Goal: Information Seeking & Learning: Compare options

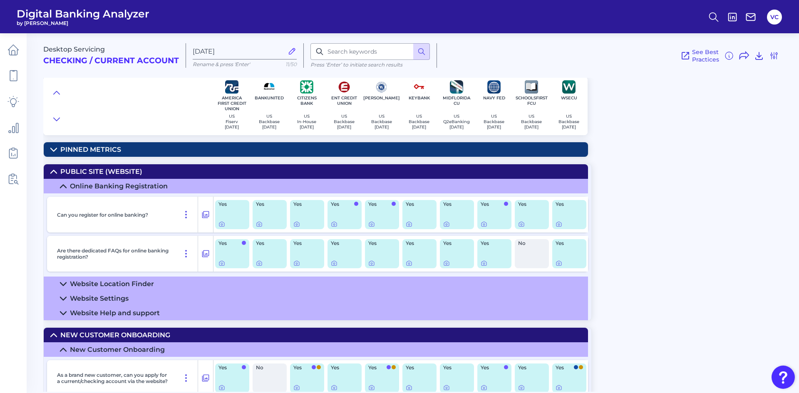
scroll to position [4175, 0]
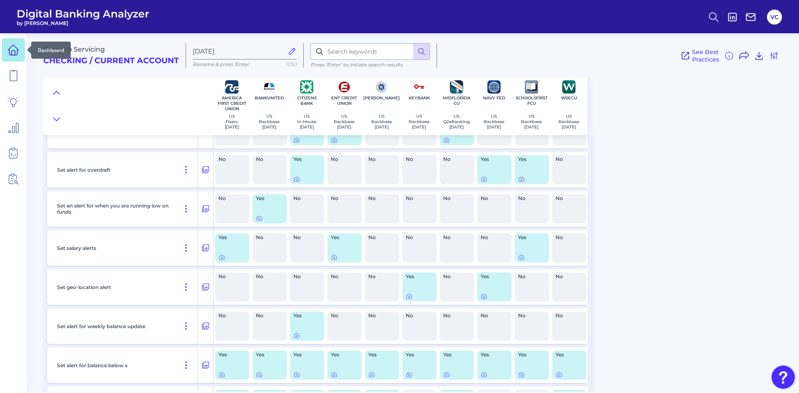
click at [15, 52] on icon at bounding box center [13, 50] width 12 height 12
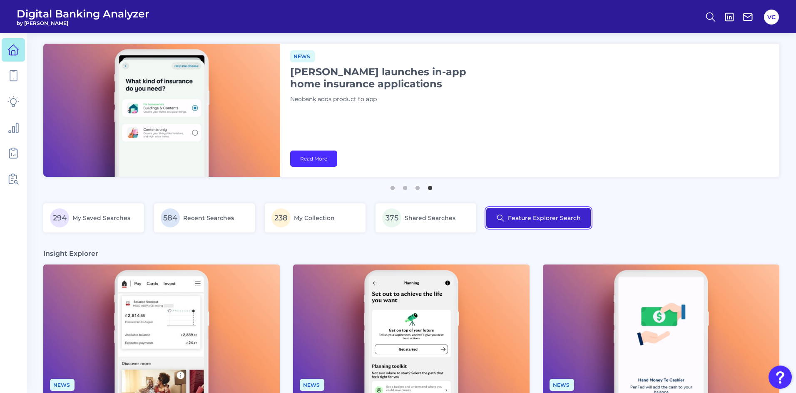
click at [528, 219] on button "Feature Explorer Search" at bounding box center [538, 218] width 104 height 20
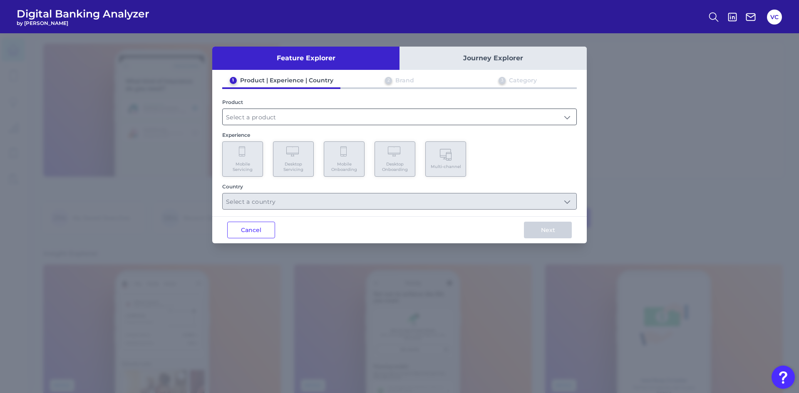
click at [320, 119] on input "text" at bounding box center [400, 117] width 354 height 16
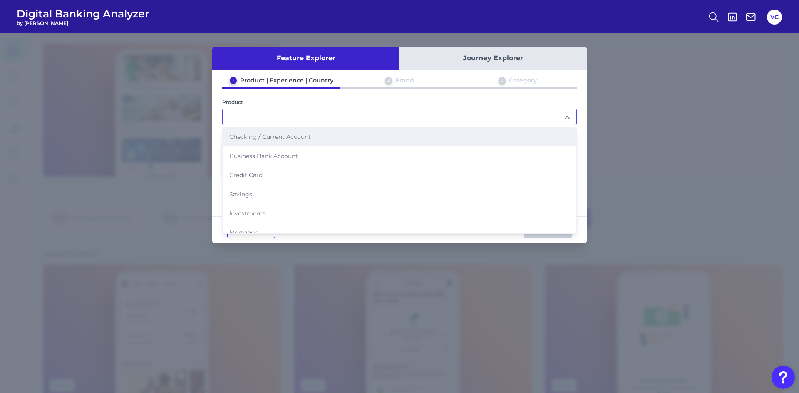
click at [302, 137] on span "Checking / Current Account" at bounding box center [270, 136] width 82 height 7
type input "Checking / Current Account"
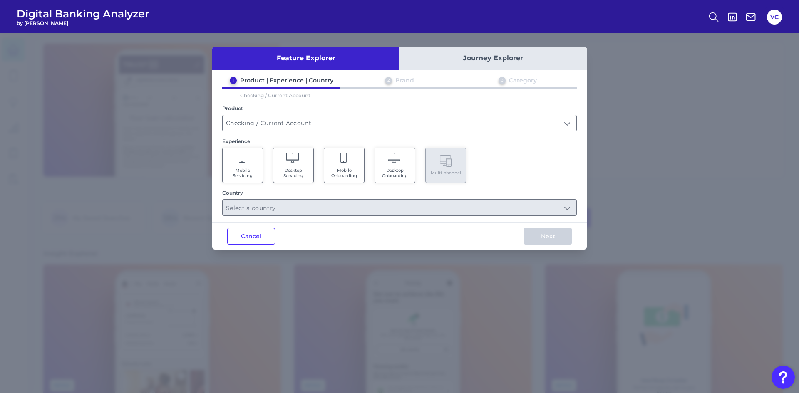
click at [256, 165] on Servicing "Mobile Servicing" at bounding box center [242, 165] width 41 height 35
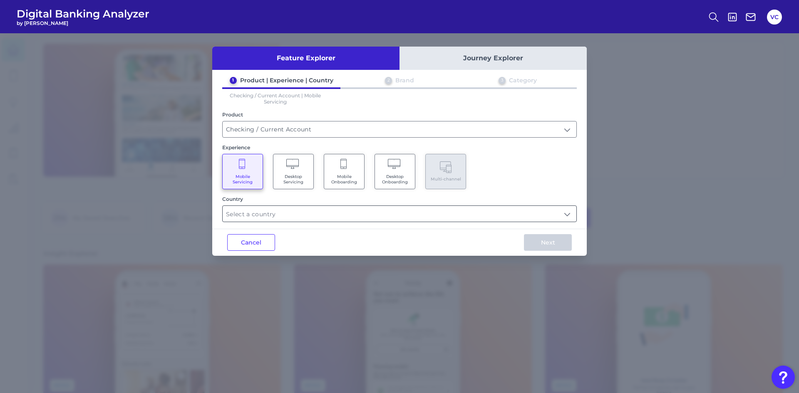
click at [284, 214] on input "text" at bounding box center [400, 214] width 354 height 16
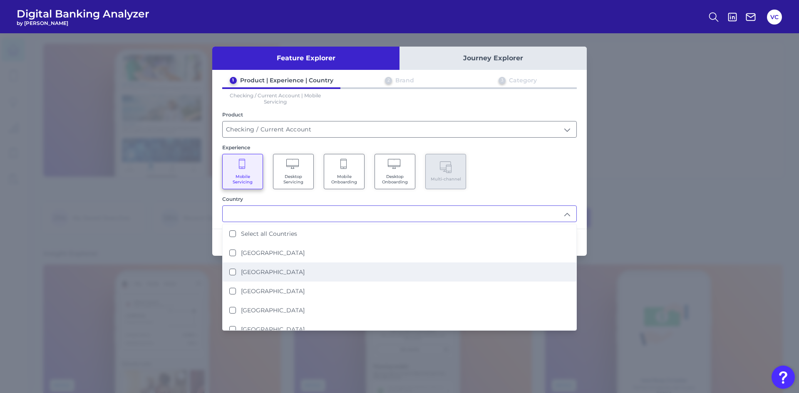
click at [231, 273] on States "[GEOGRAPHIC_DATA]" at bounding box center [232, 272] width 7 height 7
type input "[GEOGRAPHIC_DATA]"
click at [572, 183] on div "Mobile Servicing Desktop Servicing Mobile Onboarding Desktop Onboarding Multi-c…" at bounding box center [399, 171] width 355 height 35
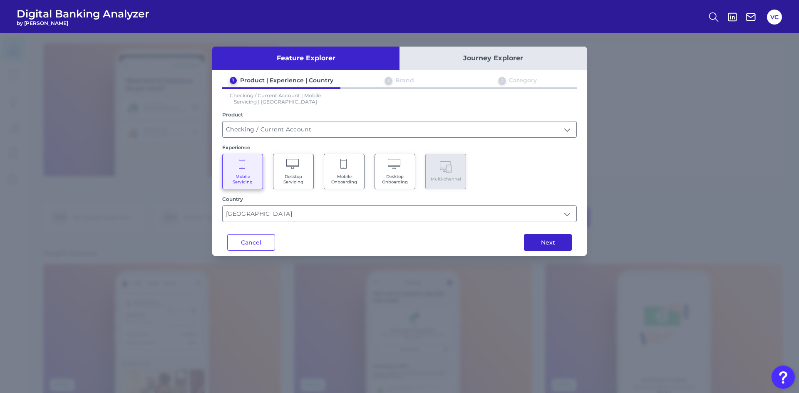
click at [557, 241] on button "Next" at bounding box center [548, 242] width 48 height 17
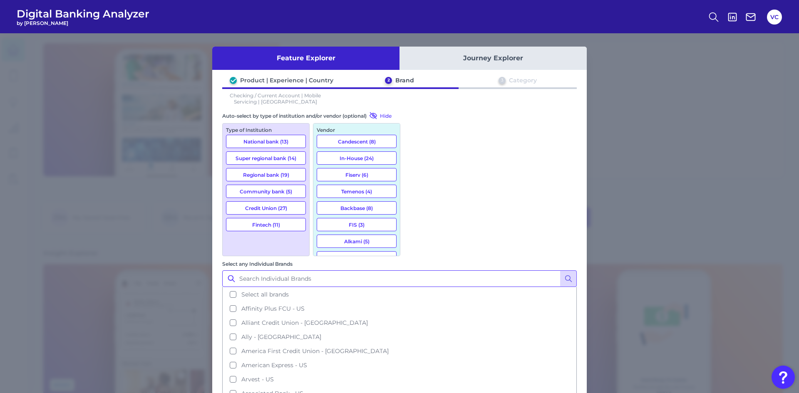
click at [445, 271] on input "Select any Individual Brands" at bounding box center [399, 279] width 355 height 17
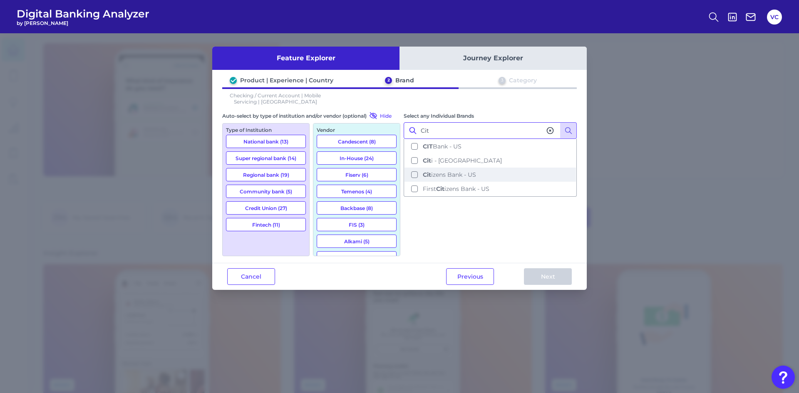
click at [415, 174] on button "Cit izens Bank - US" at bounding box center [491, 175] width 172 height 14
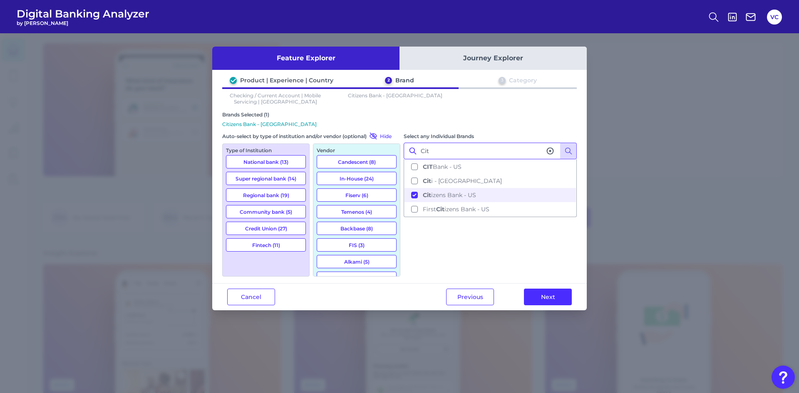
type input "Cit"
click at [550, 151] on icon at bounding box center [550, 151] width 6 height 6
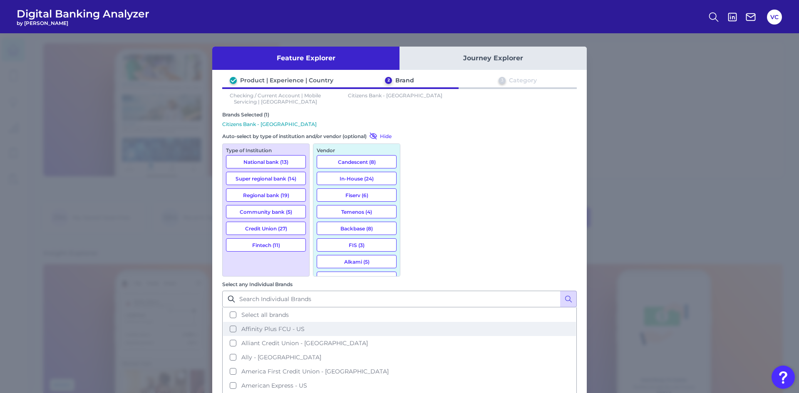
scroll to position [42, 0]
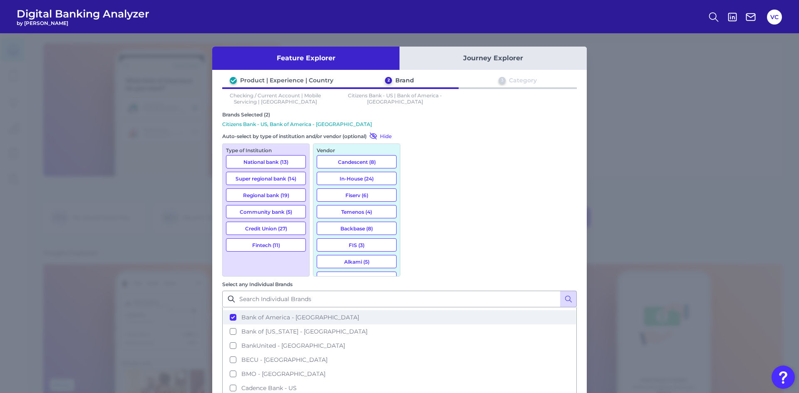
scroll to position [167, 0]
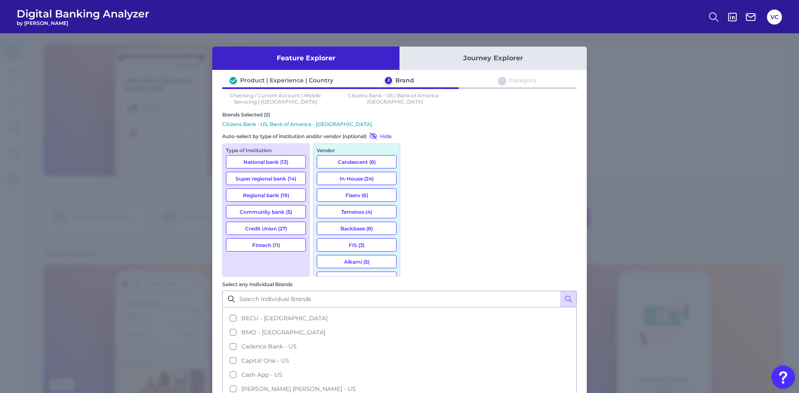
click at [416, 354] on button "Capital One - US" at bounding box center [399, 361] width 353 height 14
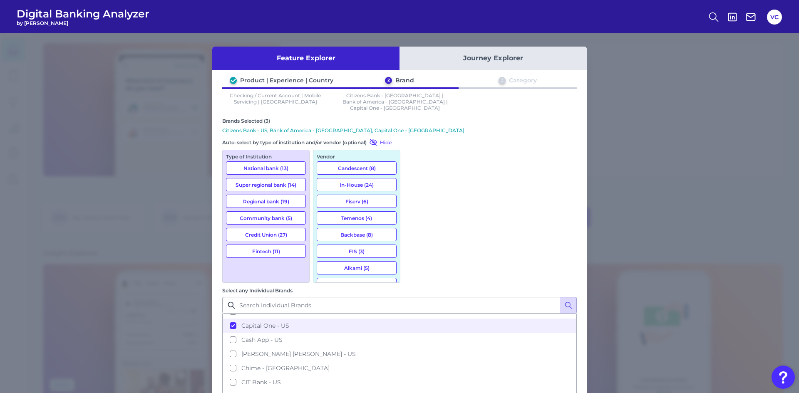
scroll to position [208, 0]
click at [416, 361] on button "Chime - [GEOGRAPHIC_DATA]" at bounding box center [399, 368] width 353 height 14
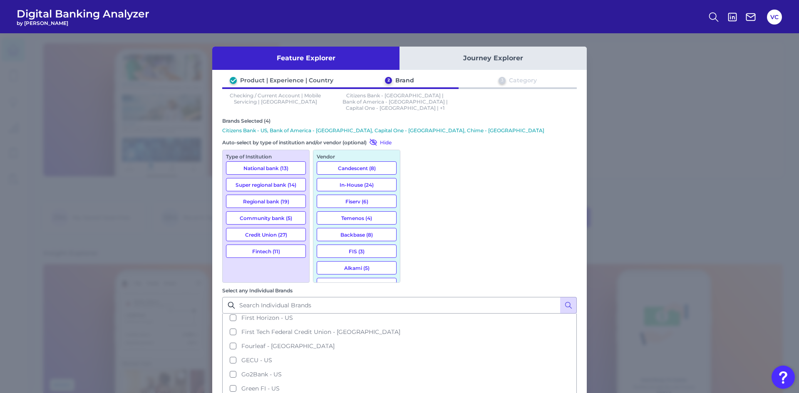
scroll to position [583, 0]
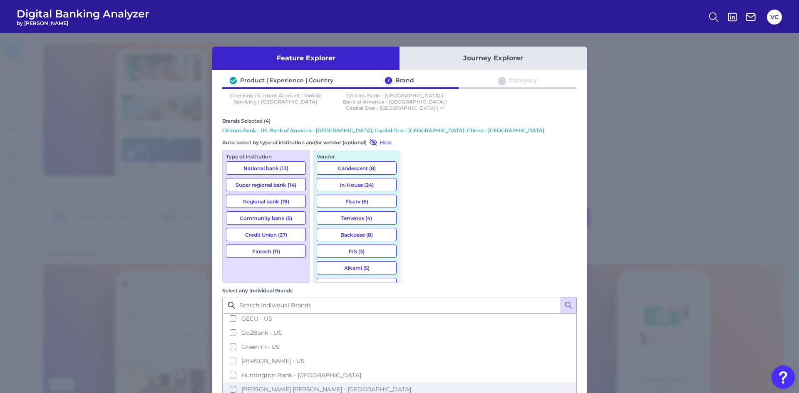
click at [414, 383] on button "[PERSON_NAME] [PERSON_NAME] - [GEOGRAPHIC_DATA]" at bounding box center [399, 390] width 353 height 14
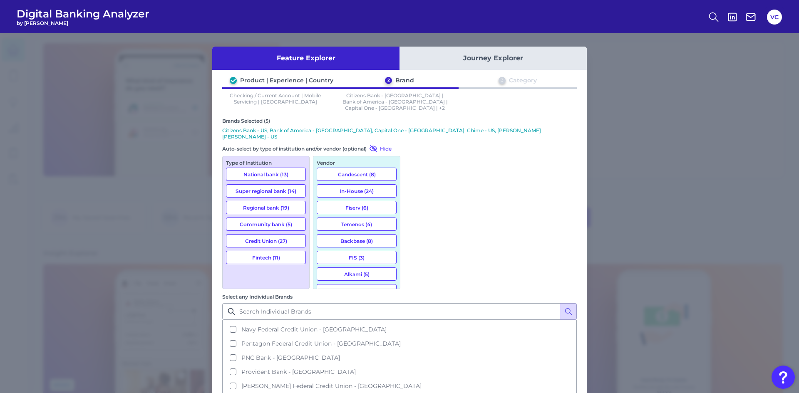
scroll to position [791, 0]
click at [415, 393] on button "Regions Bank - US" at bounding box center [399, 400] width 353 height 14
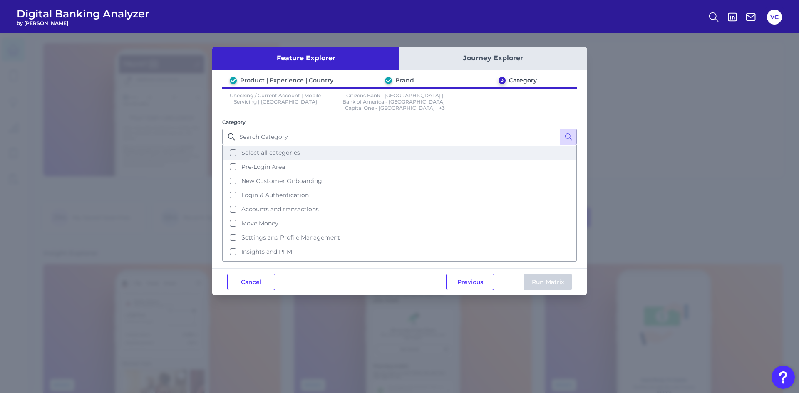
click at [235, 148] on button "Select all categories" at bounding box center [399, 153] width 353 height 14
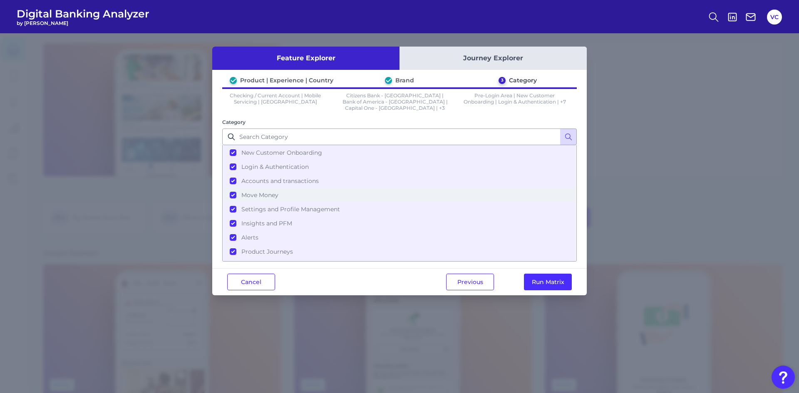
scroll to position [40, 0]
click at [554, 279] on button "Run Matrix" at bounding box center [548, 282] width 48 height 17
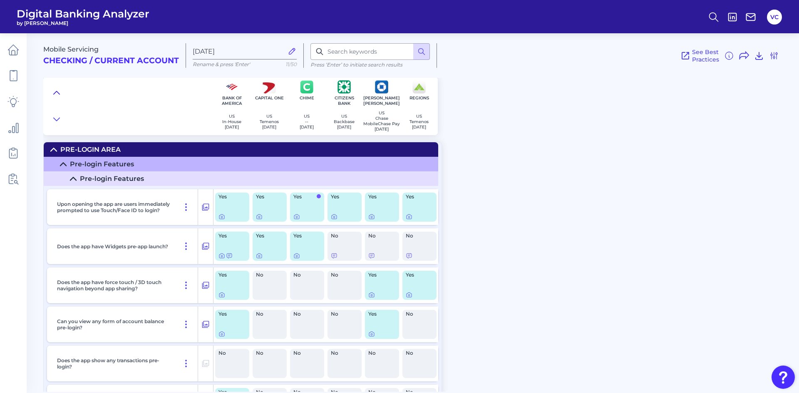
click at [57, 94] on icon at bounding box center [56, 93] width 7 height 8
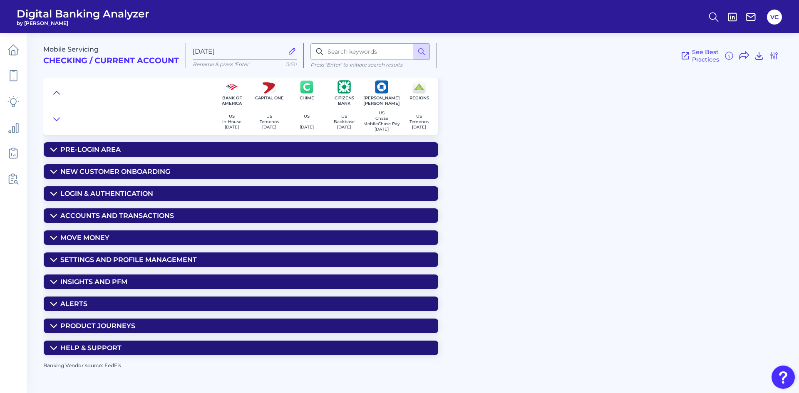
click at [99, 241] on div "Move Money" at bounding box center [84, 238] width 49 height 8
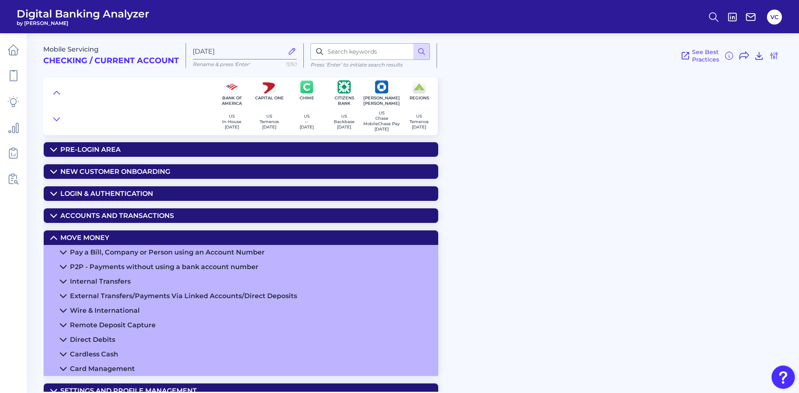
scroll to position [42, 0]
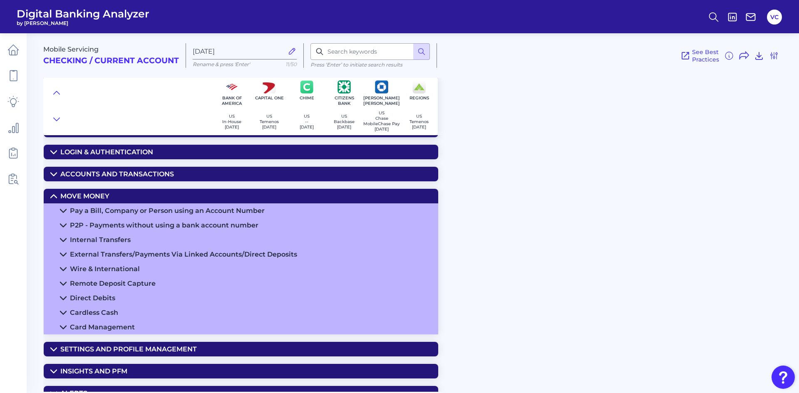
click at [127, 214] on div "Pay a Bill, Company or Person using an Account Number" at bounding box center [167, 211] width 195 height 8
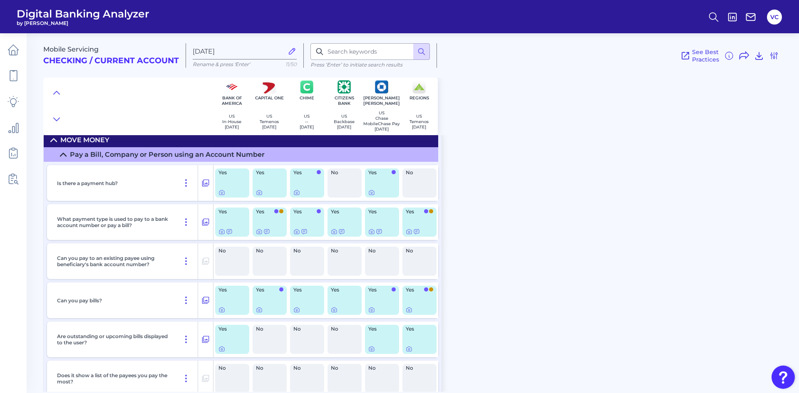
scroll to position [83, 0]
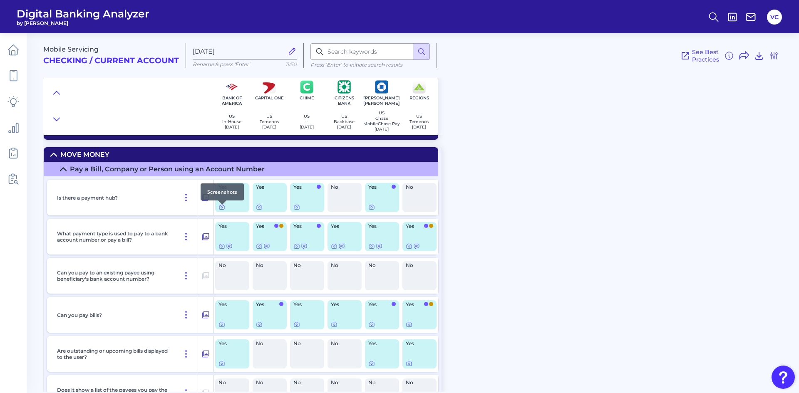
click at [224, 211] on icon at bounding box center [222, 207] width 7 height 7
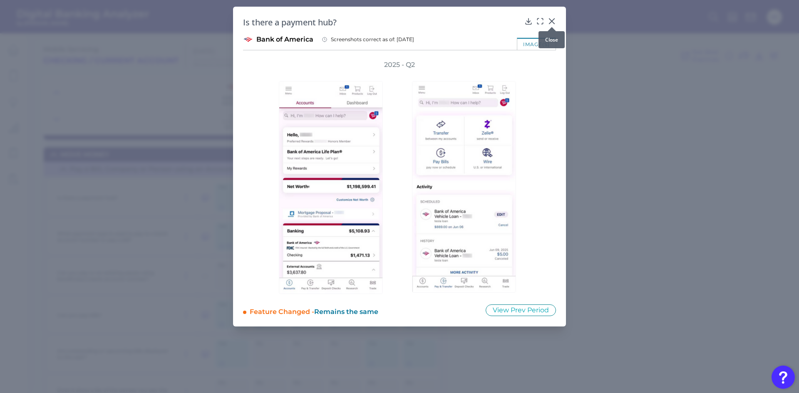
click at [550, 23] on div at bounding box center [552, 27] width 8 height 8
click at [550, 21] on icon at bounding box center [552, 21] width 8 height 8
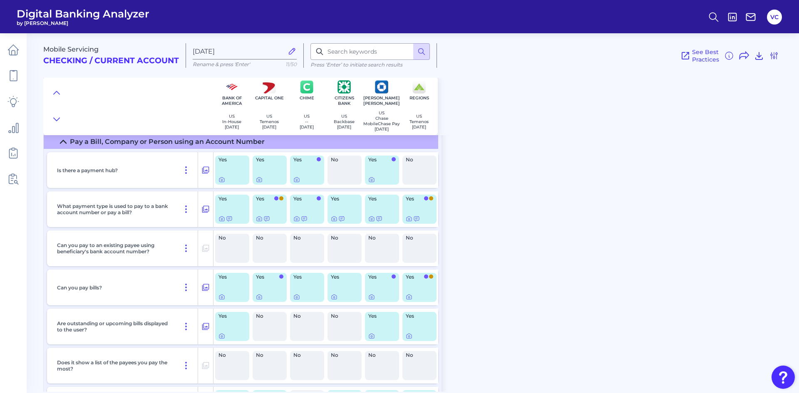
scroll to position [125, 0]
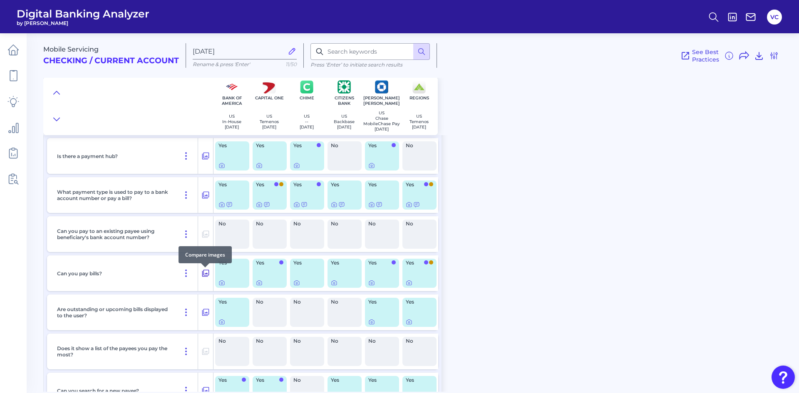
click at [204, 277] on icon at bounding box center [205, 274] width 8 height 10
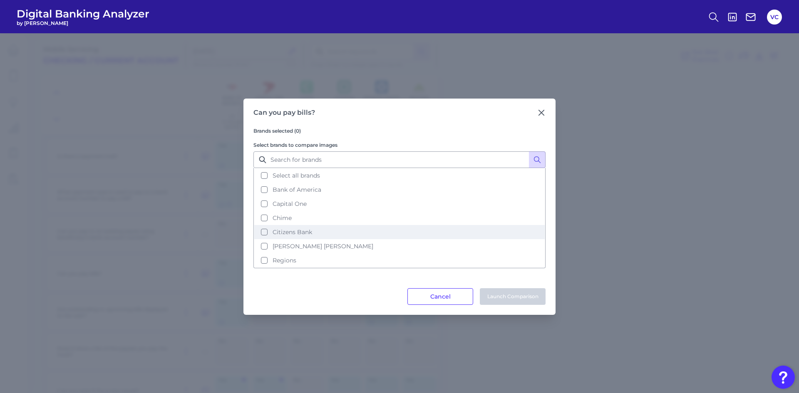
click at [266, 233] on button "Citizens Bank" at bounding box center [399, 232] width 291 height 14
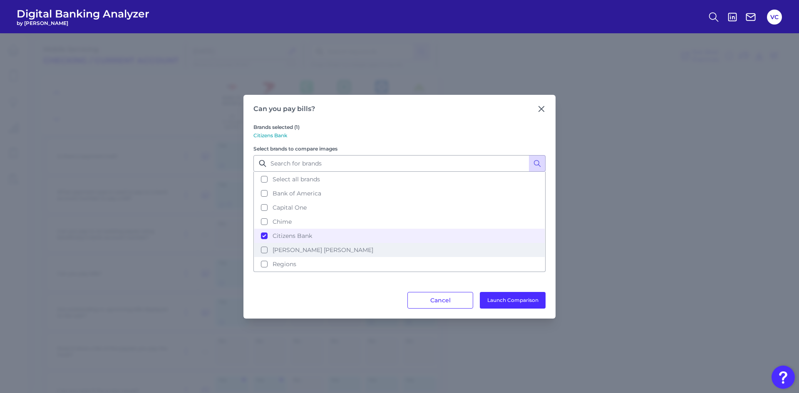
click at [264, 251] on button "[PERSON_NAME] [PERSON_NAME]" at bounding box center [399, 250] width 291 height 14
click at [265, 264] on button "Regions" at bounding box center [399, 264] width 291 height 14
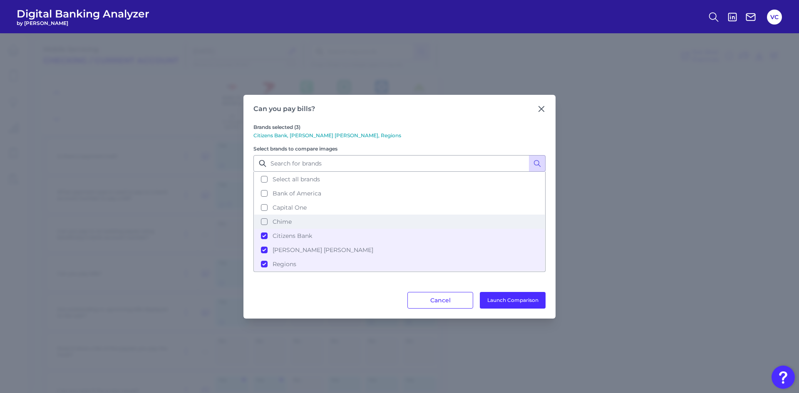
click at [267, 221] on button "Chime" at bounding box center [399, 222] width 291 height 14
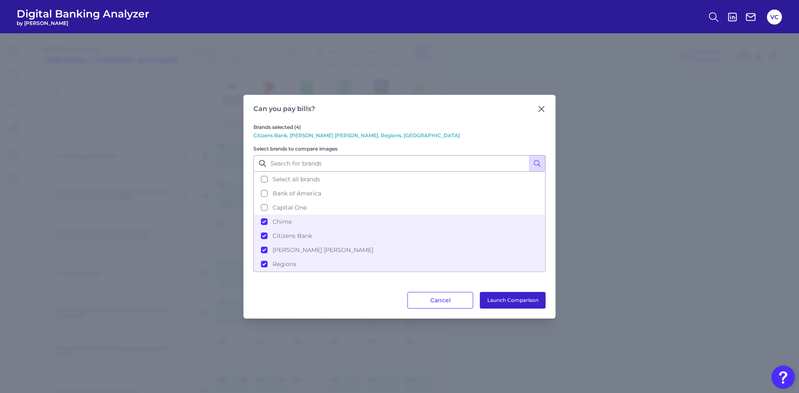
click at [513, 301] on button "Launch Comparison" at bounding box center [513, 300] width 66 height 17
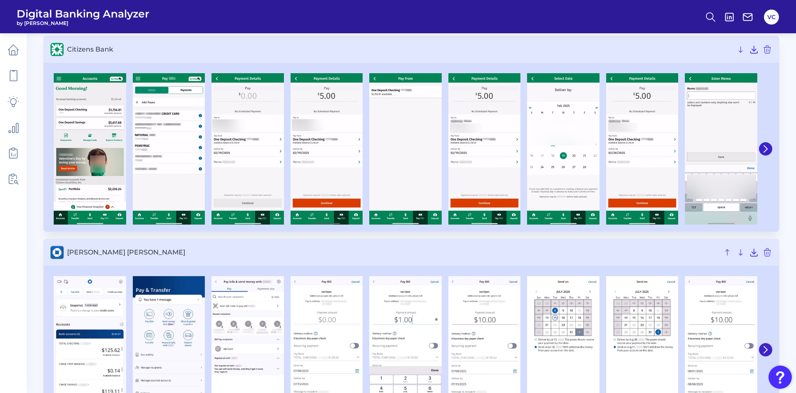
scroll to position [54, 0]
click at [768, 150] on icon at bounding box center [765, 149] width 7 height 7
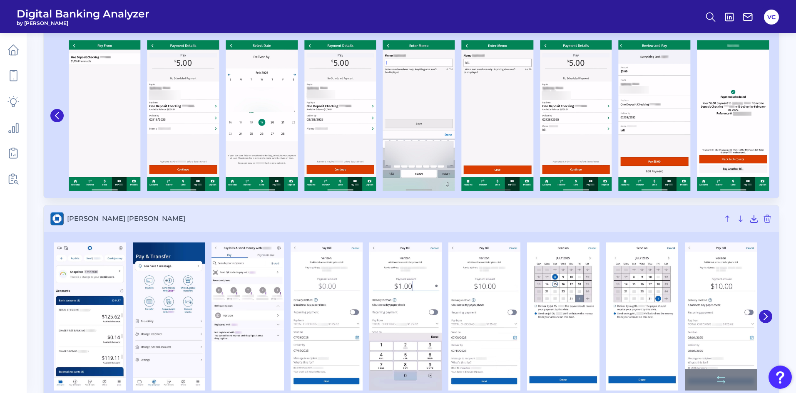
scroll to position [96, 0]
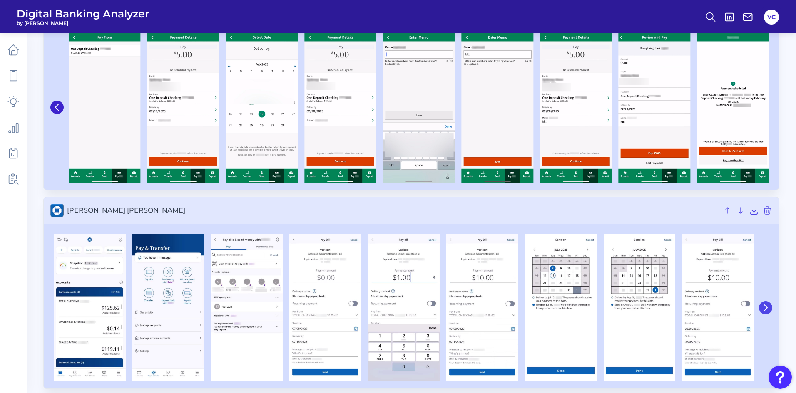
click at [769, 309] on icon at bounding box center [765, 307] width 7 height 7
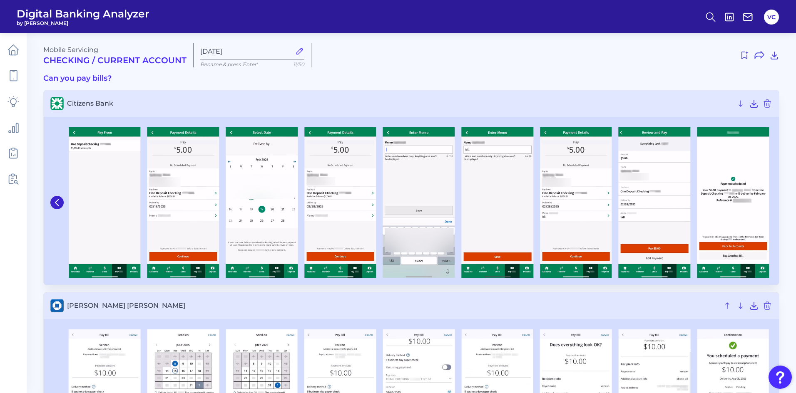
scroll to position [0, 0]
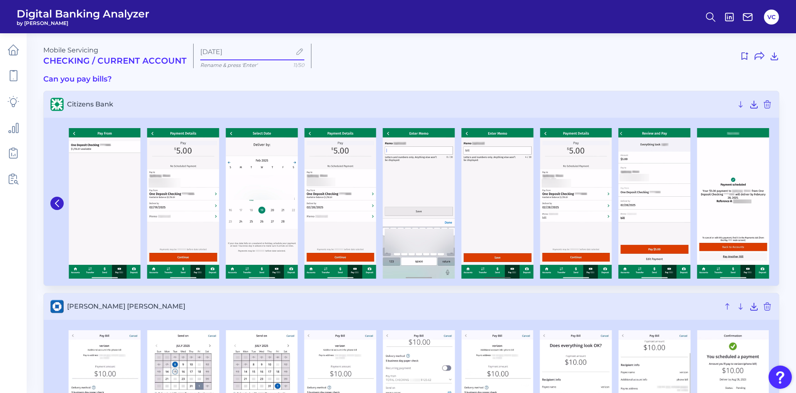
click at [251, 53] on input "[DATE]" at bounding box center [245, 52] width 91 height 8
type input "A"
type input "P"
type input "Bill Pay Example JPM RE CH"
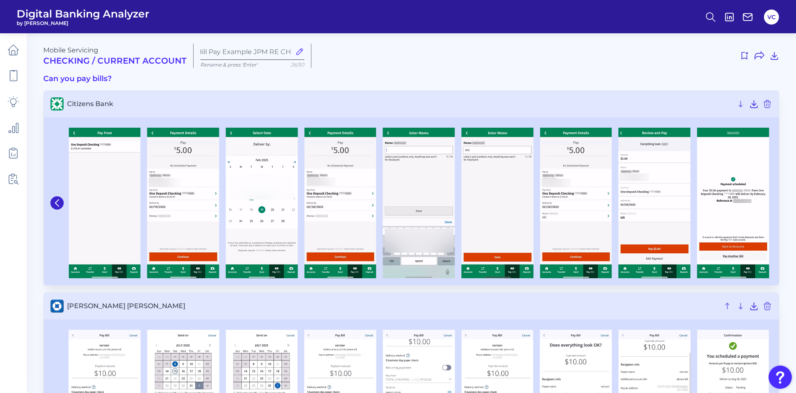
scroll to position [0, 0]
click at [12, 56] on link at bounding box center [13, 49] width 23 height 23
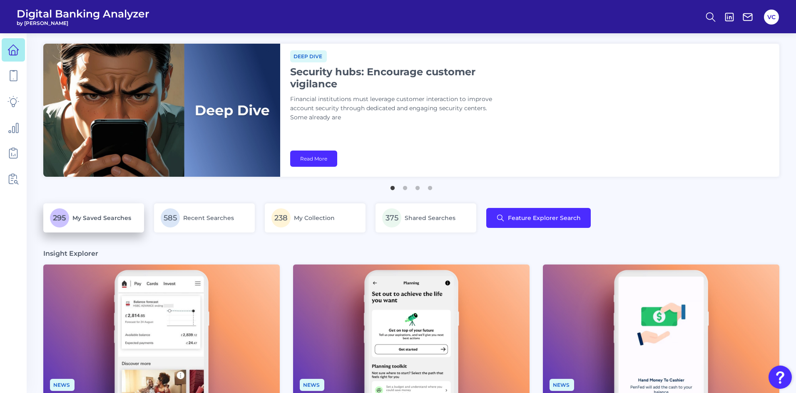
click at [88, 215] on span "My Saved Searches" at bounding box center [101, 217] width 59 height 7
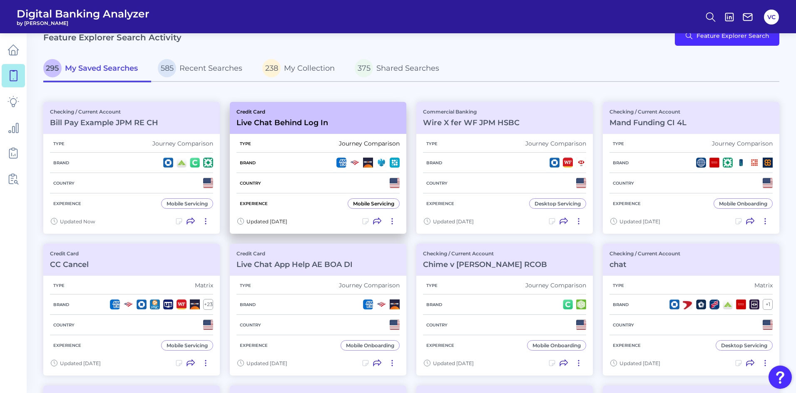
scroll to position [42, 0]
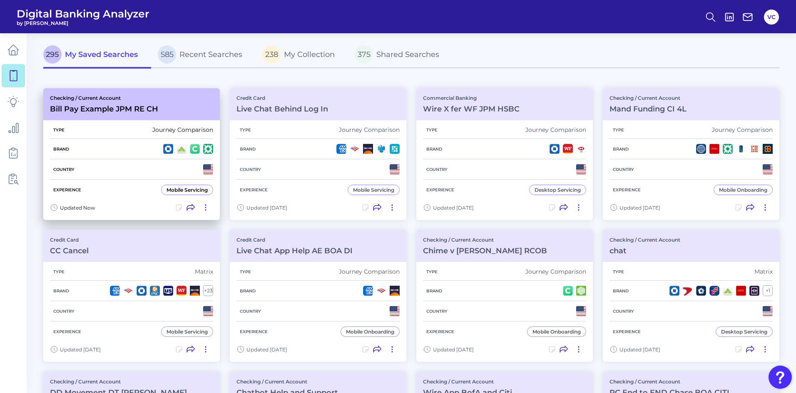
click at [129, 184] on div "Experience Mobile Servicing" at bounding box center [131, 190] width 163 height 20
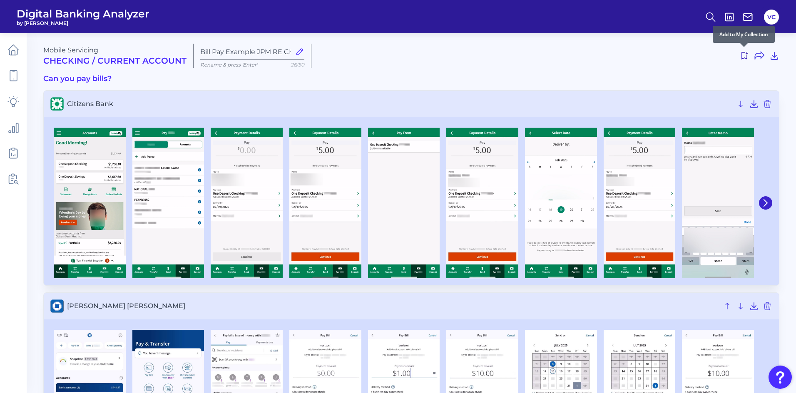
click at [745, 56] on icon at bounding box center [744, 56] width 10 height 10
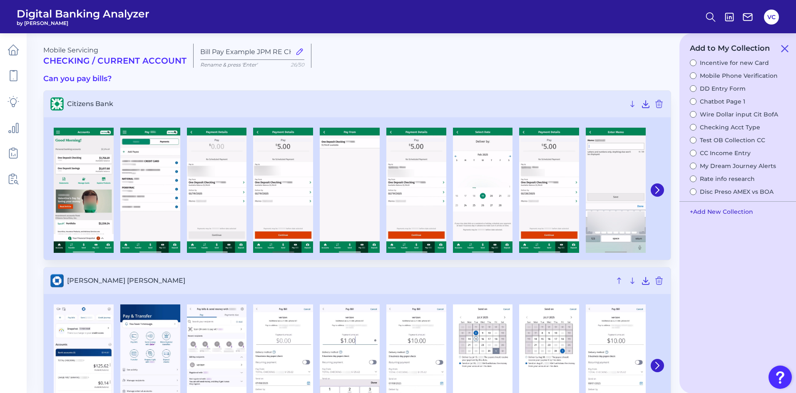
click at [717, 211] on button "+ Add New Collection" at bounding box center [722, 212] width 72 height 16
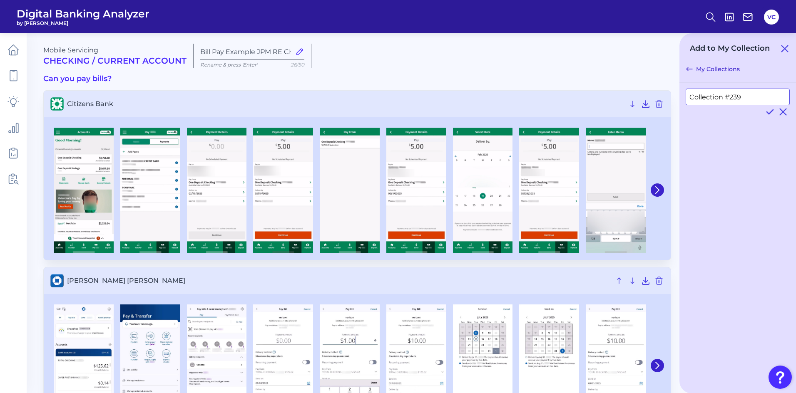
click at [747, 100] on input "Collection #239" at bounding box center [738, 97] width 104 height 17
type input "C"
type input "Page 1 Bill Pay"
click at [766, 109] on icon at bounding box center [770, 112] width 10 height 10
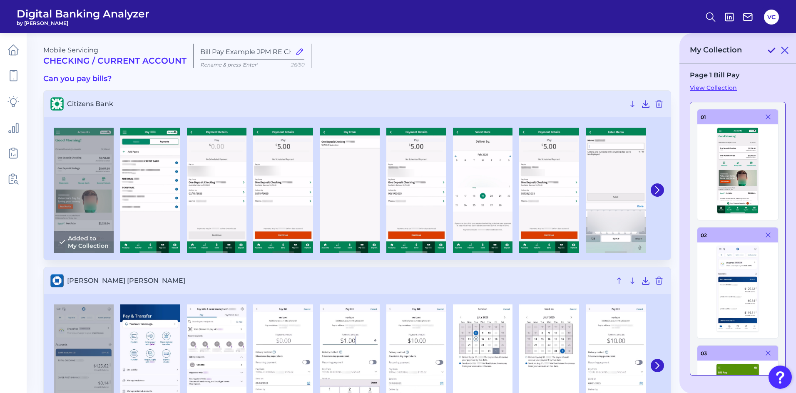
click at [771, 49] on icon at bounding box center [771, 50] width 10 height 10
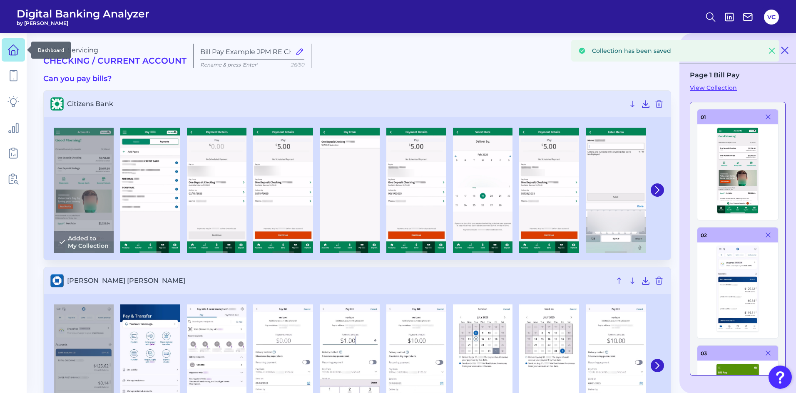
click at [15, 49] on icon at bounding box center [13, 50] width 12 height 12
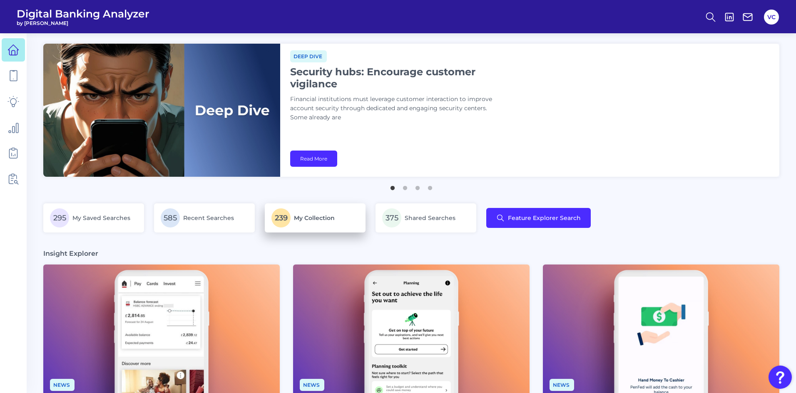
click at [347, 220] on p "239 My Collection" at bounding box center [314, 218] width 87 height 19
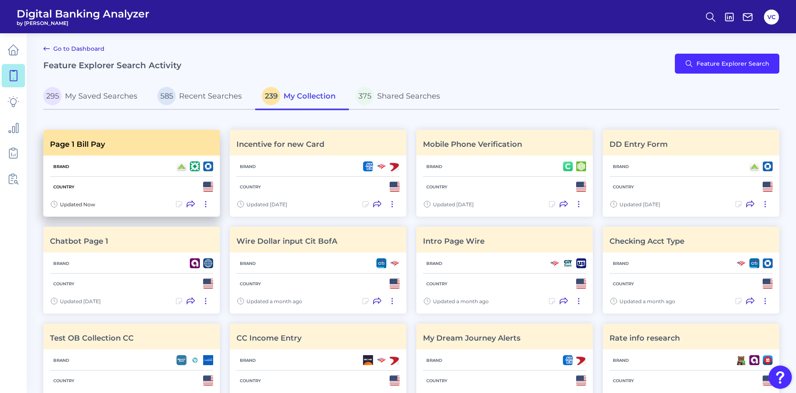
click at [155, 178] on div "Country" at bounding box center [131, 187] width 163 height 20
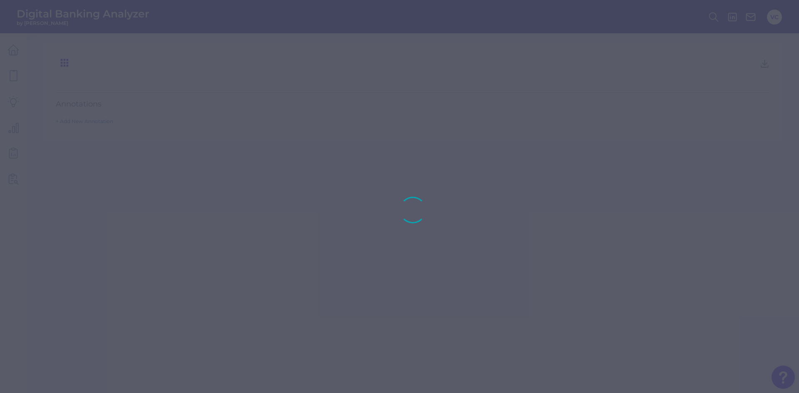
type input "Page 1 Bill Pay"
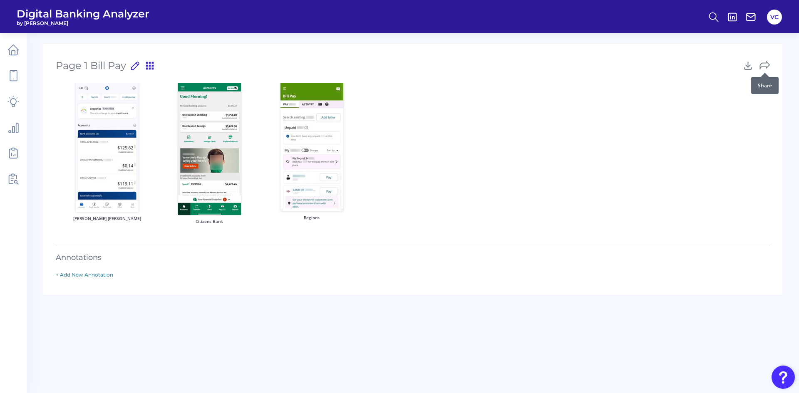
click at [765, 68] on icon at bounding box center [765, 65] width 10 height 10
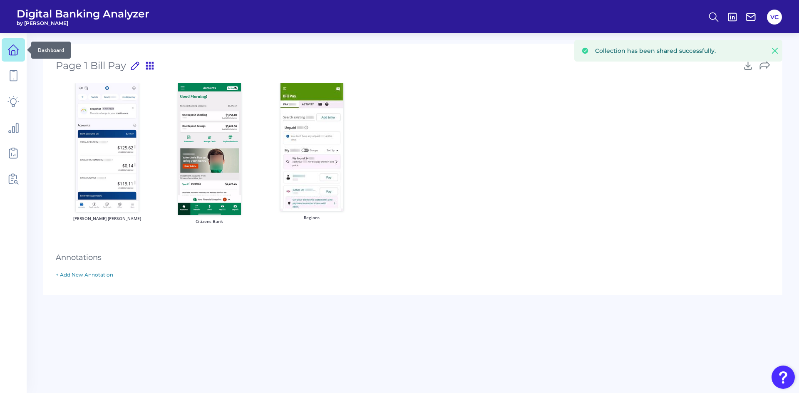
click at [15, 57] on link at bounding box center [13, 49] width 23 height 23
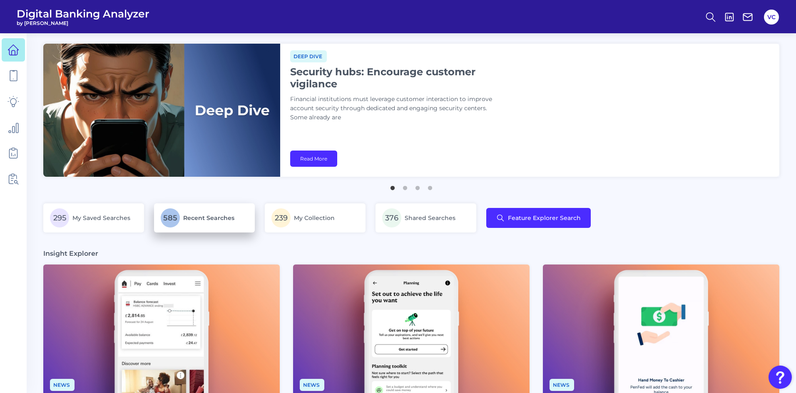
click at [199, 219] on span "Recent Searches" at bounding box center [208, 217] width 51 height 7
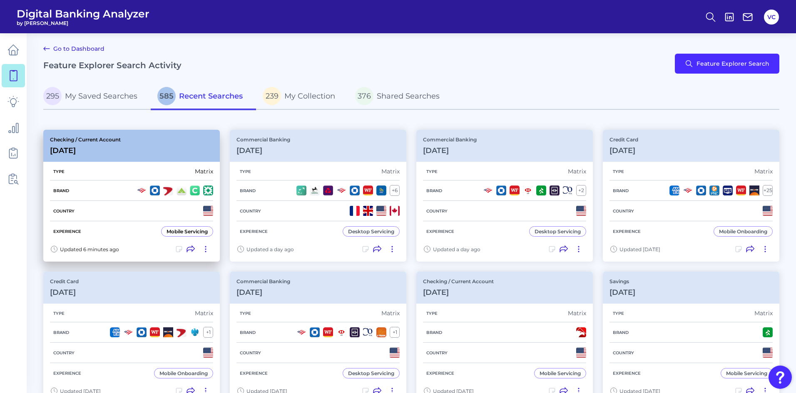
click at [152, 216] on div "Country" at bounding box center [131, 211] width 163 height 20
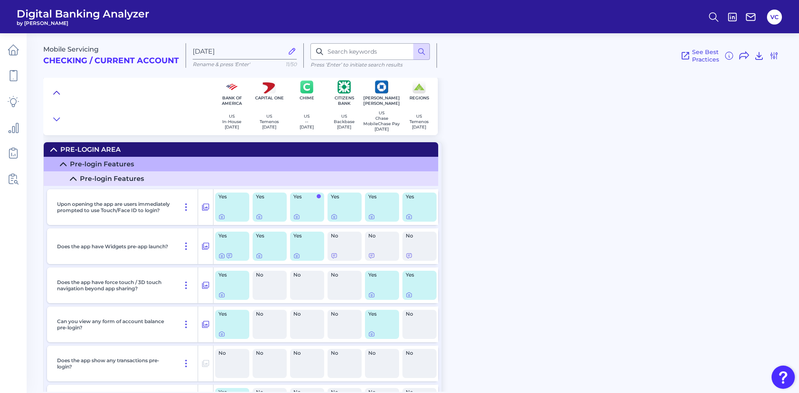
click at [57, 89] on icon at bounding box center [56, 93] width 7 height 8
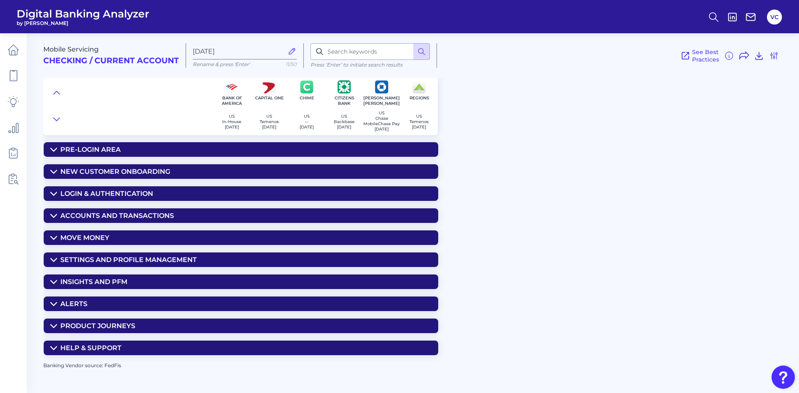
click at [104, 242] on div "Move Money" at bounding box center [84, 238] width 49 height 8
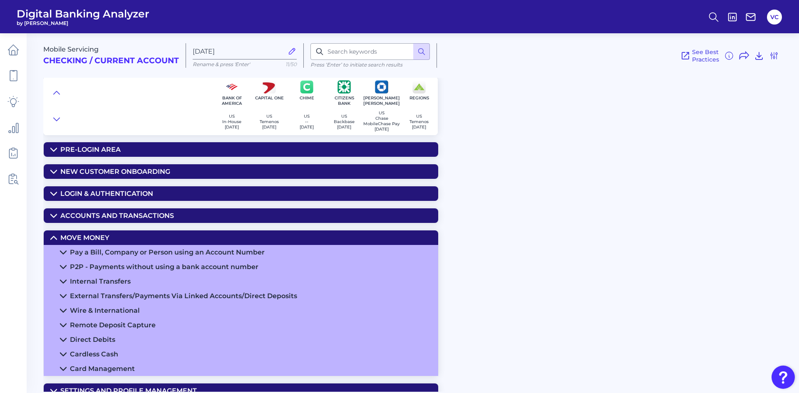
scroll to position [42, 0]
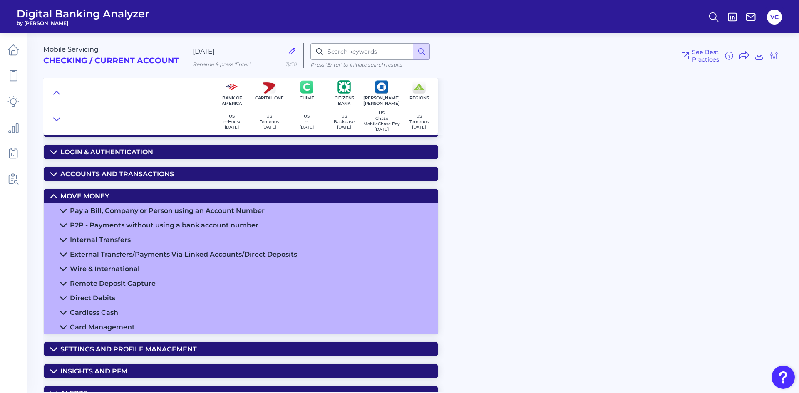
click at [179, 212] on div "Pay a Bill, Company or Person using an Account Number" at bounding box center [167, 211] width 195 height 8
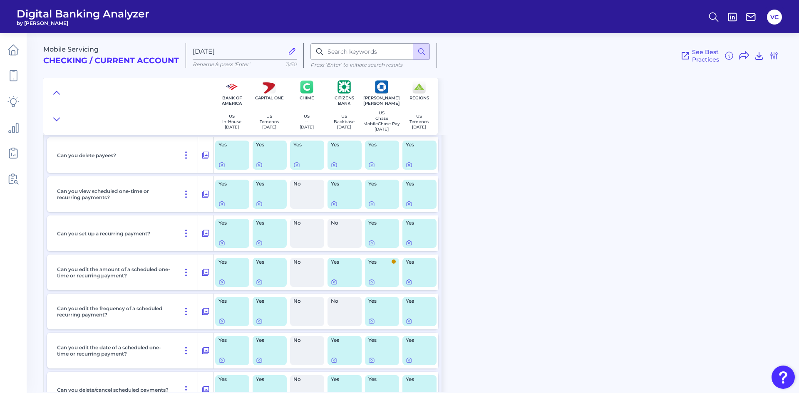
scroll to position [833, 0]
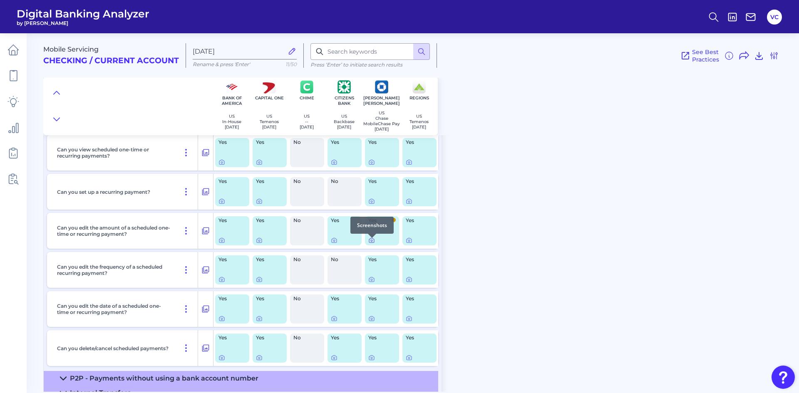
click at [371, 243] on icon at bounding box center [371, 240] width 7 height 7
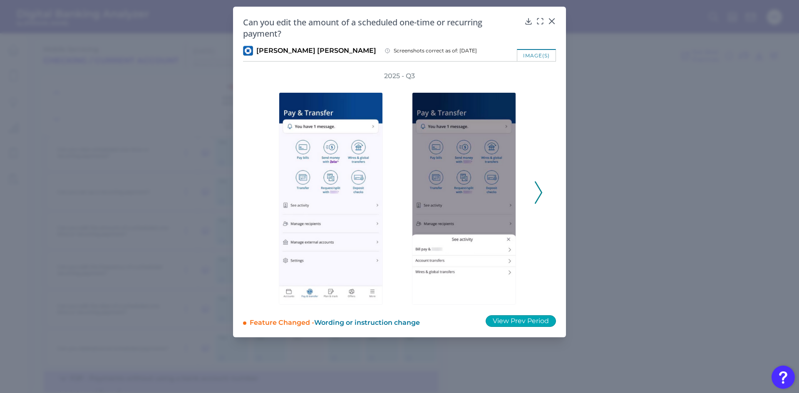
click at [497, 325] on button "View Prev Period" at bounding box center [521, 322] width 70 height 12
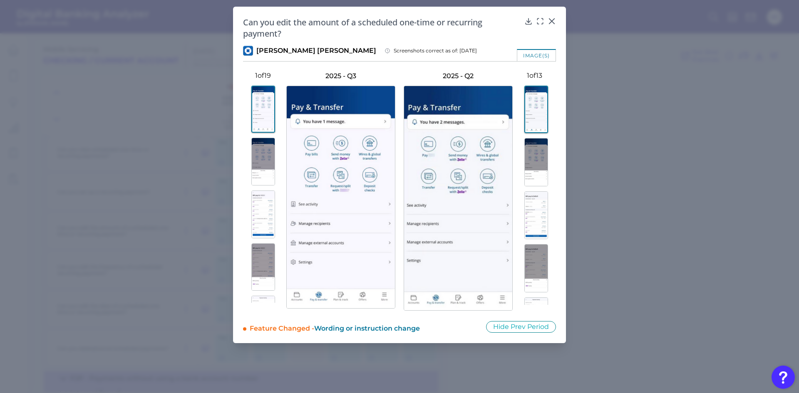
click at [256, 160] on img at bounding box center [263, 162] width 24 height 48
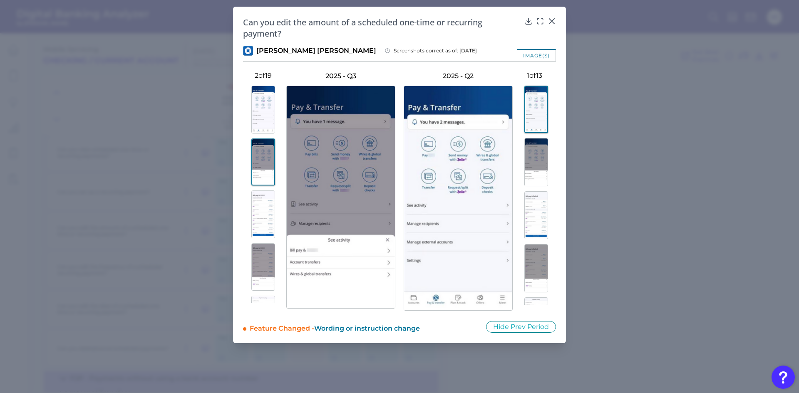
click at [536, 159] on img at bounding box center [537, 162] width 24 height 48
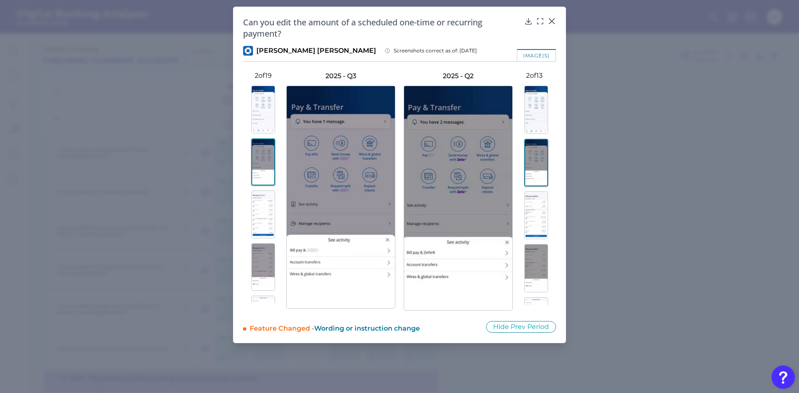
click at [262, 218] on img at bounding box center [263, 215] width 24 height 48
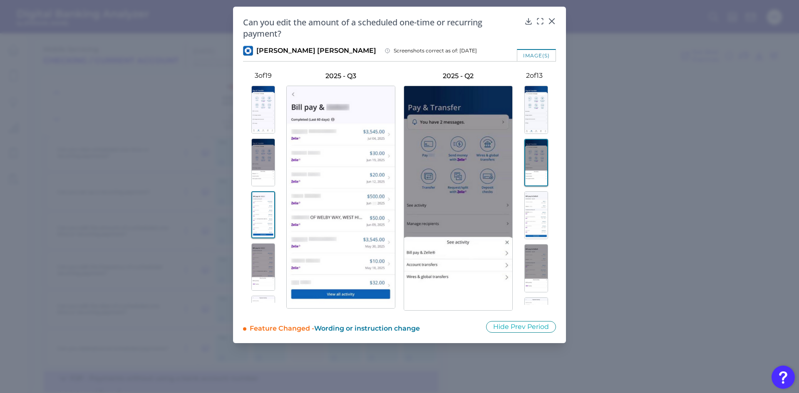
click at [535, 226] on img at bounding box center [537, 215] width 24 height 48
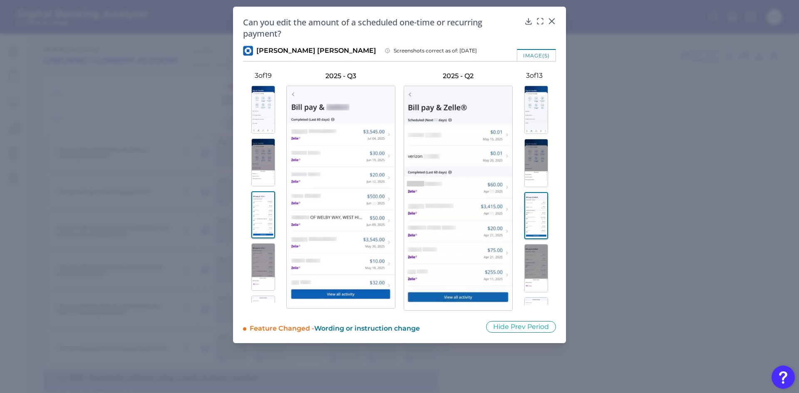
scroll to position [42, 0]
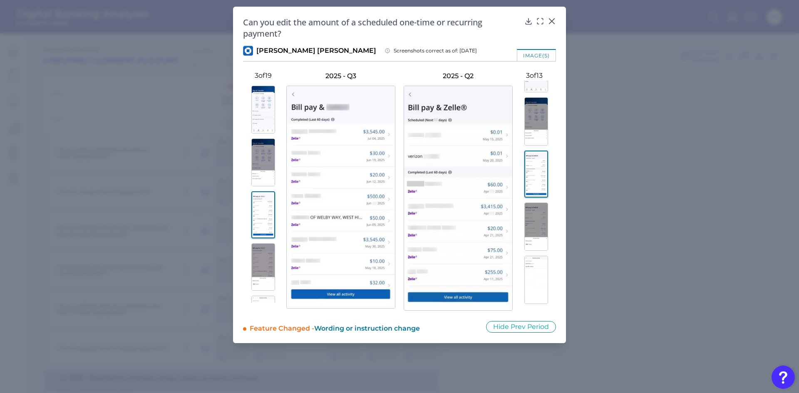
click at [535, 226] on img at bounding box center [537, 227] width 24 height 48
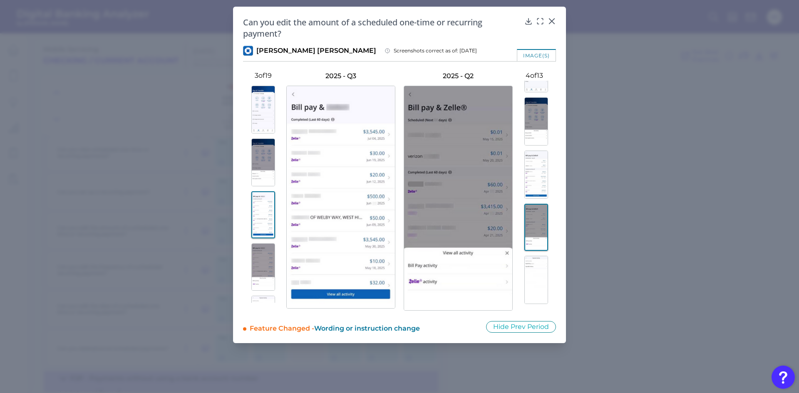
click at [264, 251] on img at bounding box center [263, 268] width 24 height 48
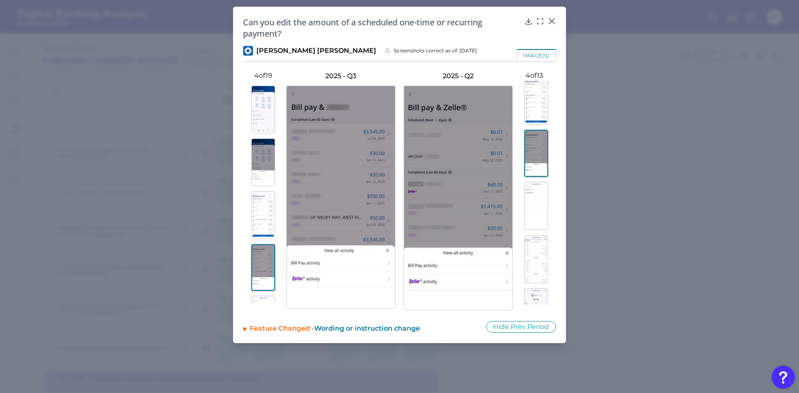
scroll to position [125, 0]
click at [529, 206] on img at bounding box center [537, 197] width 24 height 48
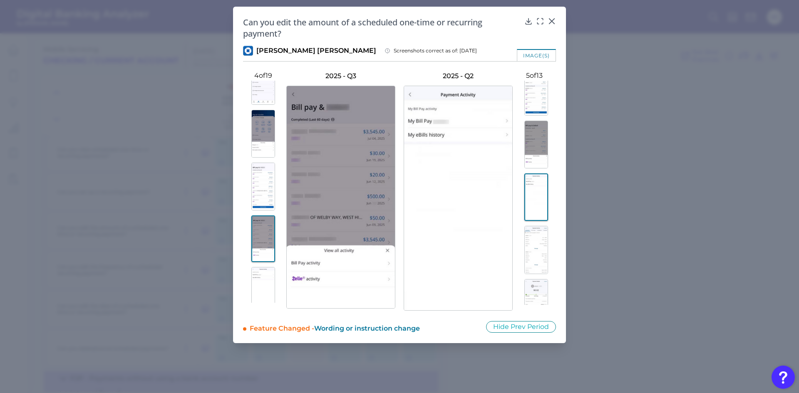
scroll to position [42, 0]
click at [256, 267] on img at bounding box center [263, 278] width 24 height 48
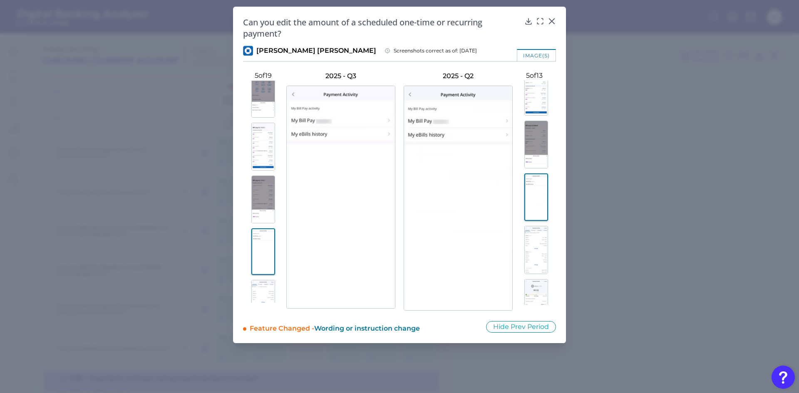
scroll to position [83, 0]
click at [258, 277] on img at bounding box center [263, 290] width 24 height 48
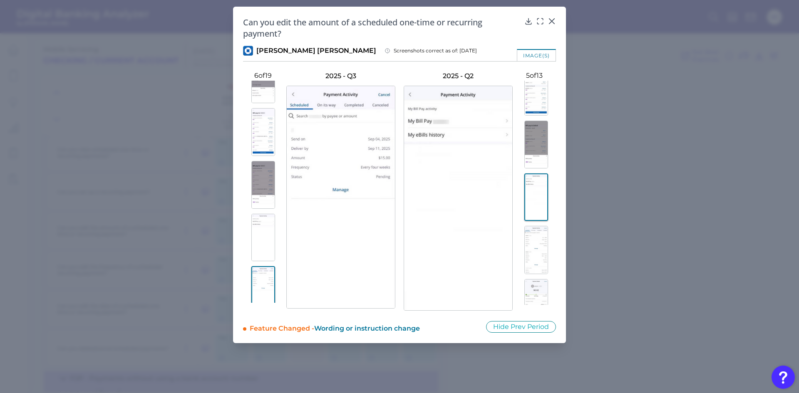
click at [537, 244] on img at bounding box center [537, 250] width 24 height 48
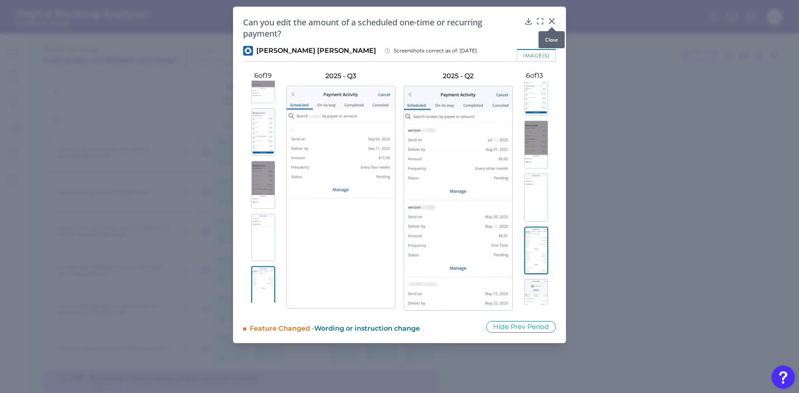
click at [553, 22] on icon at bounding box center [552, 21] width 8 height 8
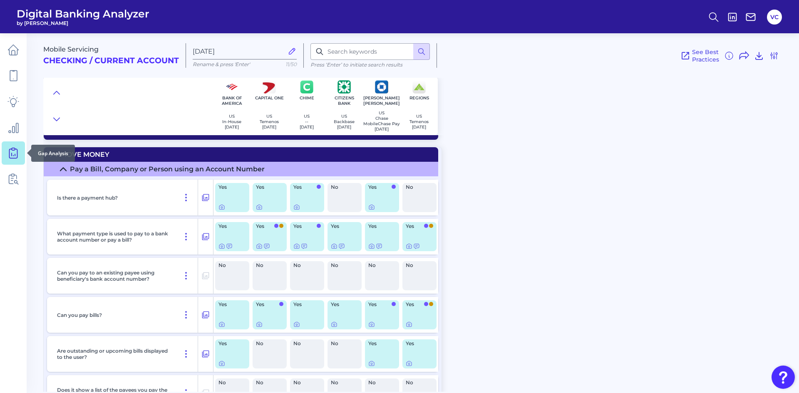
click at [15, 152] on icon at bounding box center [13, 153] width 12 height 12
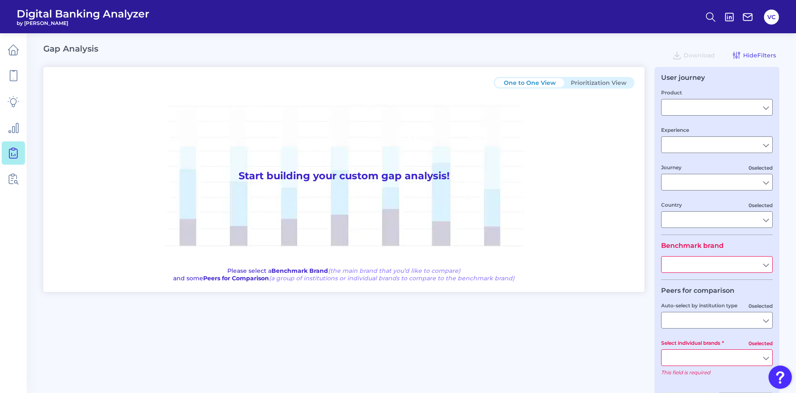
type input "Checking / Current Account"
type input "Mobile Servicing"
type input "Pre-Login Area, New Customer Onboarding, Login & Authentication, Accounts and t…"
type input "[GEOGRAPHIC_DATA]"
type input "All Select individual brands"
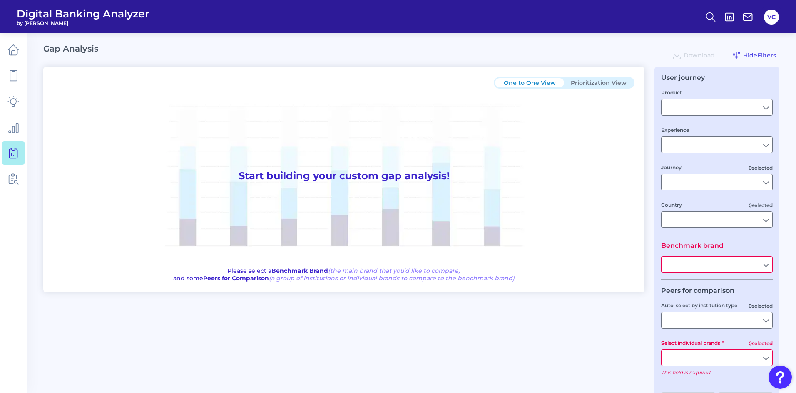
type input "All Journeys"
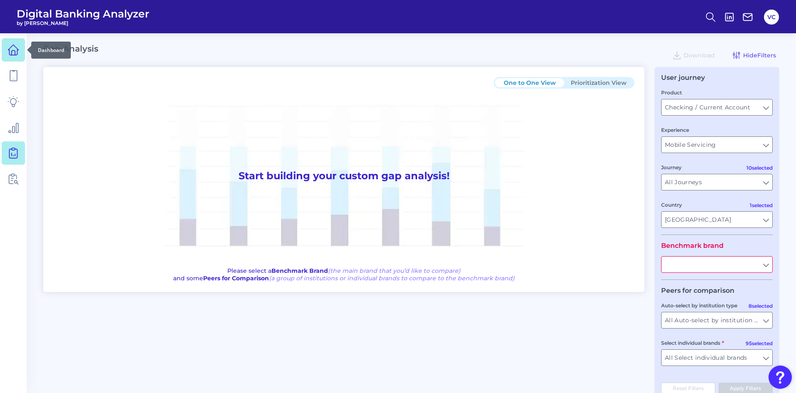
click at [15, 52] on icon at bounding box center [13, 50] width 12 height 12
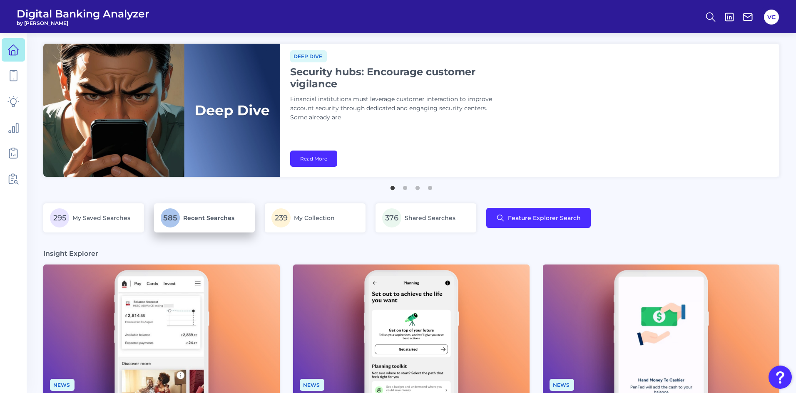
click at [200, 216] on span "Recent Searches" at bounding box center [208, 217] width 51 height 7
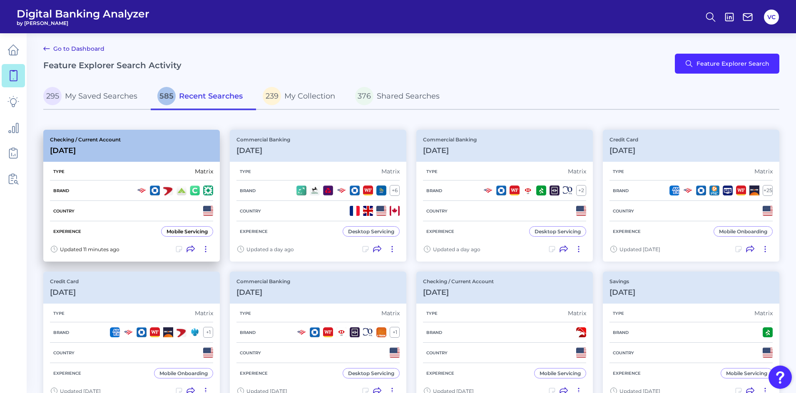
click at [150, 183] on div "Brand" at bounding box center [131, 191] width 163 height 20
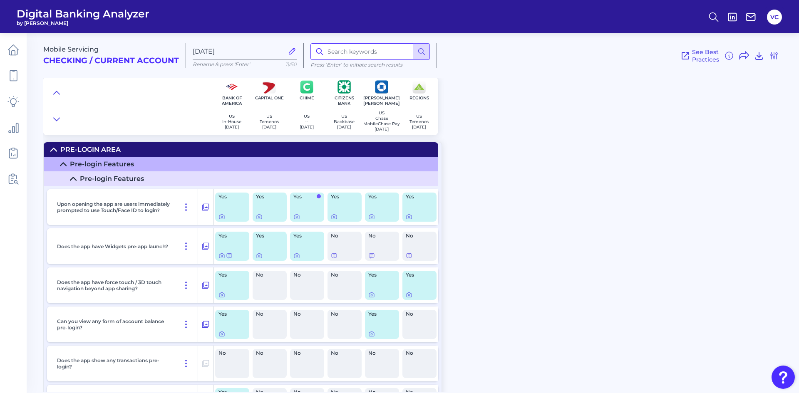
click at [385, 48] on input at bounding box center [370, 51] width 119 height 17
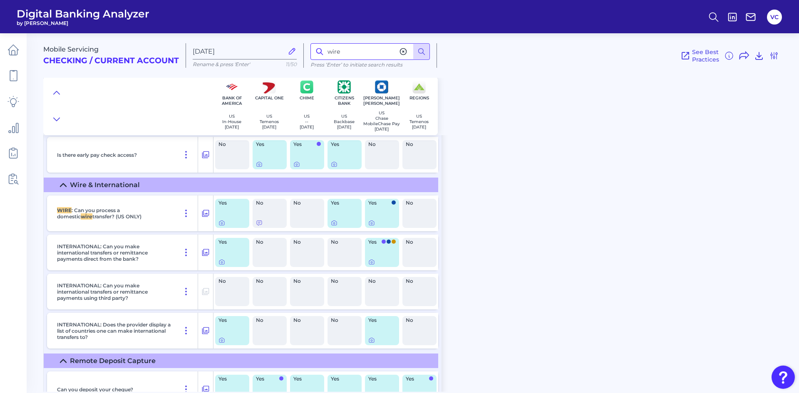
scroll to position [6306, 0]
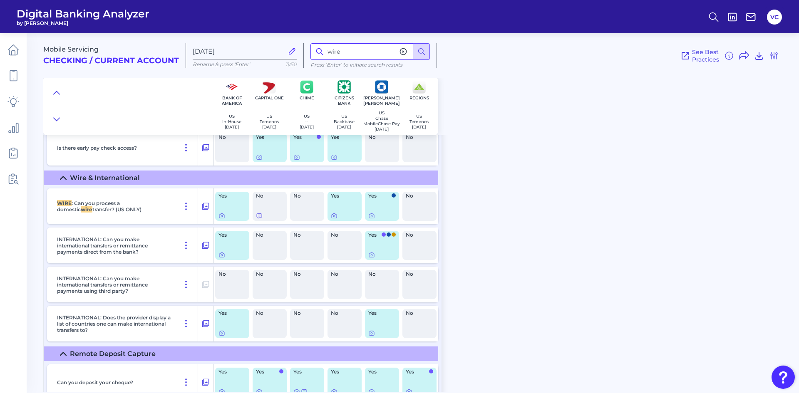
click at [357, 55] on input "wire" at bounding box center [370, 51] width 119 height 17
type input "w"
click at [472, 87] on div "Mobile Servicing Checking / Current Account [DATE] Rename & press 'Enter' 11/50…" at bounding box center [421, 81] width 756 height 108
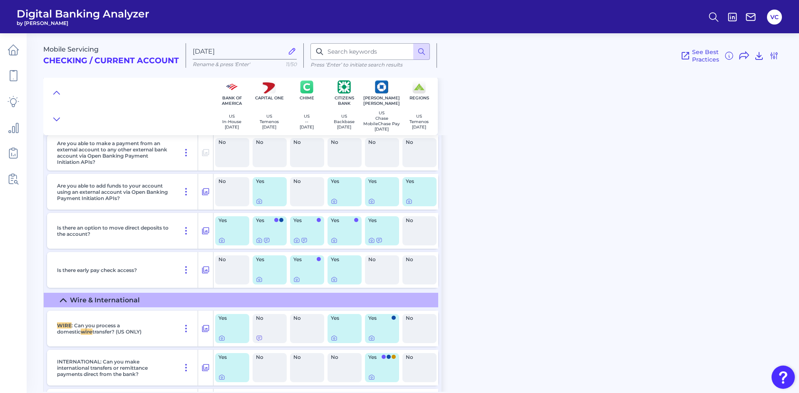
scroll to position [6181, 0]
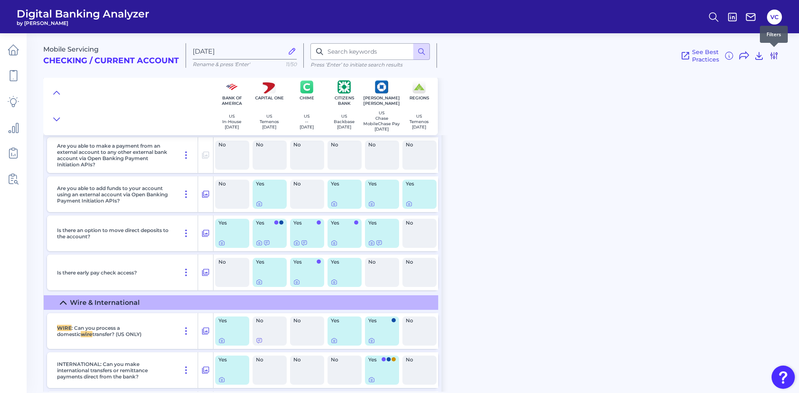
click at [777, 54] on icon at bounding box center [774, 55] width 7 height 7
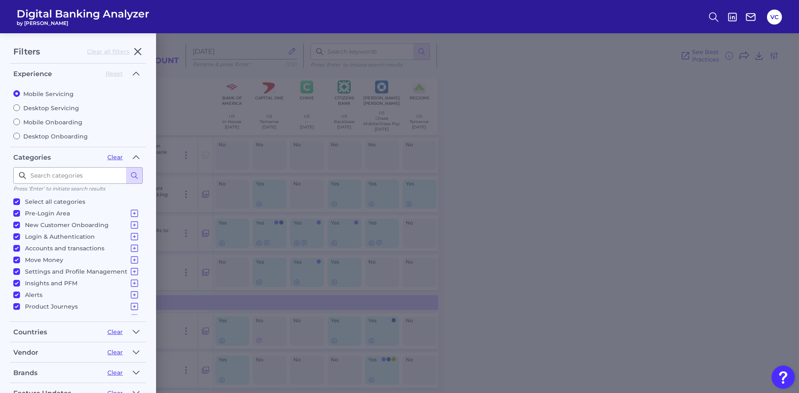
click at [17, 124] on input "Mobile Onboarding" at bounding box center [16, 122] width 7 height 7
radio input "true"
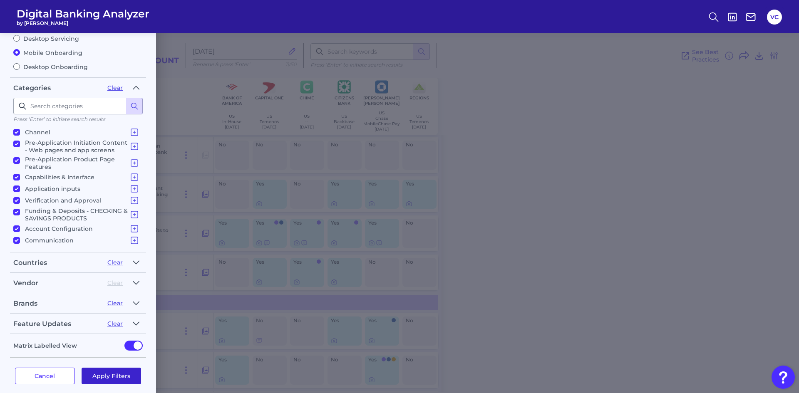
scroll to position [77, 0]
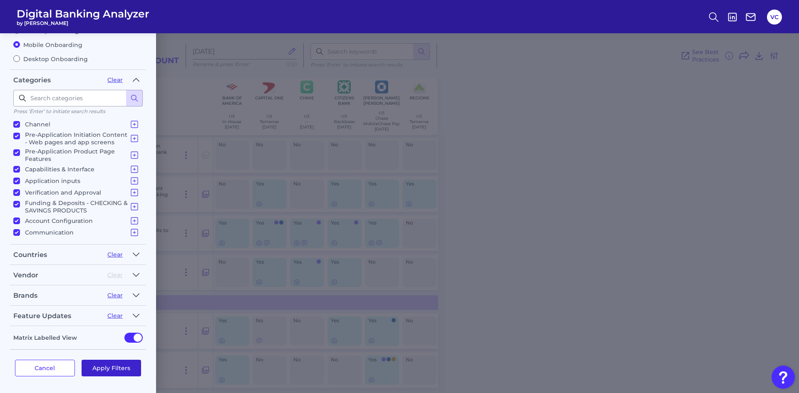
click at [122, 366] on button "Apply Filters" at bounding box center [112, 368] width 60 height 17
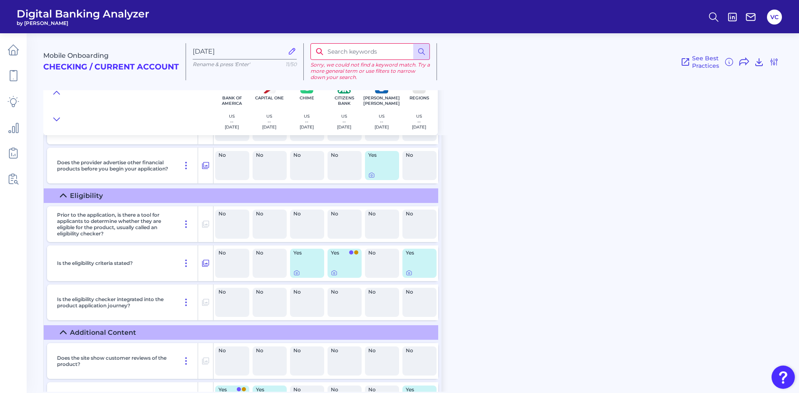
scroll to position [0, 0]
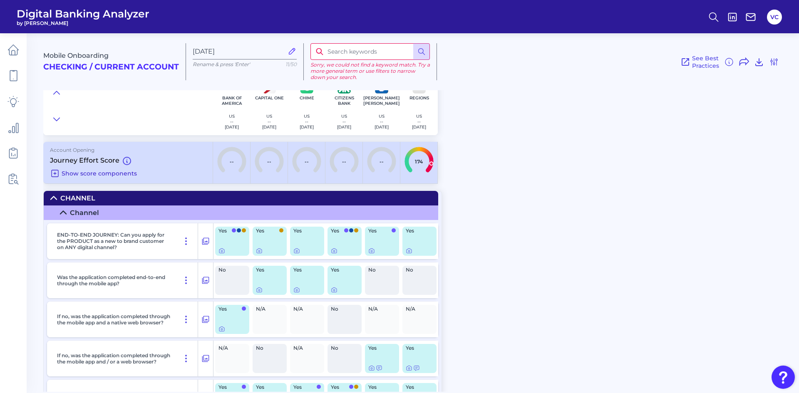
click at [57, 175] on icon at bounding box center [55, 174] width 10 height 10
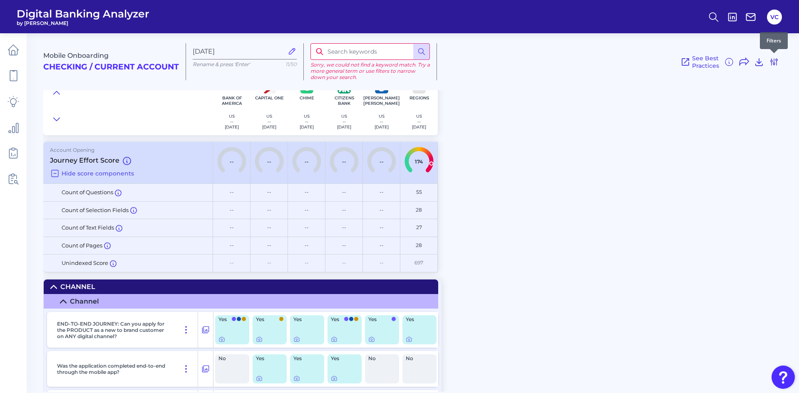
click at [776, 63] on icon at bounding box center [774, 62] width 10 height 10
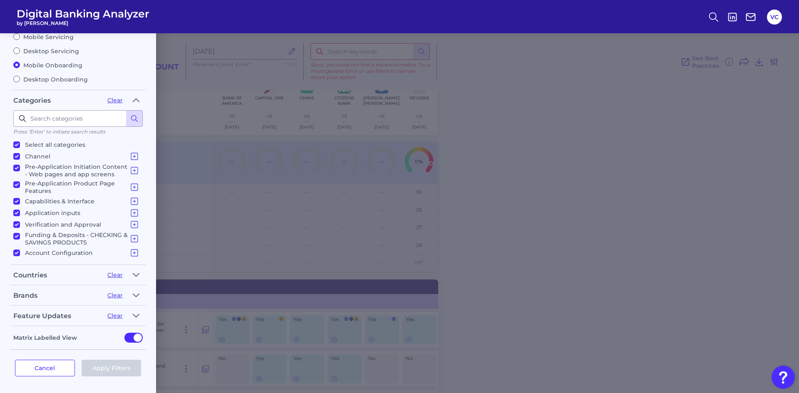
scroll to position [12, 0]
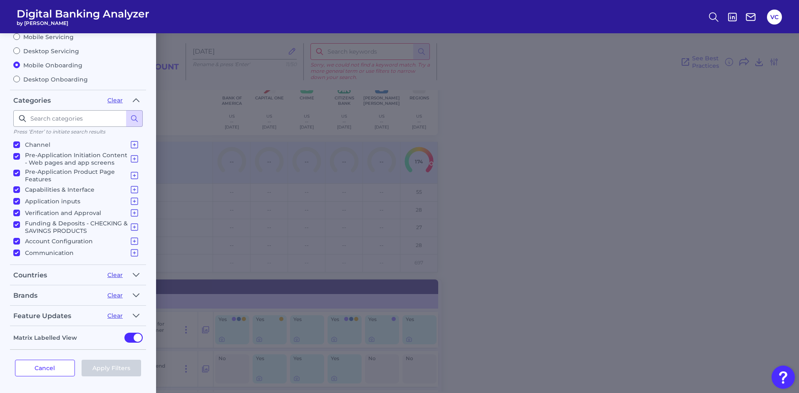
click at [16, 35] on input "Mobile Servicing" at bounding box center [16, 36] width 7 height 7
radio input "true"
radio input "false"
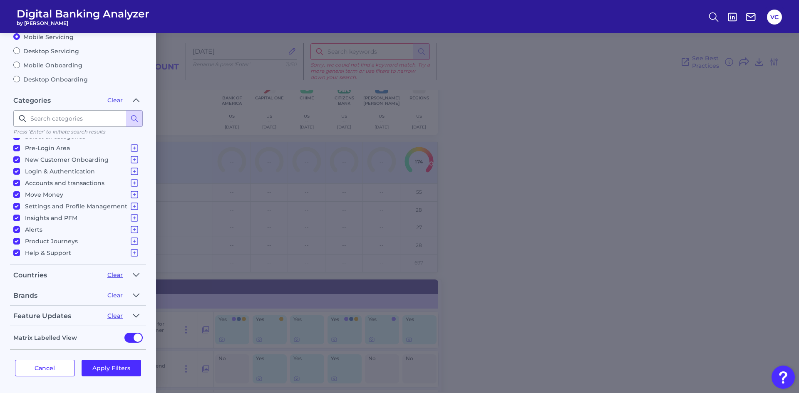
scroll to position [8, 0]
click at [111, 365] on button "Apply Filters" at bounding box center [112, 368] width 60 height 17
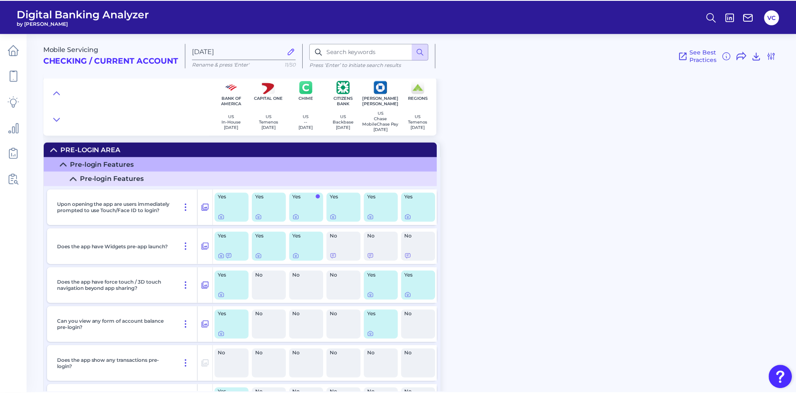
scroll to position [0, 0]
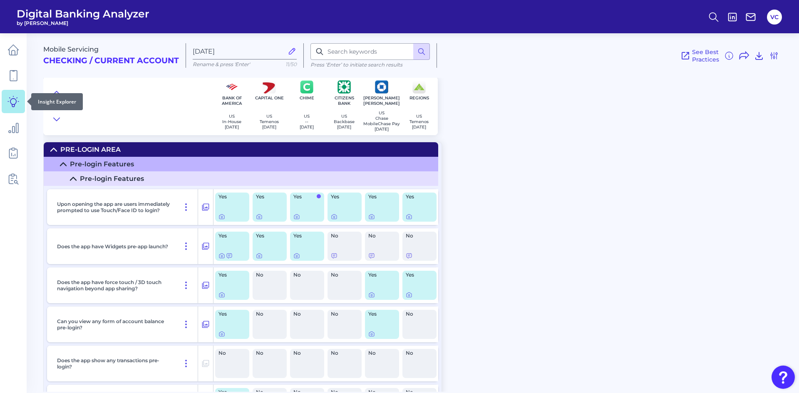
click at [16, 104] on icon at bounding box center [13, 102] width 12 height 12
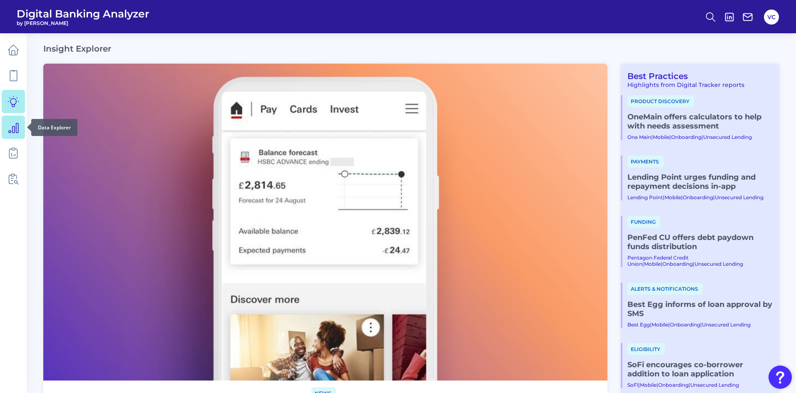
click at [14, 133] on link at bounding box center [13, 127] width 23 height 23
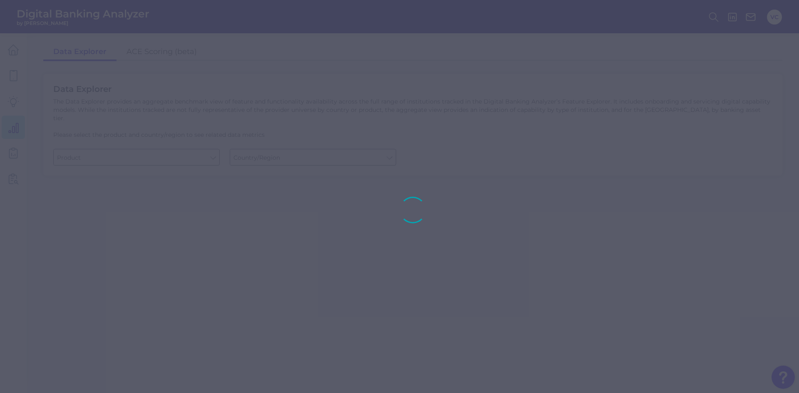
type input "Business Bank Account"
type input "[GEOGRAPHIC_DATA]"
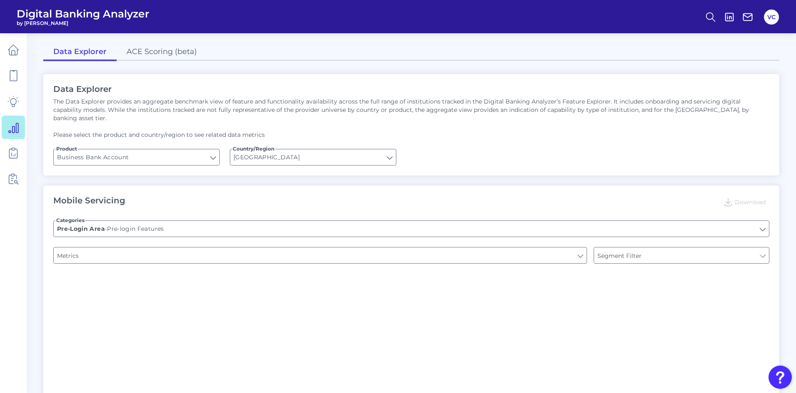
type input "Login"
type input "Channel"
type input "Type of Institution"
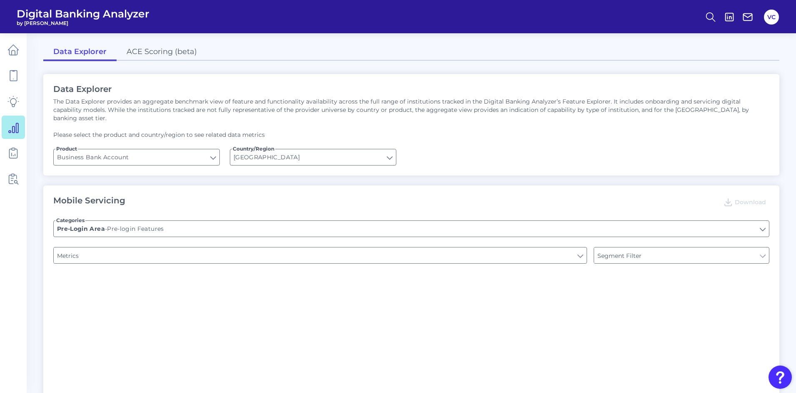
type input "Upon opening the app are users immediately prompted to use Touch/Face ID to log…"
type input "Does it offer third-party single sign on?"
type input "Can you apply for the PRODUCT as a new to brand customer on ANY digital channel?"
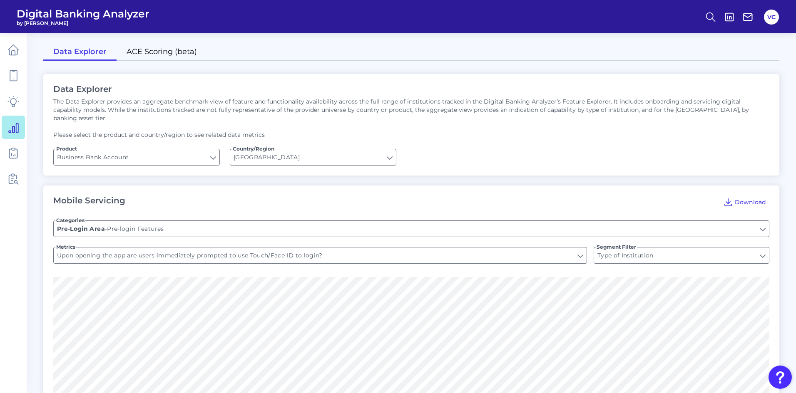
click at [153, 52] on link "ACE Scoring (beta)" at bounding box center [162, 52] width 90 height 17
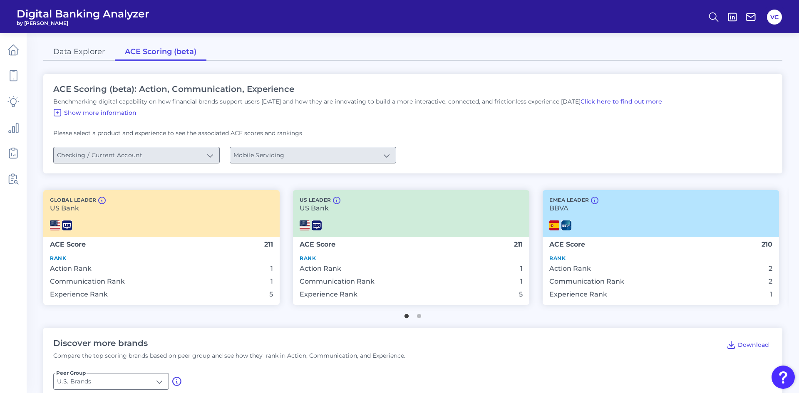
type input "Checking / Current Account"
type input "Mobile Servicing"
click at [88, 53] on link "Data Explorer" at bounding box center [79, 52] width 72 height 17
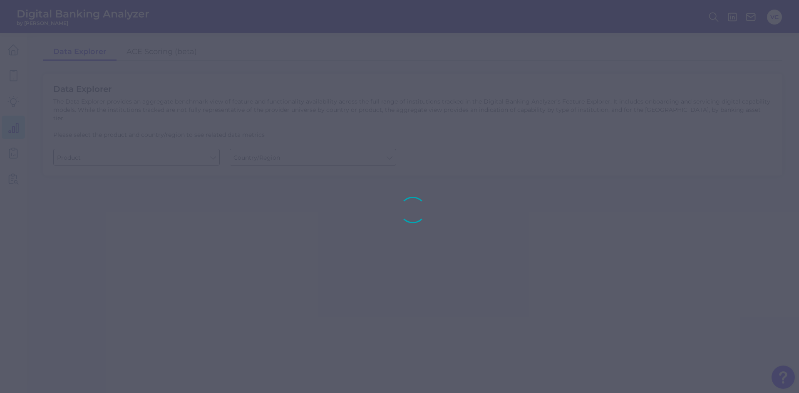
type input "Business Bank Account"
type input "[GEOGRAPHIC_DATA]"
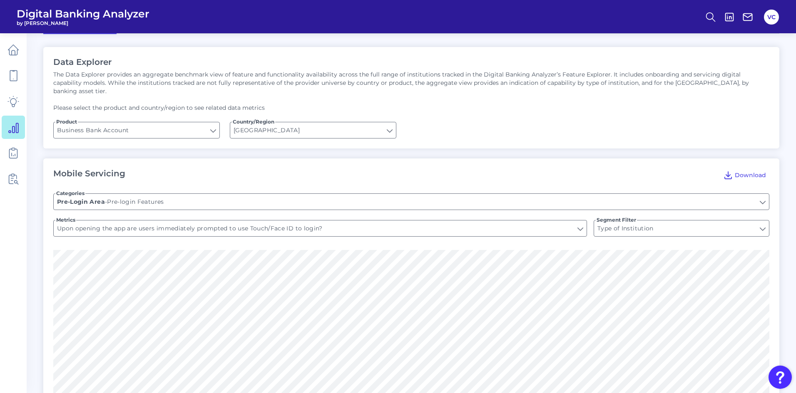
scroll to position [42, 0]
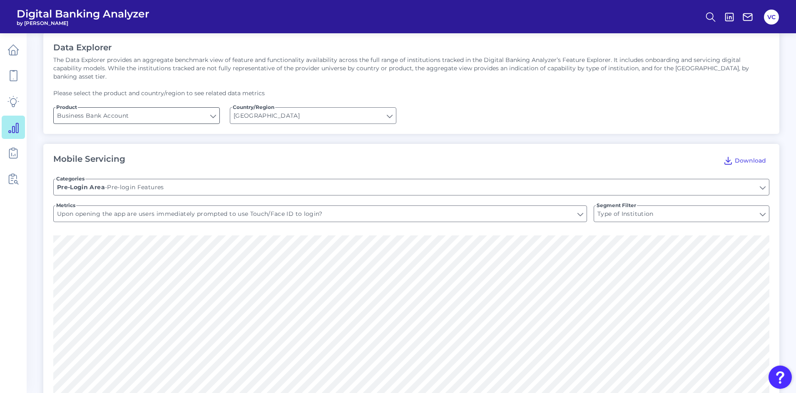
click at [211, 108] on input "Business Bank Account" at bounding box center [137, 116] width 166 height 16
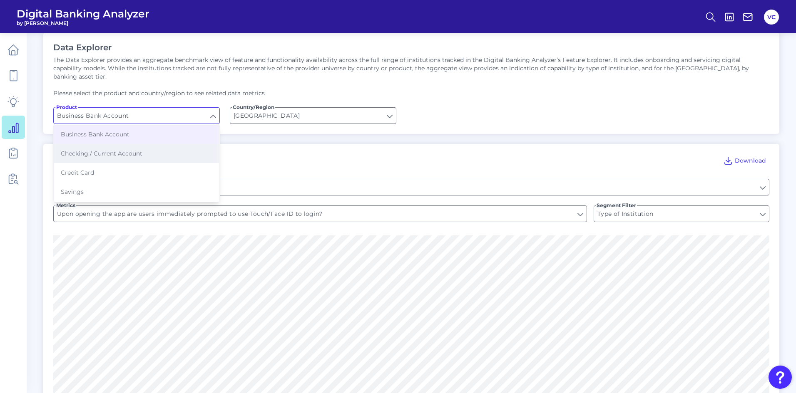
click at [170, 144] on button "Checking / Current Account" at bounding box center [136, 153] width 165 height 19
type input "Checking / Current Account"
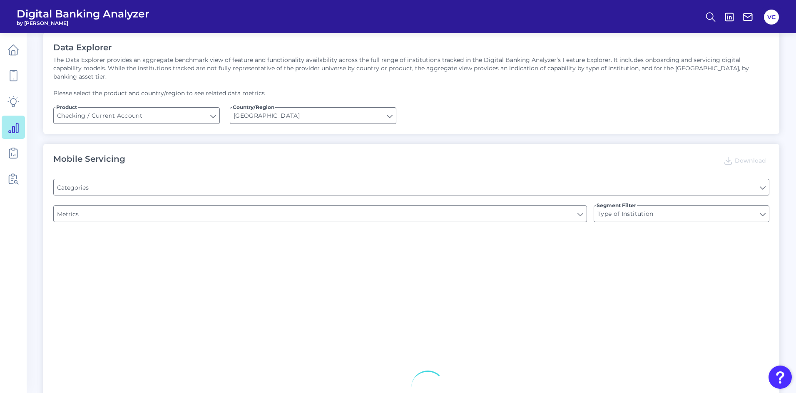
type input "Pre-login Features"
type input "Channel"
type input "Online Banking Registration"
type input "Upon opening the app are users immediately prompted to use Touch/Face ID to log…"
type input "Can you register for online banking?"
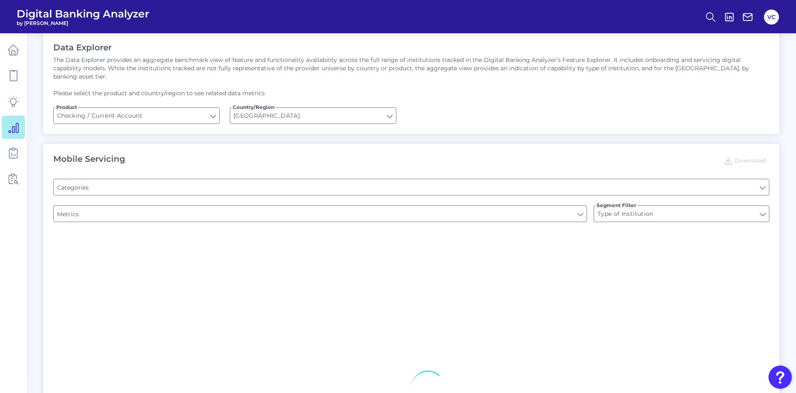
type input "END-TO-END JOURNEY: Can you apply for the PRODUCT as a new to brand customer on…"
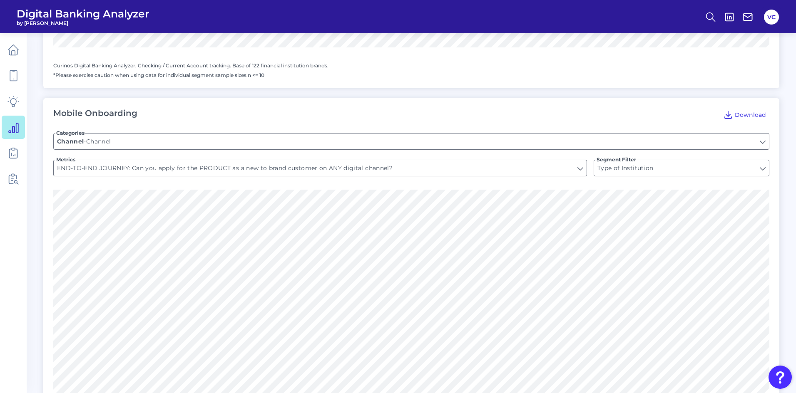
scroll to position [916, 0]
click at [523, 160] on input "END-TO-END JOURNEY: Can you apply for the PRODUCT as a new to brand customer on…" at bounding box center [320, 166] width 533 height 16
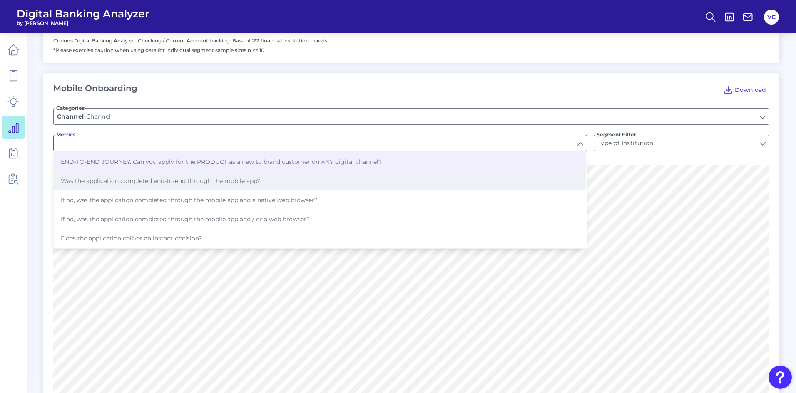
scroll to position [957, 0]
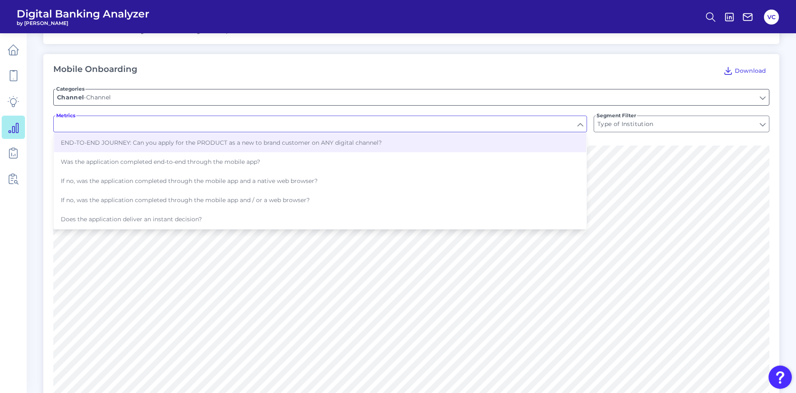
click at [444, 91] on input "Channel" at bounding box center [411, 98] width 715 height 16
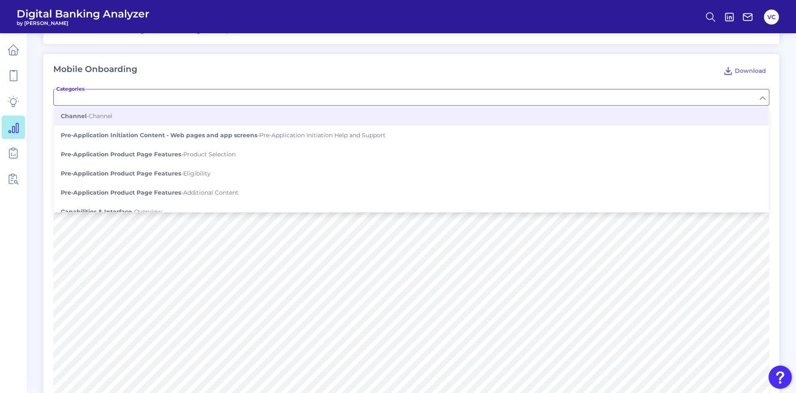
type input "END-TO-END JOURNEY: Can you apply for the PRODUCT as a new to brand customer on…"
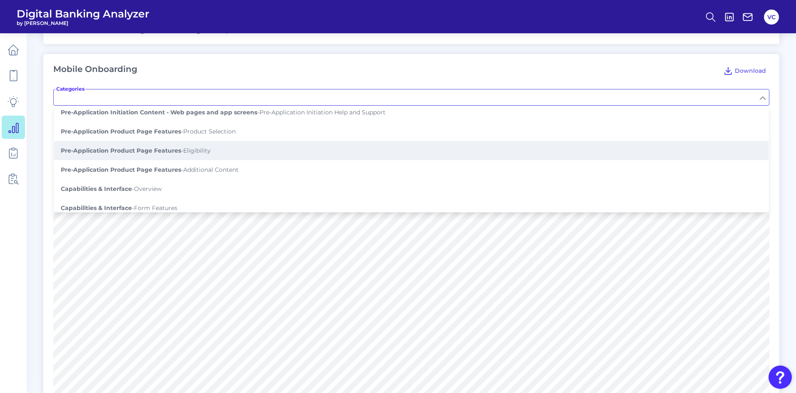
scroll to position [42, 0]
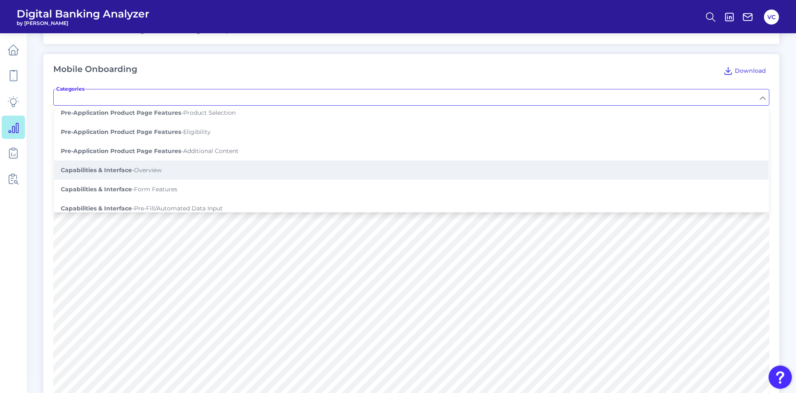
click at [259, 162] on button "Capabilities & Interface - Overview" at bounding box center [411, 170] width 714 height 19
type input "Overview"
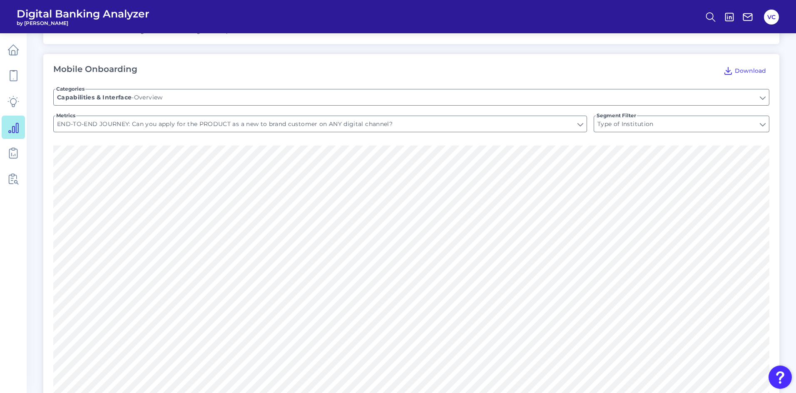
type input "Does the application query whether the applicant is an existing customer?"
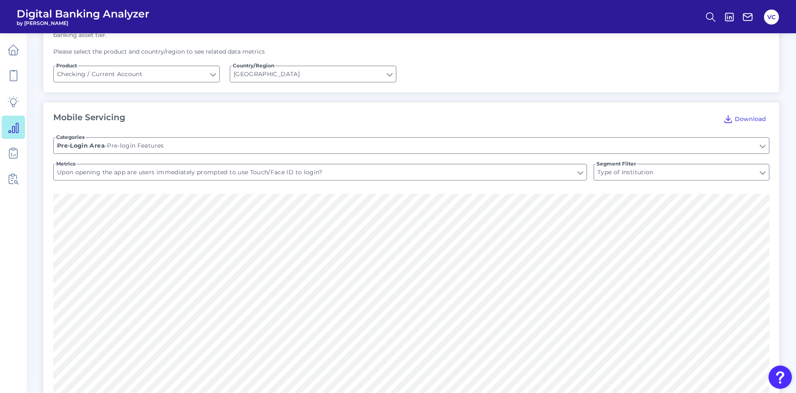
scroll to position [0, 0]
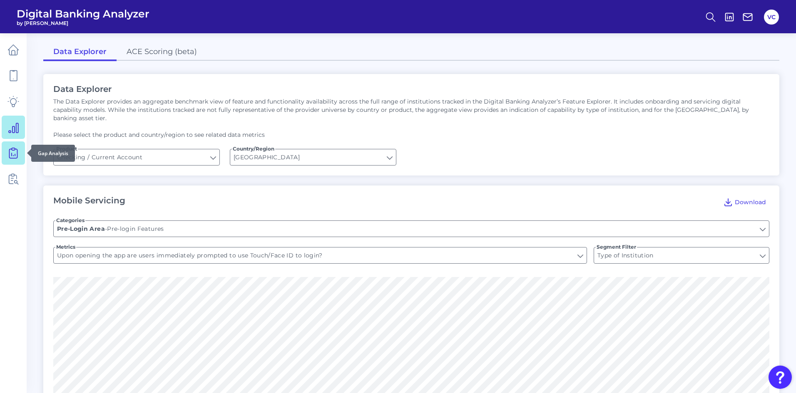
click at [16, 161] on link at bounding box center [13, 153] width 23 height 23
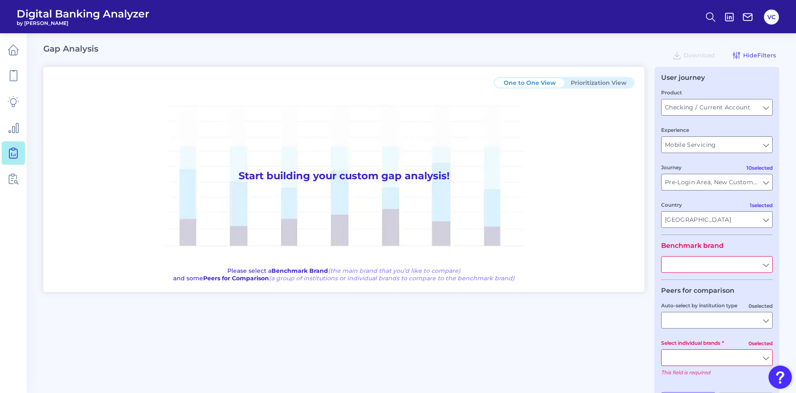
type input "All Journeys"
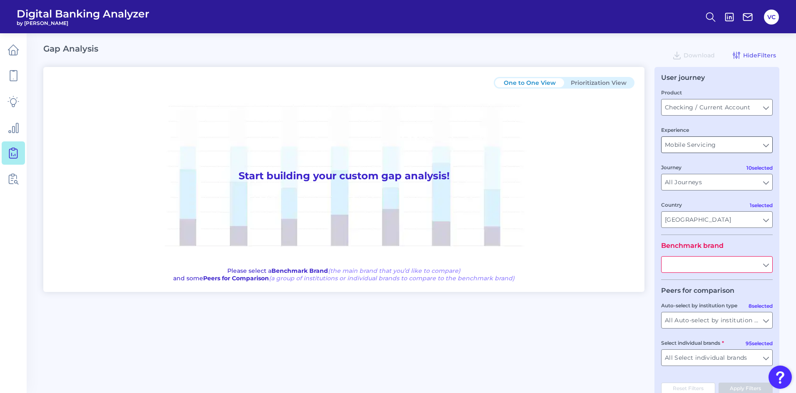
click at [758, 144] on input "Mobile Servicing" at bounding box center [716, 145] width 111 height 16
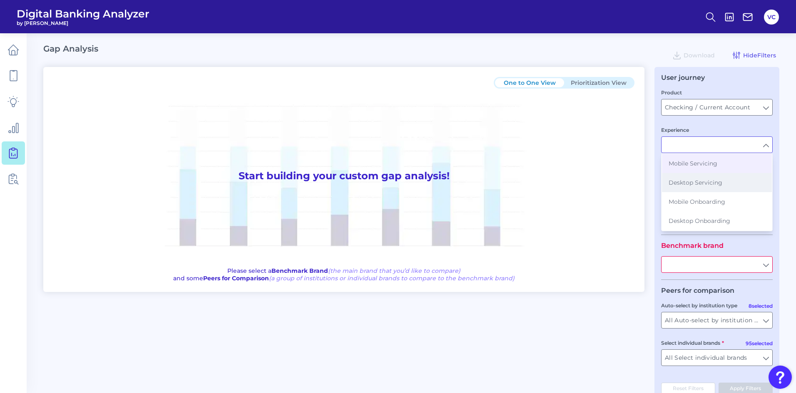
click at [696, 185] on span "Desktop Servicing" at bounding box center [696, 182] width 54 height 7
type input "Desktop Servicing"
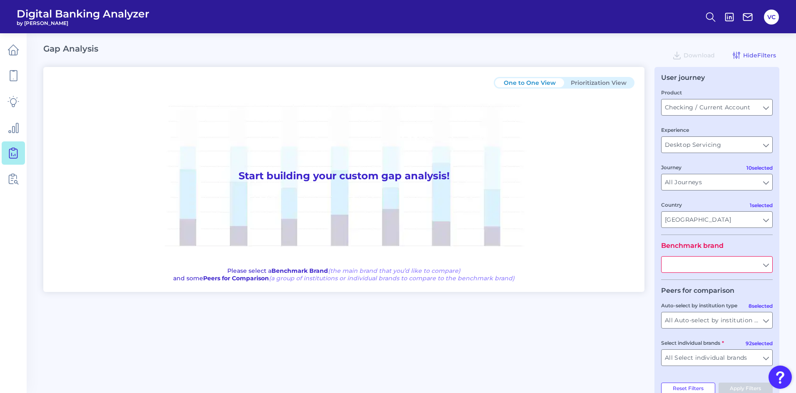
click at [698, 163] on fieldset "Product Checking / Current Account Checking / Current Account Experience Deskto…" at bounding box center [717, 161] width 112 height 147
click at [706, 186] on input "All Journeys" at bounding box center [716, 182] width 111 height 16
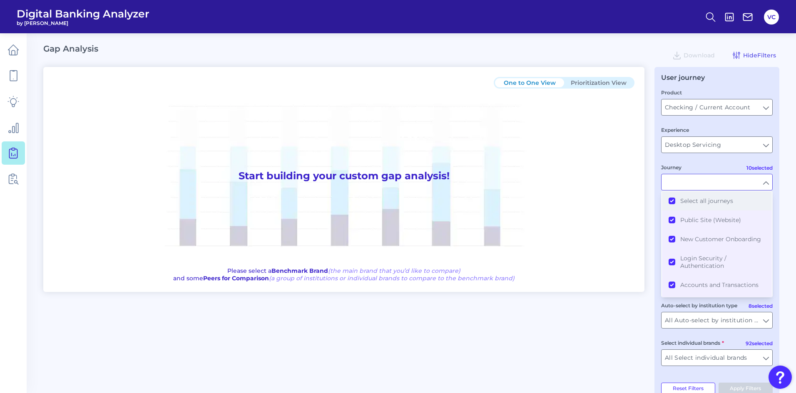
click at [672, 199] on button "Select all journeys" at bounding box center [717, 200] width 110 height 19
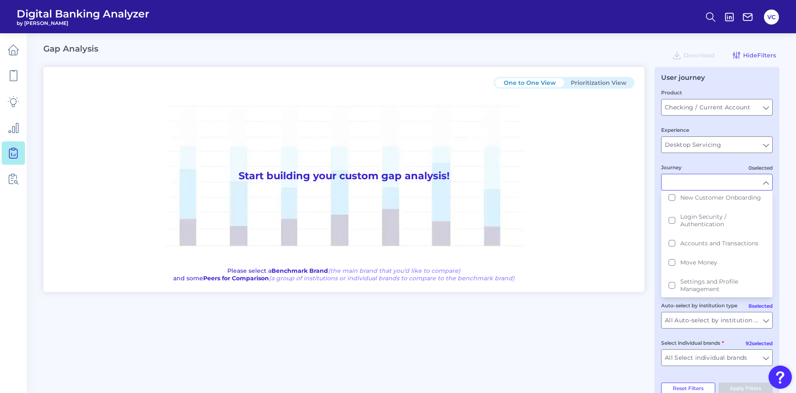
scroll to position [83, 0]
click at [672, 221] on button "Move Money" at bounding box center [717, 220] width 110 height 19
click at [641, 315] on div "One to One View Prioritization View Start building your custom gap analysis! Pl…" at bounding box center [411, 234] width 736 height 334
type input "Move Money"
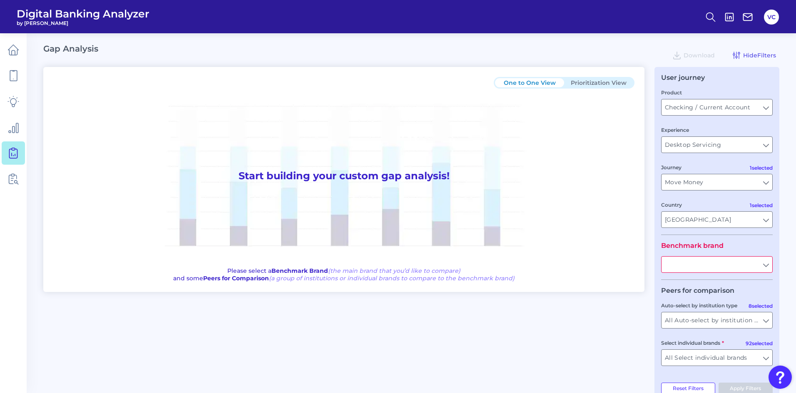
click at [738, 270] on input "text" at bounding box center [716, 265] width 111 height 16
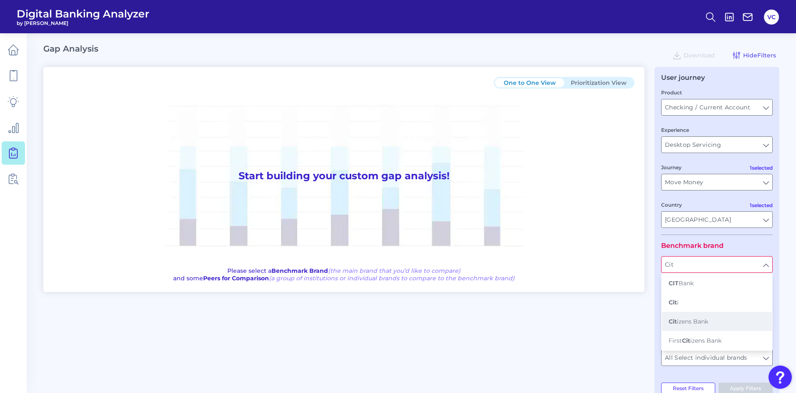
click at [719, 321] on button "Cit izens Bank" at bounding box center [717, 321] width 110 height 19
type input "Citizens Bank"
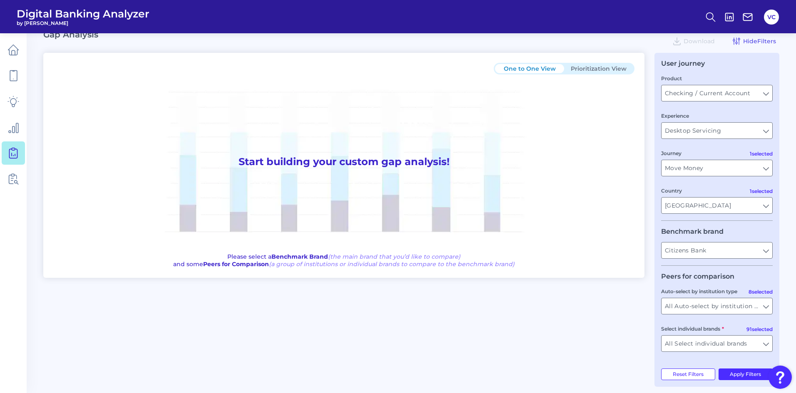
scroll to position [20, 0]
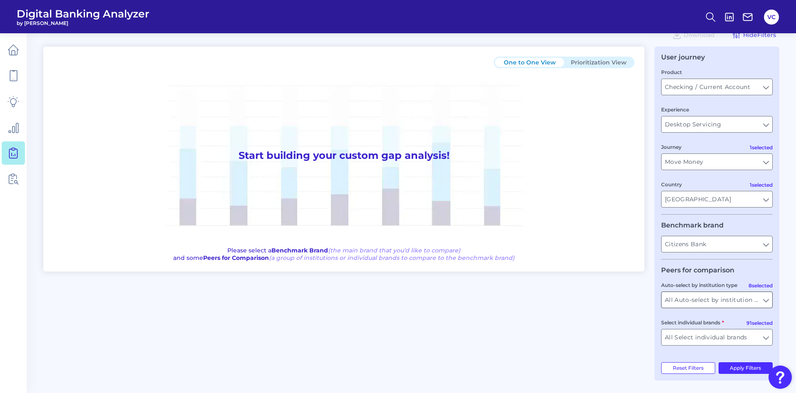
click at [724, 306] on input "All Auto-select by institution types" at bounding box center [716, 300] width 111 height 16
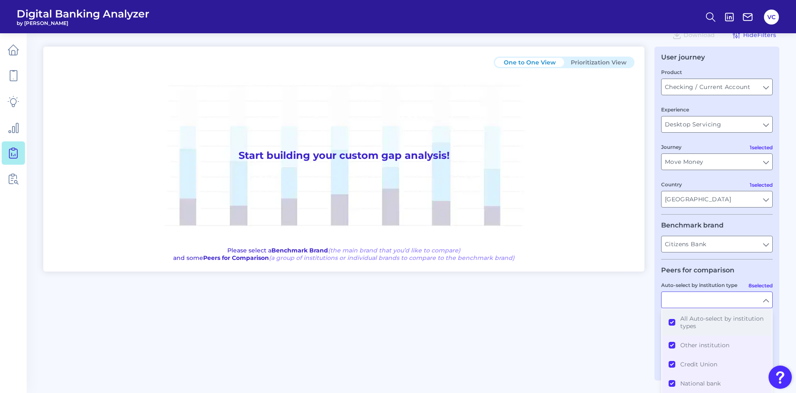
click at [673, 323] on button "All Auto-select by institution types" at bounding box center [717, 322] width 110 height 27
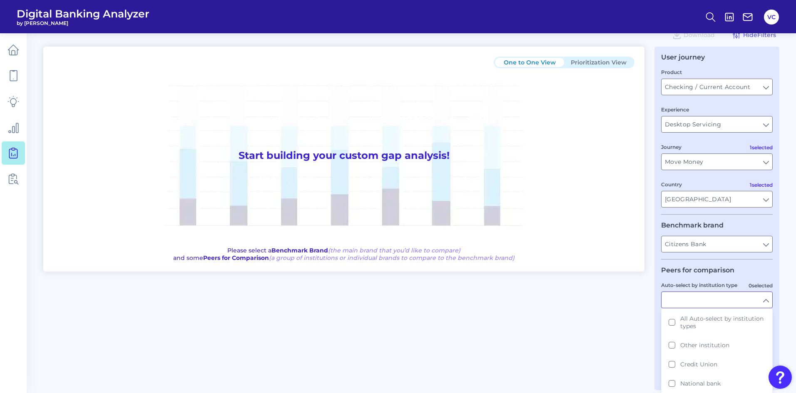
click at [641, 326] on div "One to One View Prioritization View Start building your custom gap analysis! Pl…" at bounding box center [411, 219] width 736 height 344
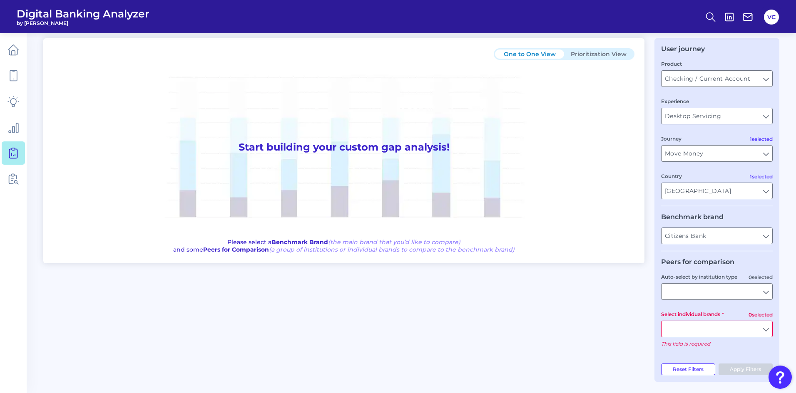
scroll to position [30, 0]
click at [729, 330] on input "Select individual brands" at bounding box center [716, 328] width 111 height 16
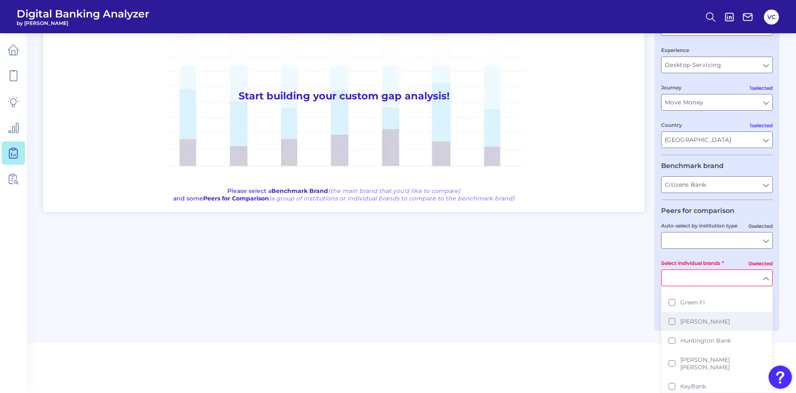
scroll to position [791, 0]
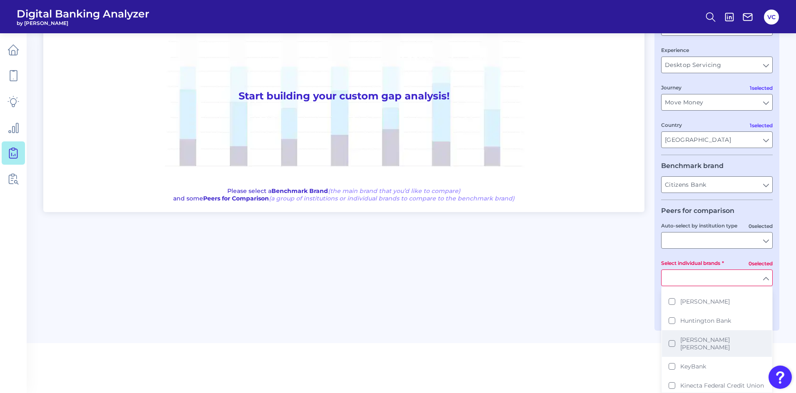
click at [673, 332] on button "[PERSON_NAME] [PERSON_NAME]" at bounding box center [717, 344] width 110 height 27
click at [622, 329] on main "Gap Analysis Download Hide Filters One to One View Prioritization View Start bu…" at bounding box center [398, 127] width 796 height 414
type input "[PERSON_NAME] [PERSON_NAME]"
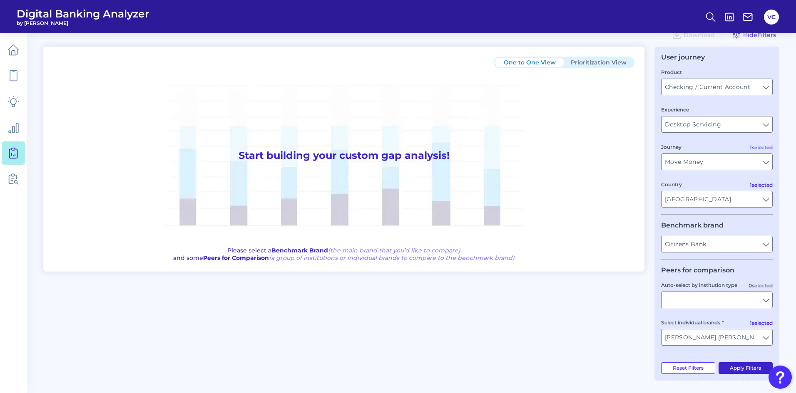
click at [734, 365] on button "Apply Filters" at bounding box center [746, 369] width 55 height 12
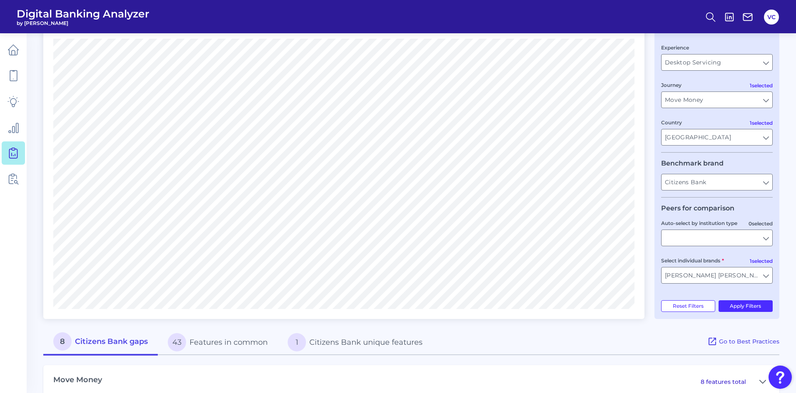
scroll to position [100, 0]
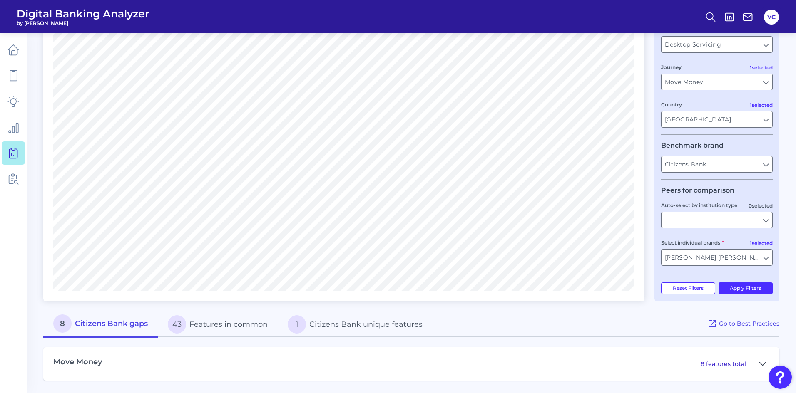
click at [760, 365] on icon at bounding box center [762, 364] width 7 height 10
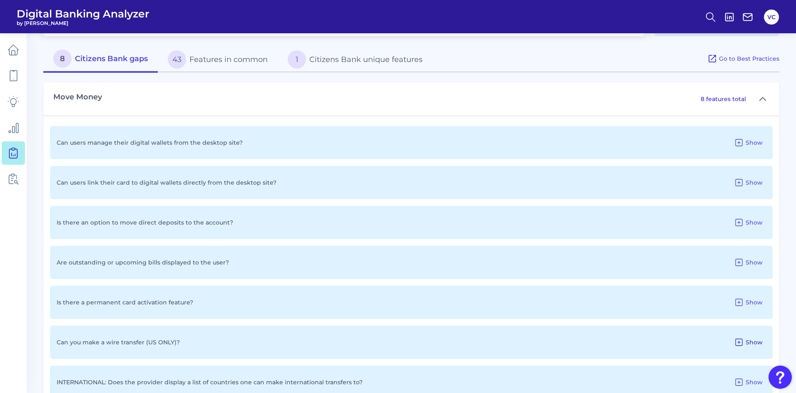
scroll to position [392, 0]
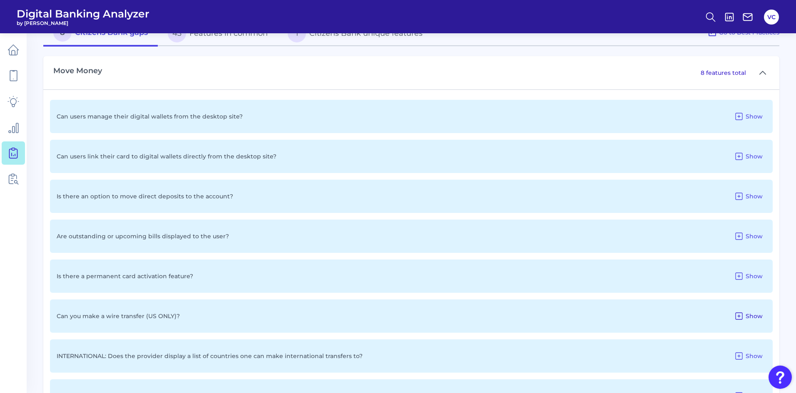
click at [741, 315] on icon at bounding box center [739, 316] width 10 height 10
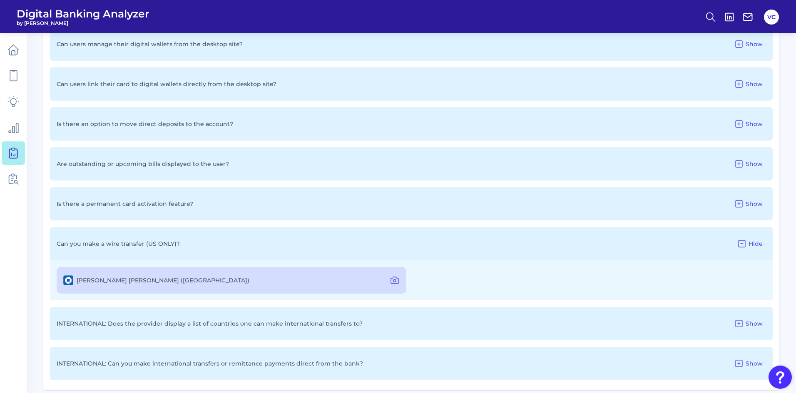
scroll to position [474, 0]
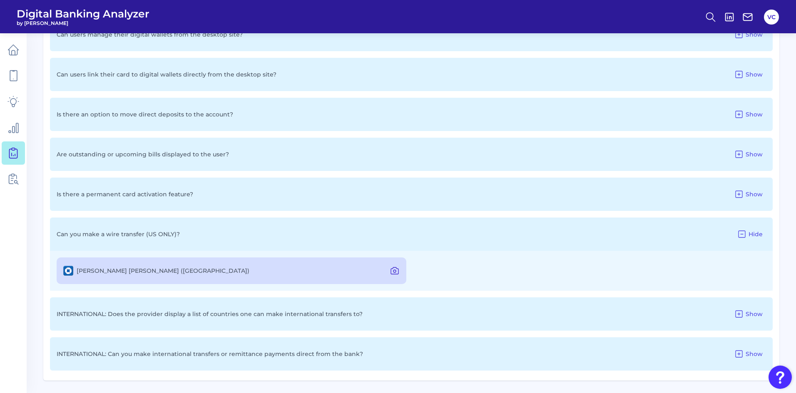
click at [393, 271] on icon at bounding box center [395, 271] width 10 height 10
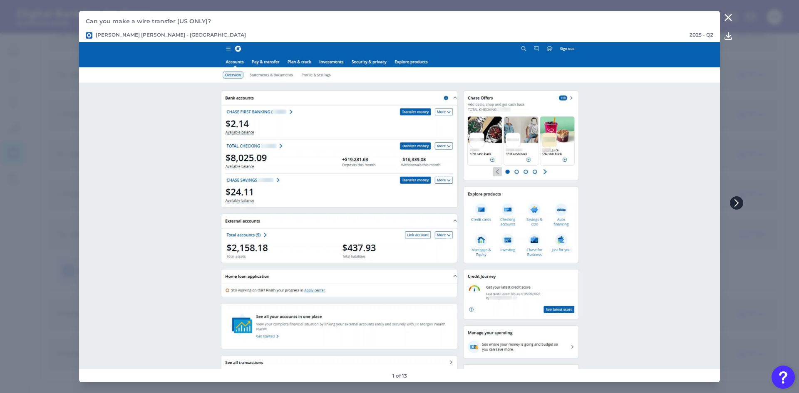
click at [740, 200] on icon at bounding box center [736, 202] width 7 height 7
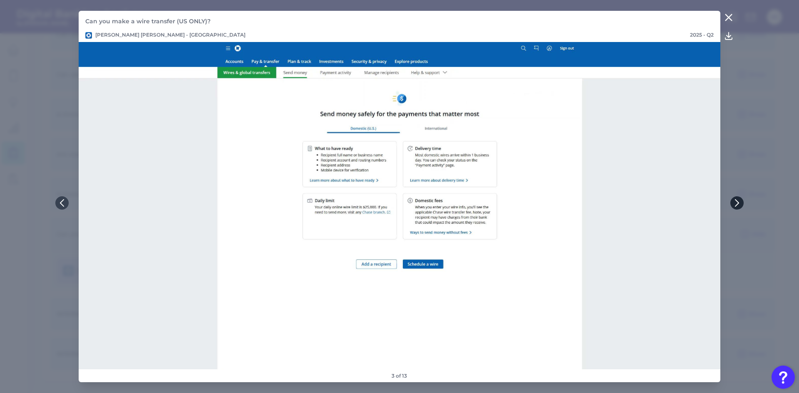
click at [740, 200] on icon at bounding box center [737, 202] width 7 height 7
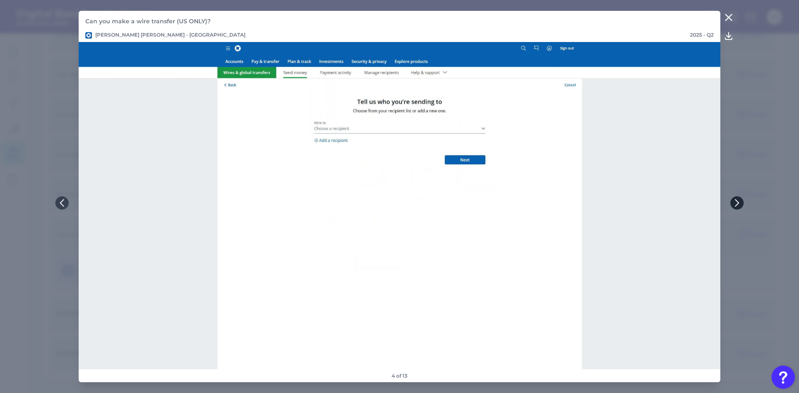
click at [740, 200] on icon at bounding box center [737, 202] width 7 height 7
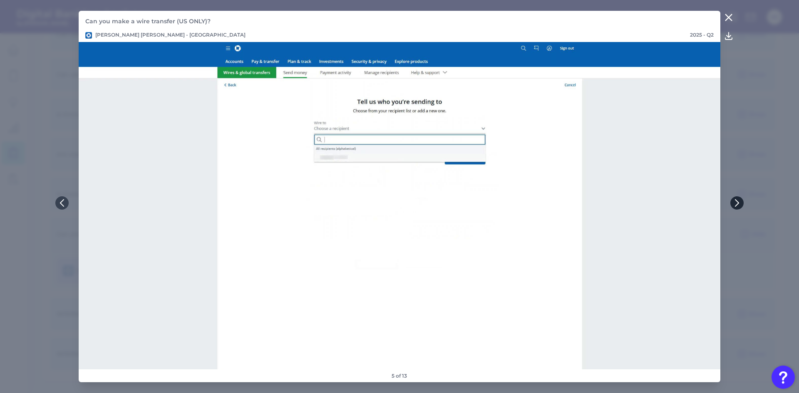
click at [740, 200] on icon at bounding box center [737, 202] width 7 height 7
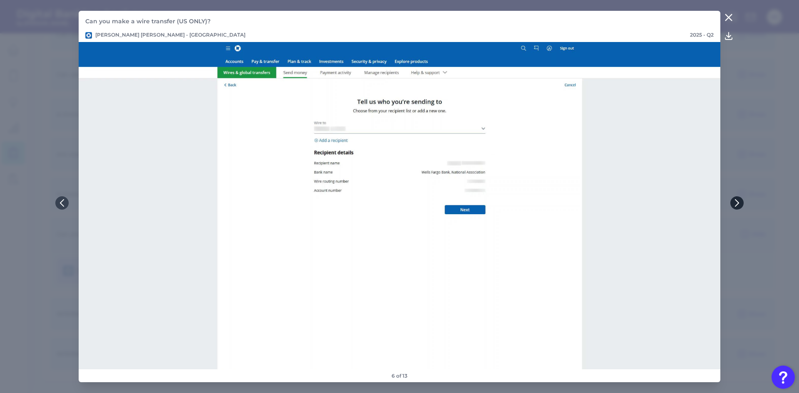
click at [740, 200] on icon at bounding box center [737, 202] width 7 height 7
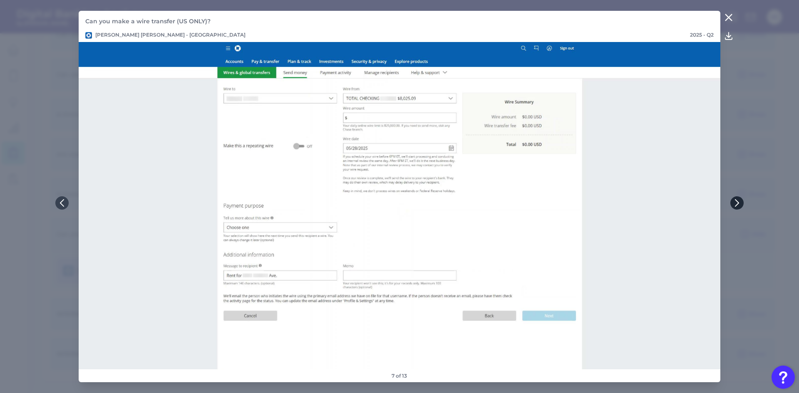
click at [736, 202] on icon at bounding box center [737, 202] width 7 height 7
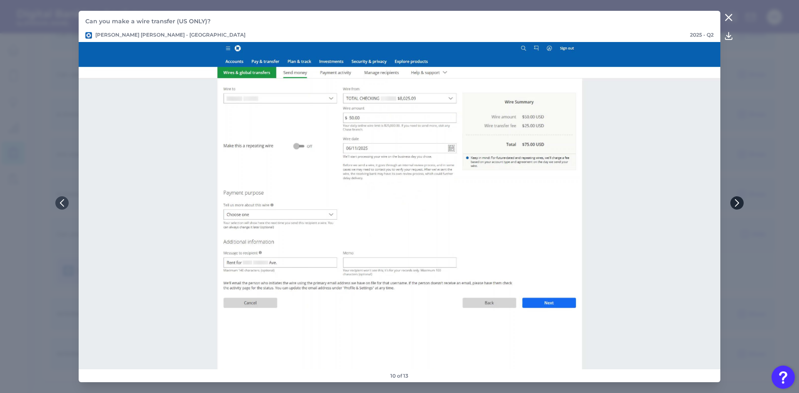
click at [736, 202] on icon at bounding box center [737, 202] width 7 height 7
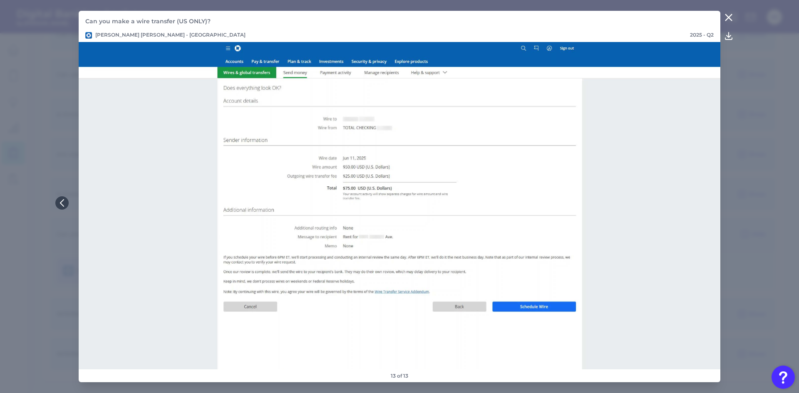
click at [726, 16] on icon at bounding box center [729, 17] width 10 height 10
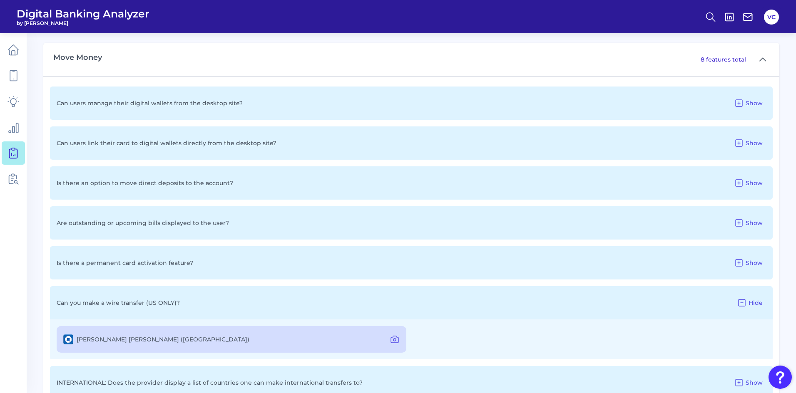
scroll to position [390, 0]
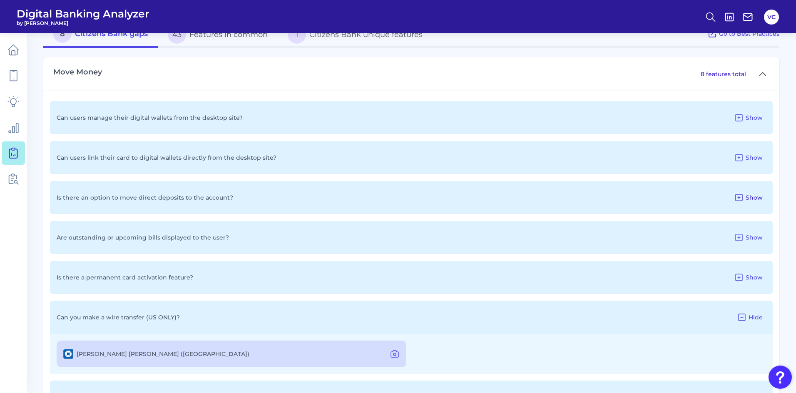
click at [738, 196] on icon at bounding box center [739, 198] width 10 height 10
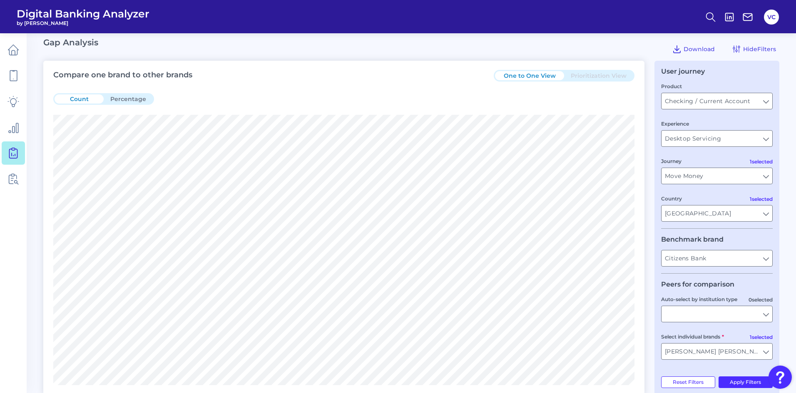
scroll to position [0, 0]
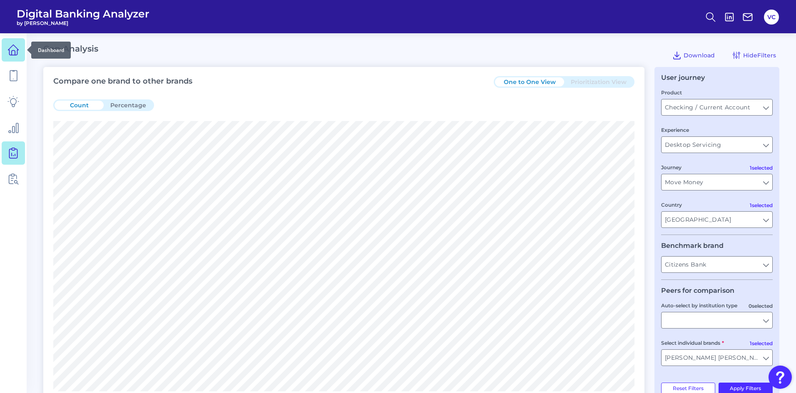
click at [13, 55] on icon at bounding box center [13, 50] width 10 height 10
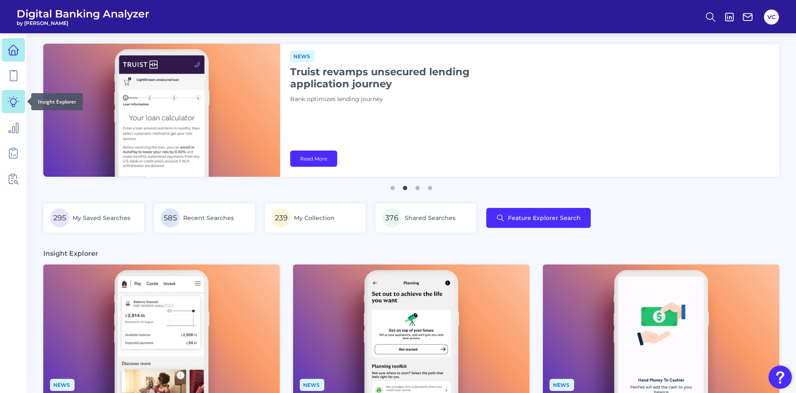
click at [19, 97] on icon at bounding box center [13, 102] width 12 height 12
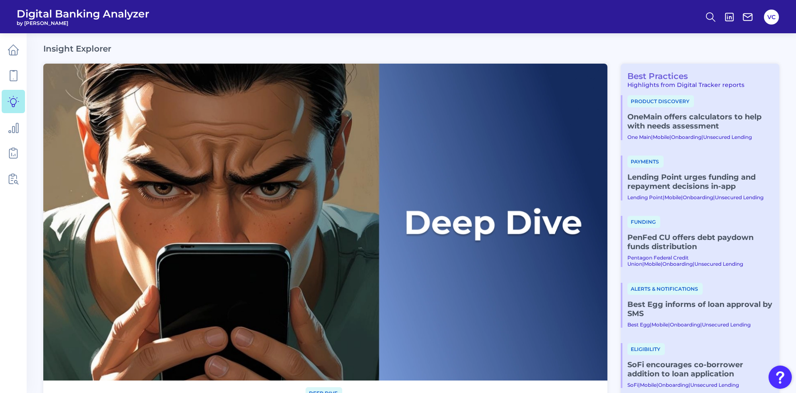
click at [647, 73] on link "Best Practices" at bounding box center [654, 76] width 67 height 10
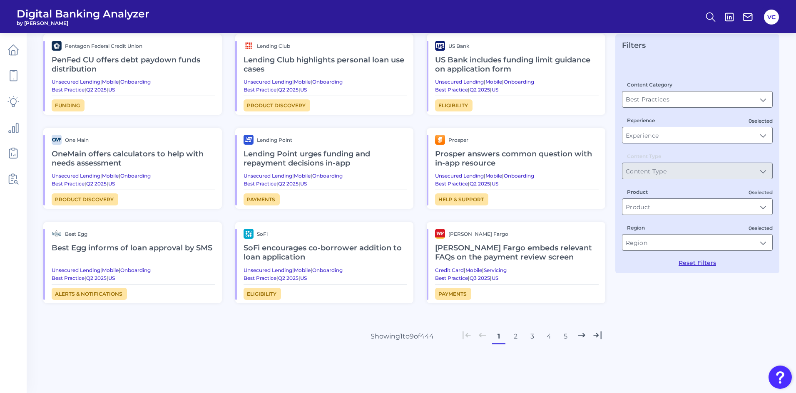
scroll to position [71, 0]
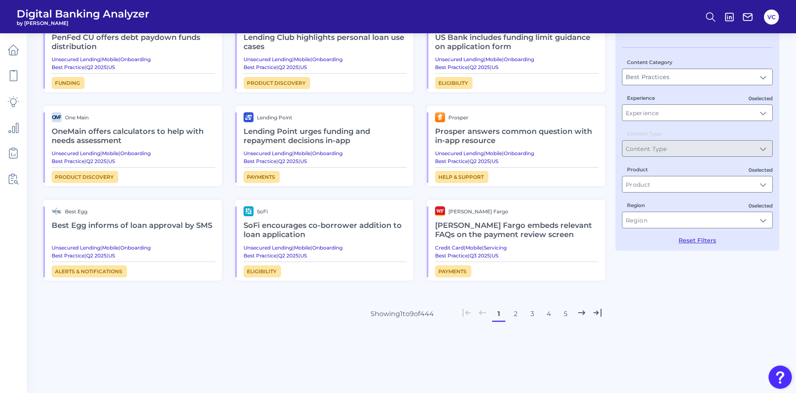
click at [514, 314] on button "2" at bounding box center [515, 314] width 13 height 13
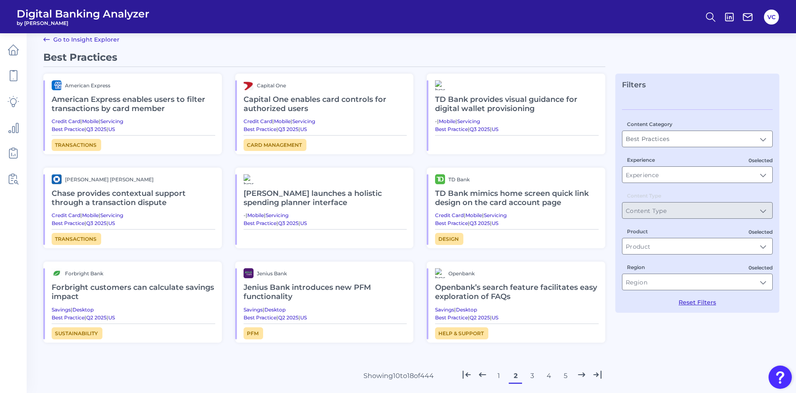
scroll to position [0, 0]
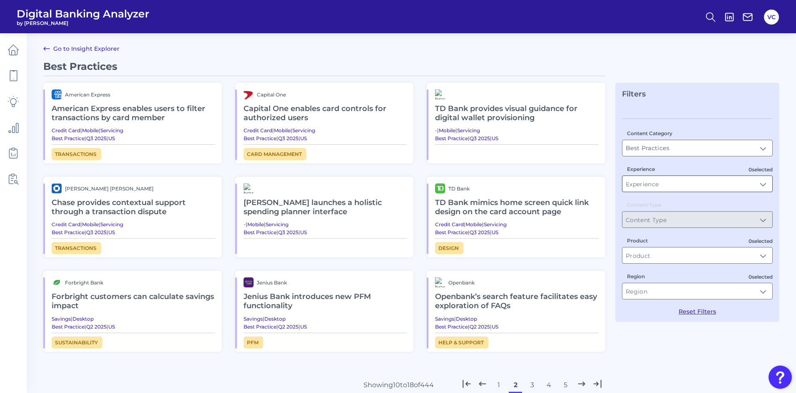
click at [658, 189] on input "Experience" at bounding box center [697, 184] width 150 height 16
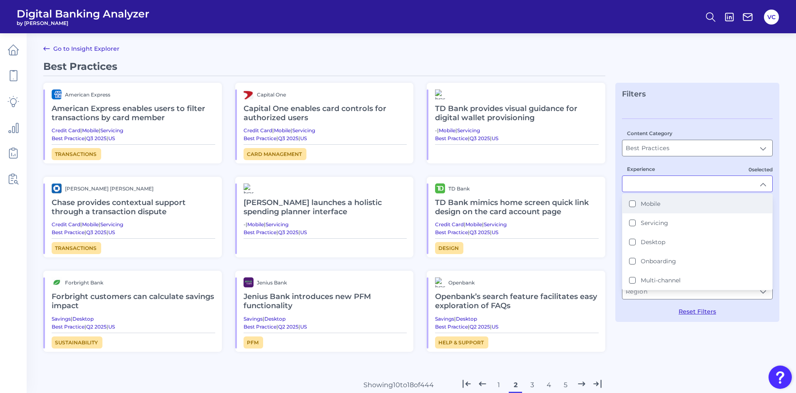
click at [632, 204] on button "Mobile" at bounding box center [632, 204] width 7 height 7
type input "Mobile"
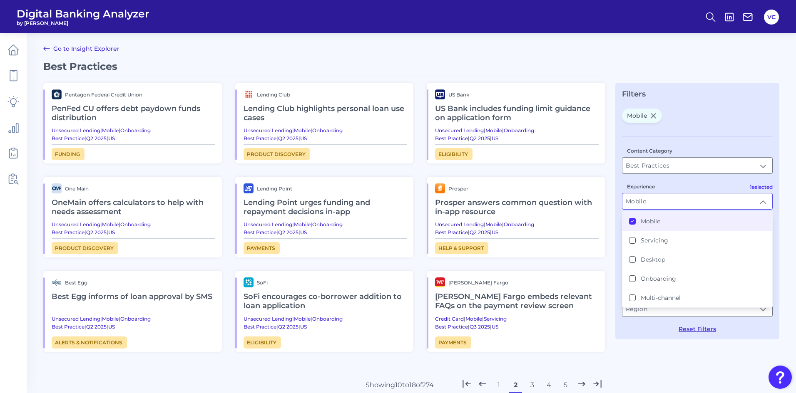
scroll to position [0, 0]
click at [714, 184] on div "Experience Mobile Mobile Mobile Servicing Desktop Onboarding Multi-channel" at bounding box center [697, 195] width 151 height 27
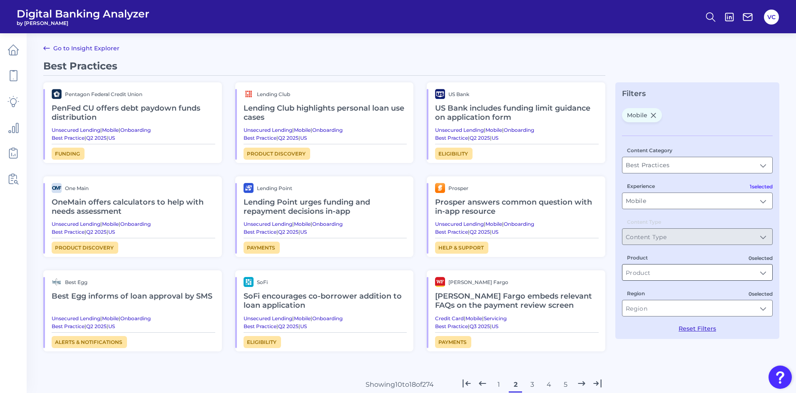
click at [692, 276] on input "Product" at bounding box center [697, 273] width 150 height 16
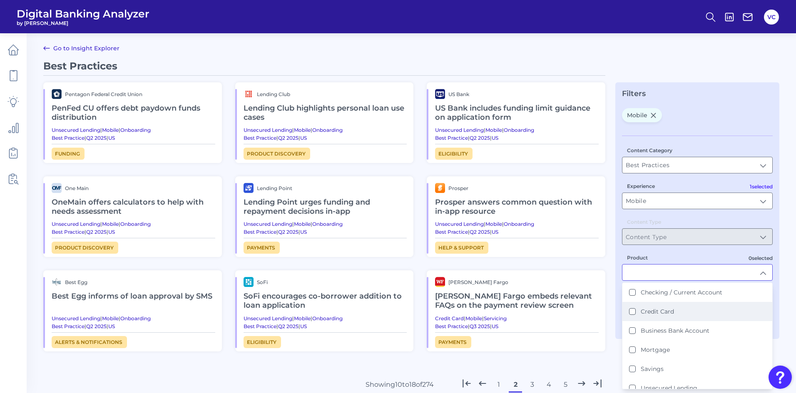
click at [633, 313] on Card "Credit Card" at bounding box center [632, 311] width 7 height 7
type input "Credit Card"
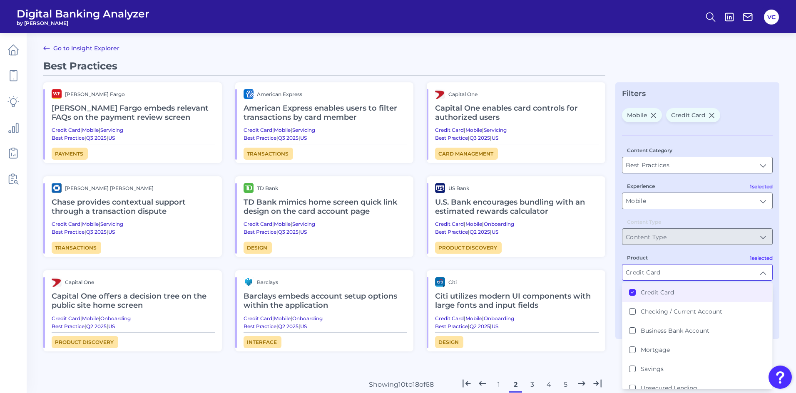
click at [611, 363] on div "Best Practices [PERSON_NAME] Fargo [PERSON_NAME] Fargo embeds relevant FAQs on …" at bounding box center [411, 256] width 736 height 392
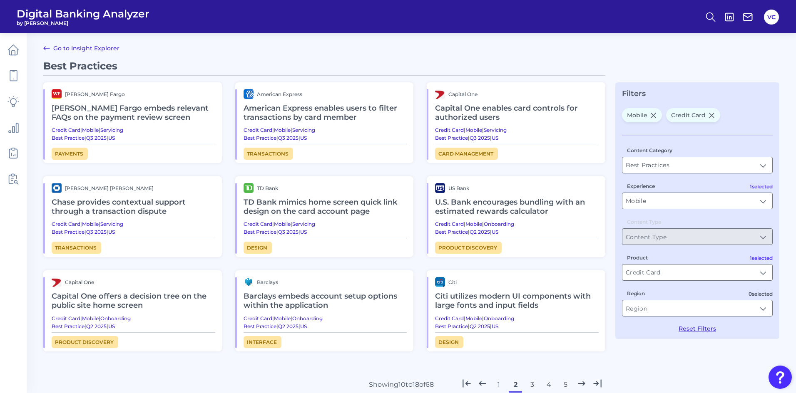
scroll to position [42, 0]
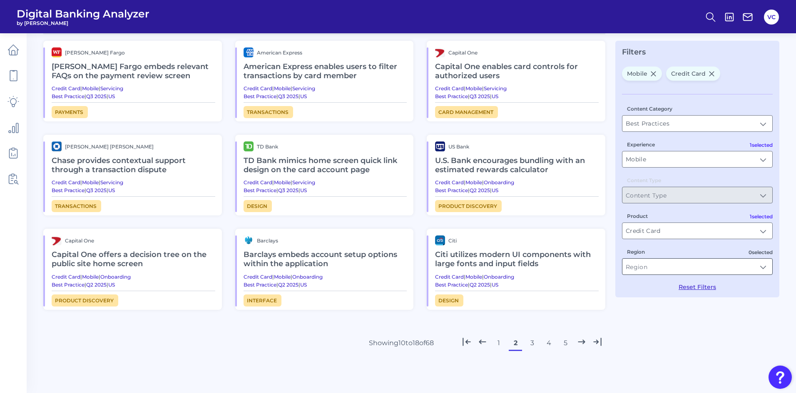
click at [679, 265] on input "Region" at bounding box center [697, 267] width 150 height 16
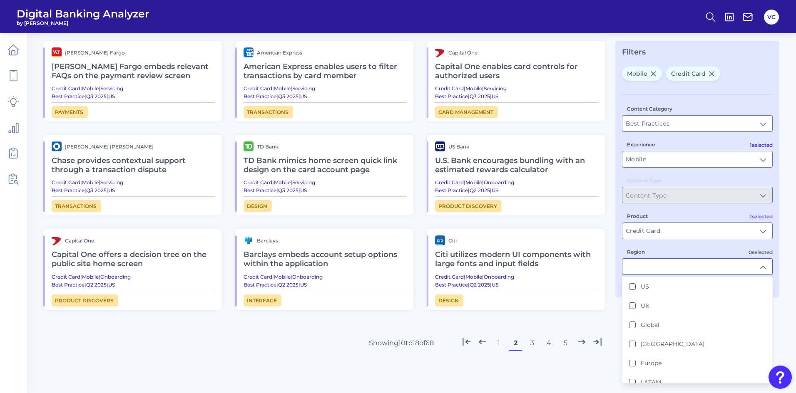
click at [630, 287] on button "US" at bounding box center [632, 286] width 7 height 7
type input "US"
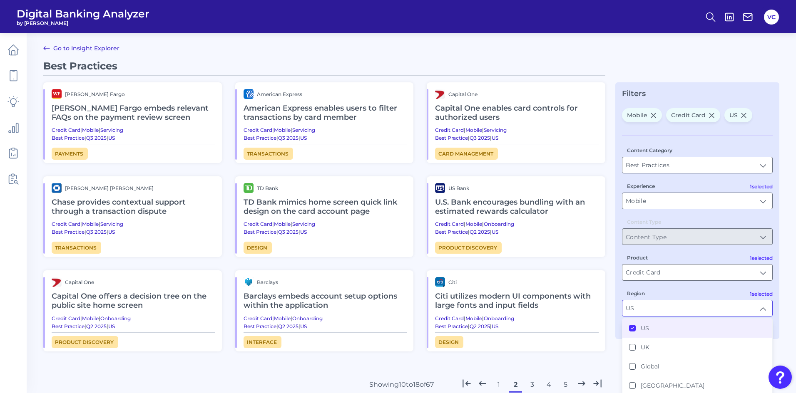
click at [602, 357] on div "Best Practices [PERSON_NAME] Fargo [PERSON_NAME] Fargo embeds relevant FAQs on …" at bounding box center [324, 239] width 562 height 358
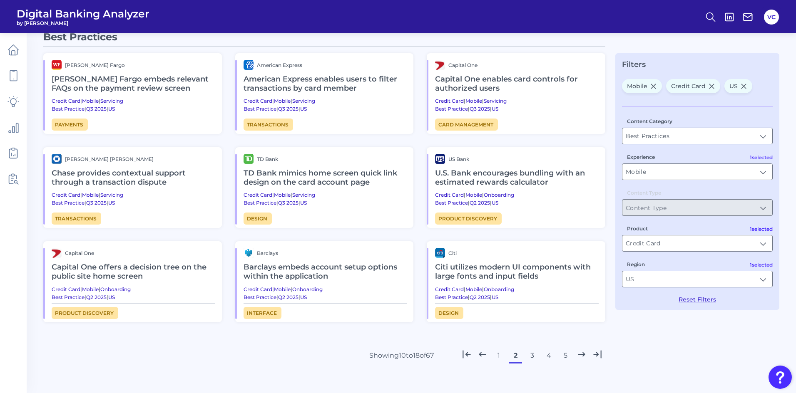
scroll to position [42, 0]
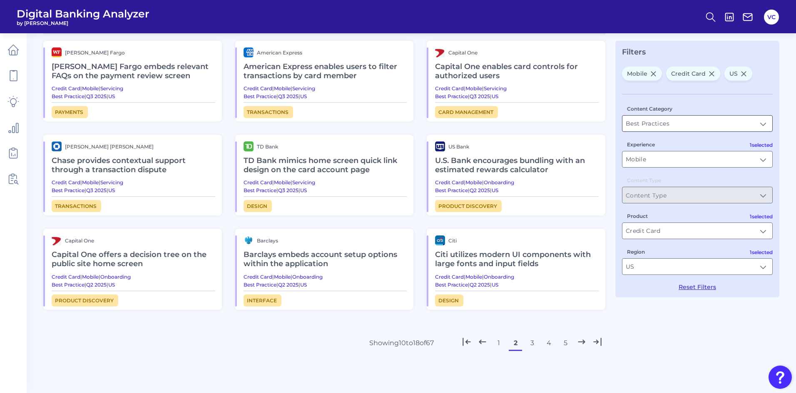
click at [759, 124] on input "Best Practices" at bounding box center [697, 124] width 150 height 16
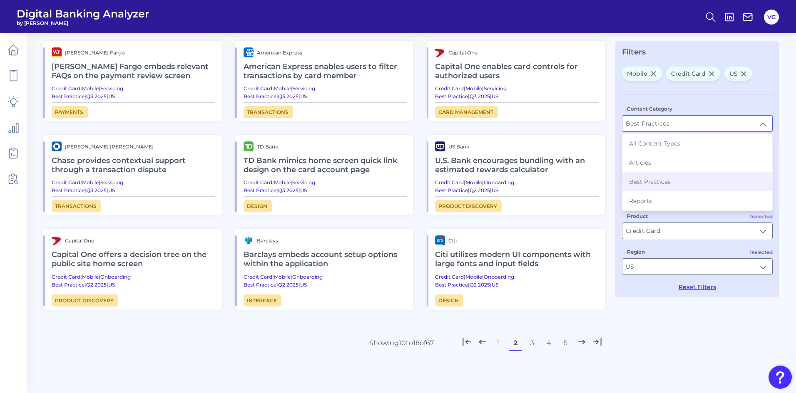
click at [759, 124] on input "Best Practices" at bounding box center [697, 124] width 150 height 16
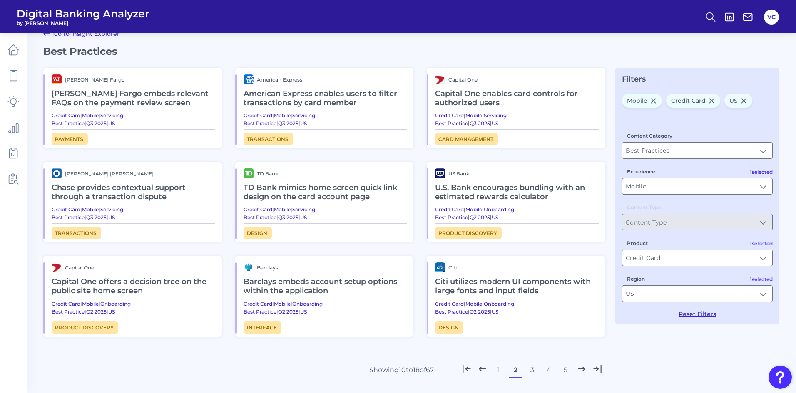
scroll to position [0, 0]
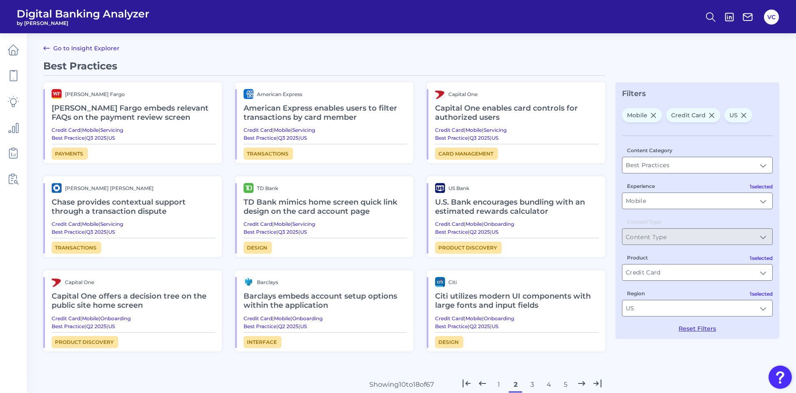
click at [135, 203] on h2 "Chase provides contextual support through a transaction dispute" at bounding box center [134, 207] width 164 height 28
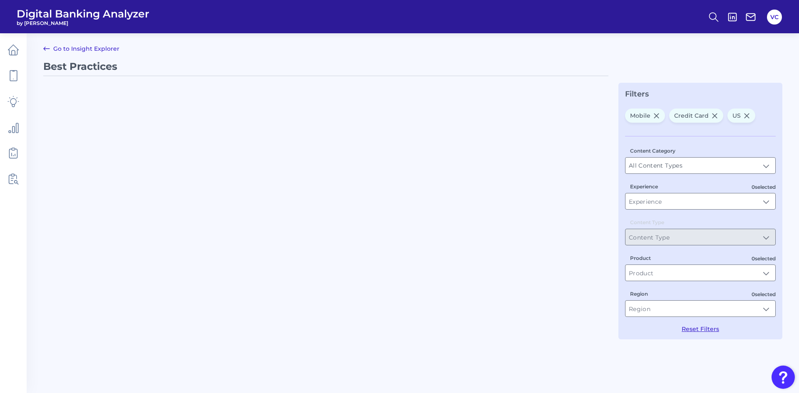
type input "Best Practices"
type input "Mobile"
type input "Credit Card"
type input "US"
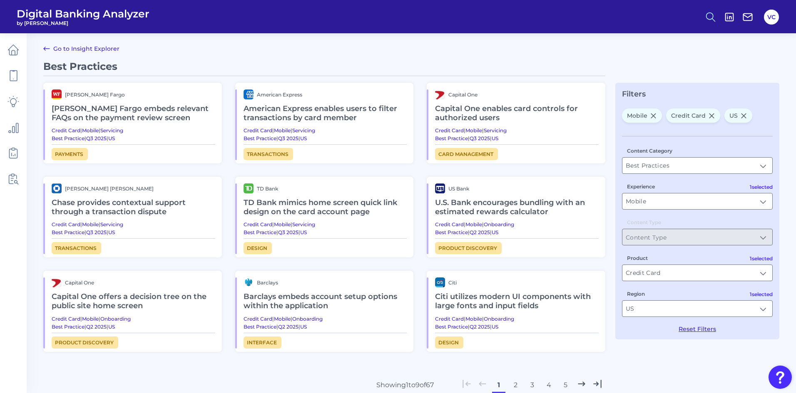
click at [710, 19] on icon at bounding box center [711, 17] width 12 height 12
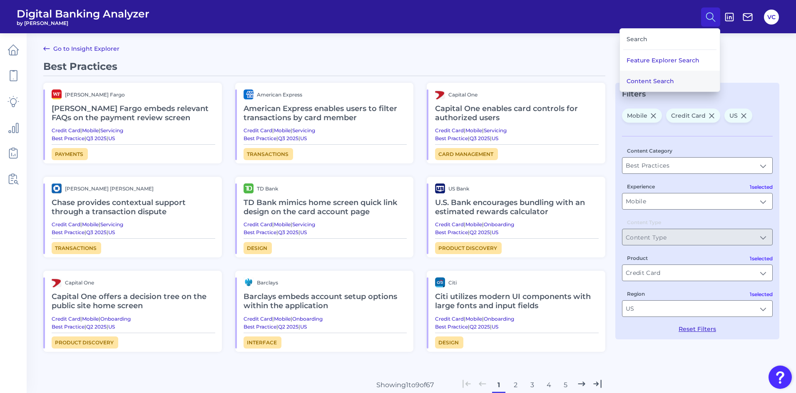
click at [659, 84] on button "Content Search" at bounding box center [670, 81] width 100 height 21
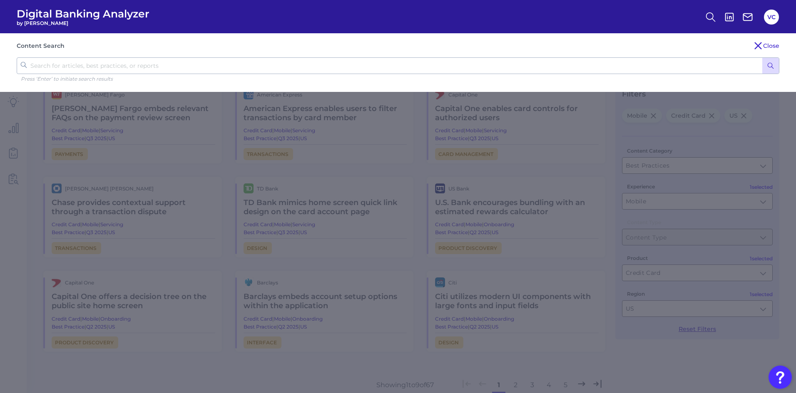
click at [97, 67] on input "text" at bounding box center [398, 65] width 763 height 17
click at [759, 45] on icon at bounding box center [758, 46] width 6 height 6
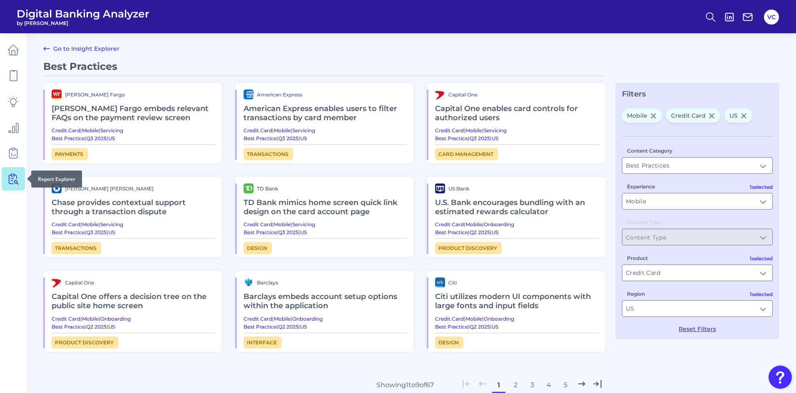
click at [10, 182] on icon at bounding box center [13, 179] width 12 height 12
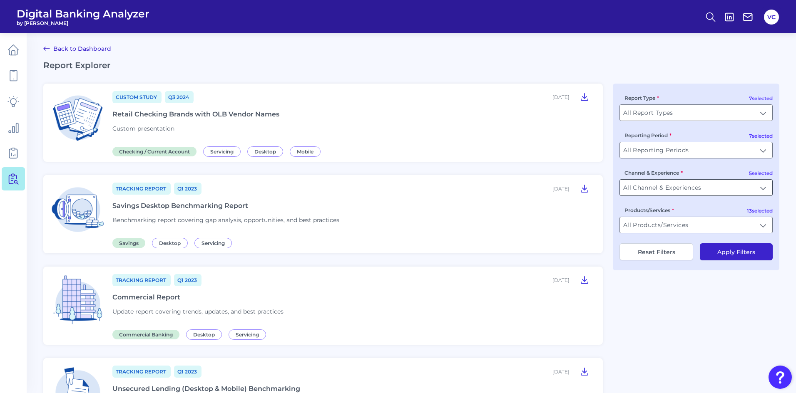
click at [734, 191] on input "All Channel & Experiences" at bounding box center [696, 188] width 152 height 16
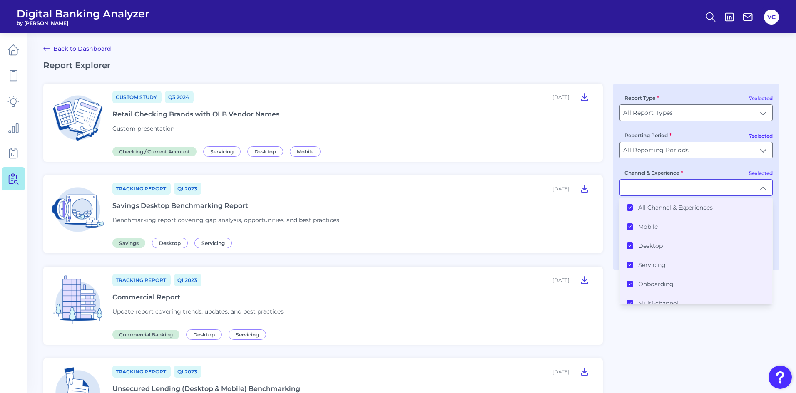
click at [709, 169] on div "Channel & Experience All Channel & Experiences Mobile Desktop Servicing Onboard…" at bounding box center [695, 182] width 153 height 27
type input "All Channel & Experiences"
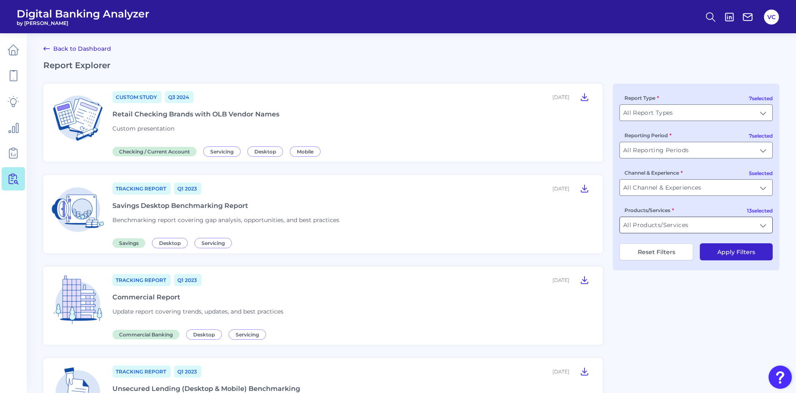
click at [702, 223] on input "All Products/Services" at bounding box center [696, 225] width 152 height 16
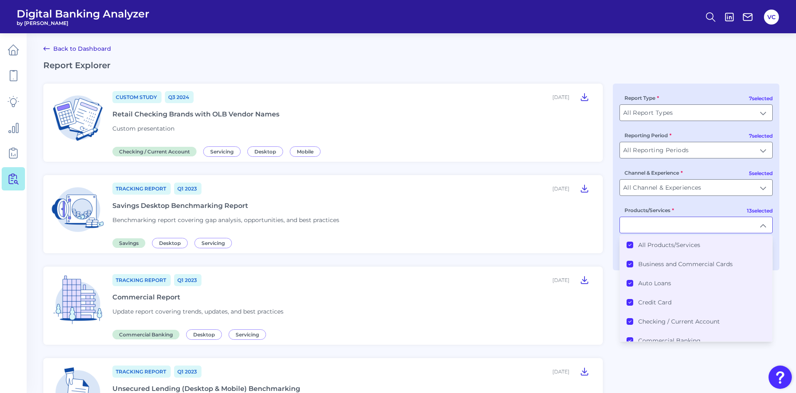
click at [630, 244] on icon at bounding box center [630, 245] width 4 height 4
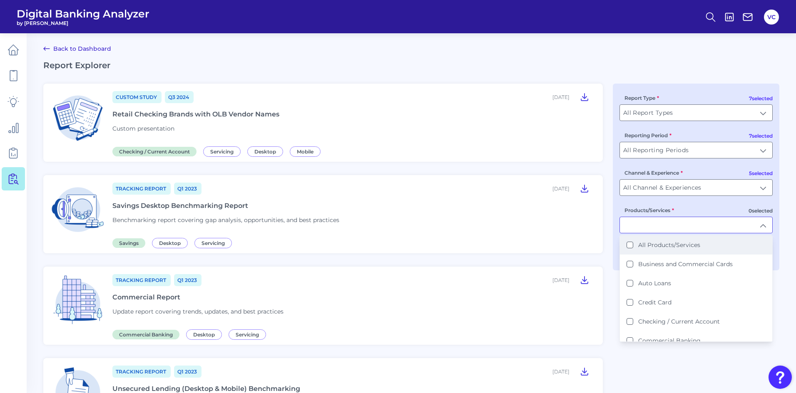
scroll to position [0, 0]
click at [631, 321] on Account "Checking / Current Account" at bounding box center [630, 321] width 7 height 7
type input "Checking / Current Account"
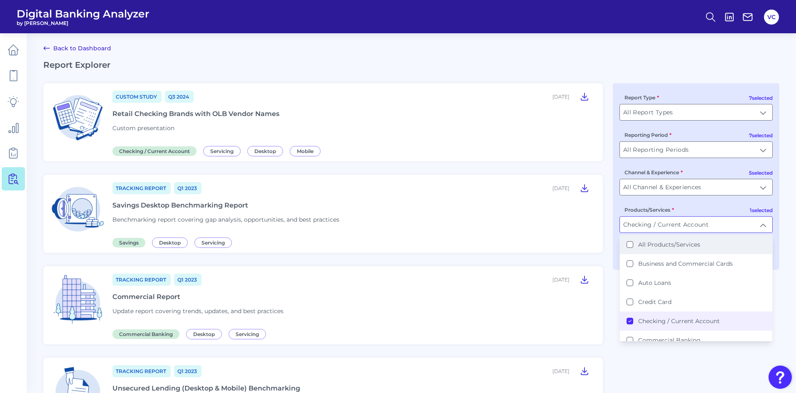
scroll to position [1, 0]
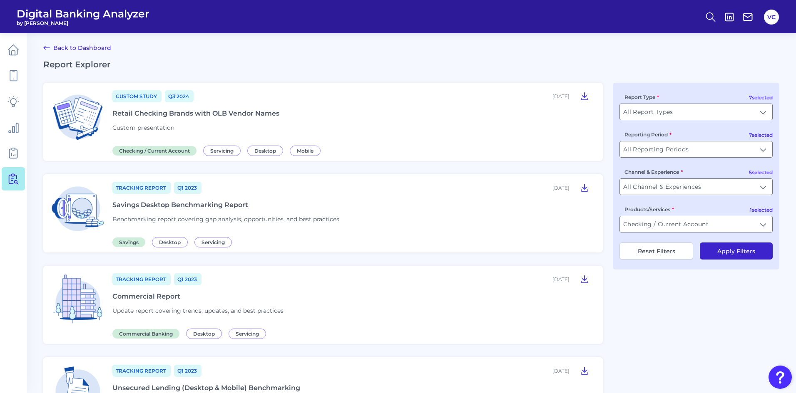
click at [725, 254] on button "Apply Filters" at bounding box center [736, 251] width 73 height 17
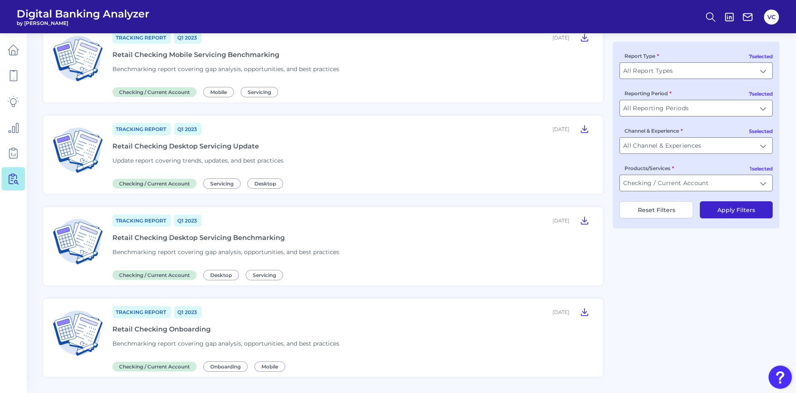
scroll to position [292, 0]
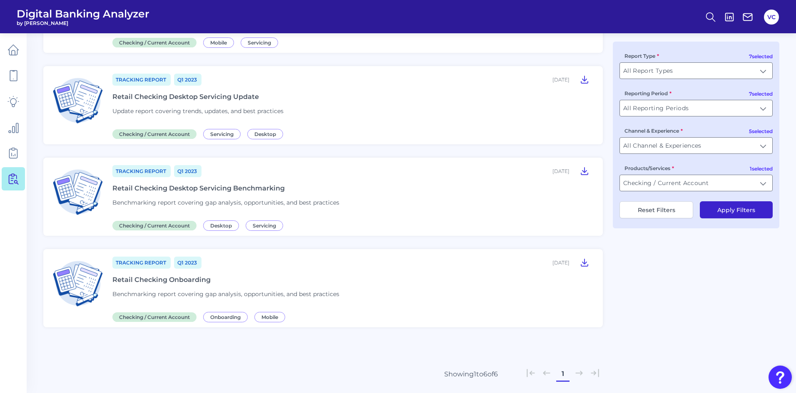
click at [191, 186] on div "Retail Checking Desktop Servicing Benchmarking" at bounding box center [198, 188] width 172 height 8
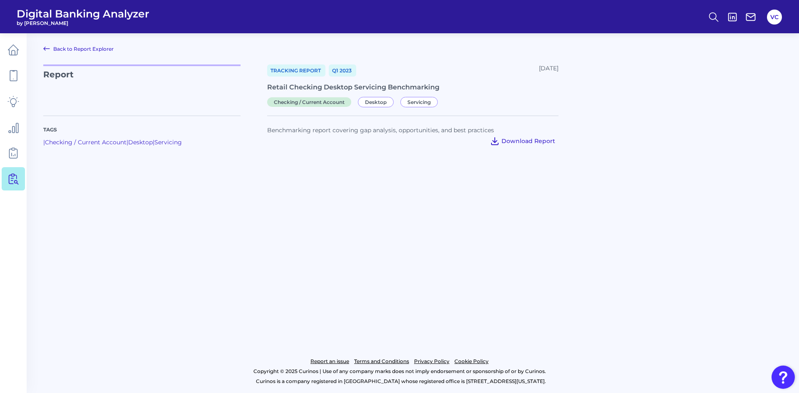
click at [505, 145] on button "Download Report" at bounding box center [523, 140] width 72 height 13
click at [672, 211] on main "Back to Report Explorer Report Tracking Report Q1 [DATE], 2023 Retail Checking …" at bounding box center [399, 196] width 799 height 393
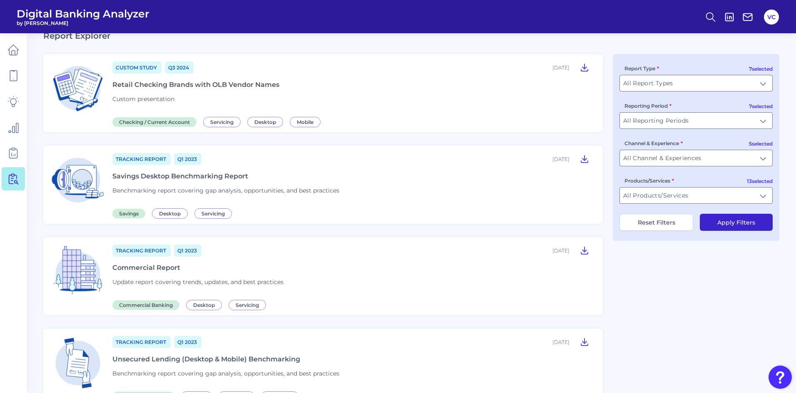
scroll to position [42, 0]
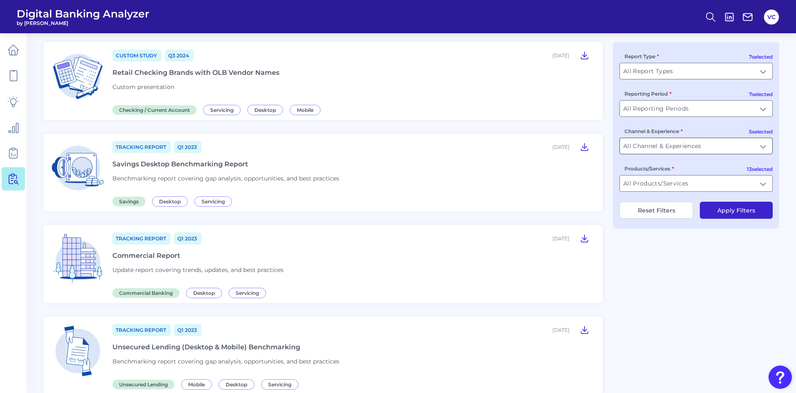
click at [694, 142] on input "All Channel & Experiences" at bounding box center [696, 146] width 152 height 16
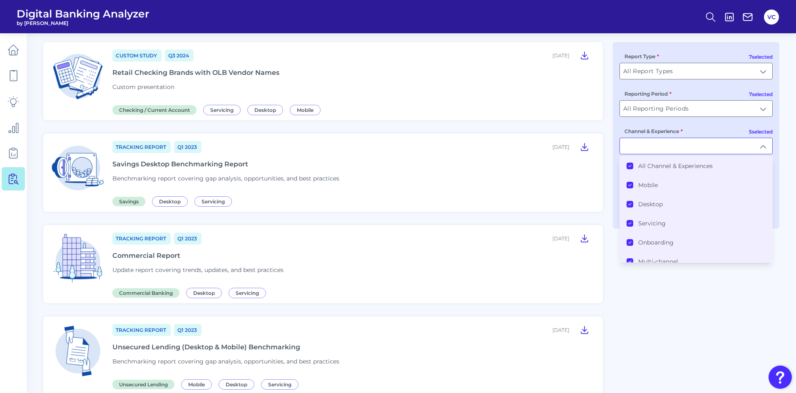
click at [629, 165] on icon at bounding box center [630, 166] width 4 height 4
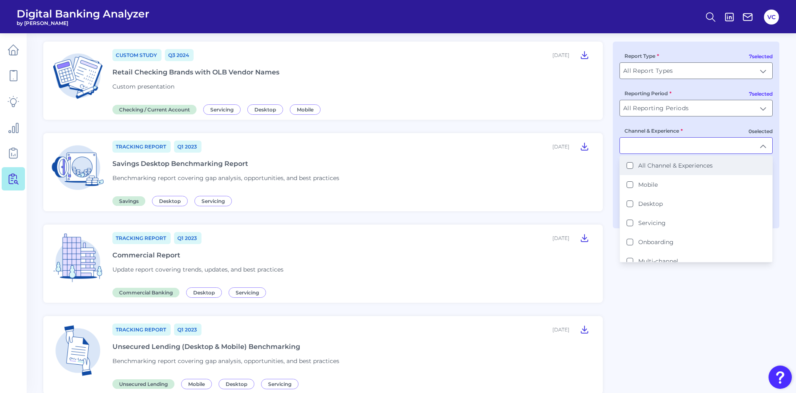
click at [689, 130] on div "Channel & Experience All Channel & Experiences Mobile Desktop Servicing Onboard…" at bounding box center [695, 140] width 153 height 27
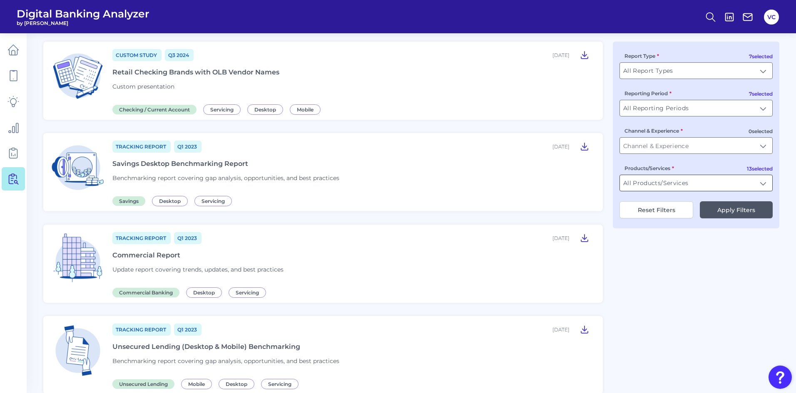
click at [684, 182] on input "All Products/Services" at bounding box center [696, 183] width 152 height 16
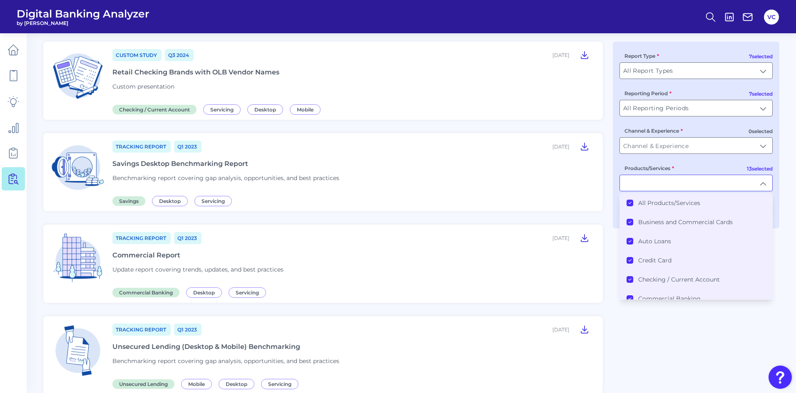
click at [630, 204] on icon at bounding box center [630, 203] width 4 height 4
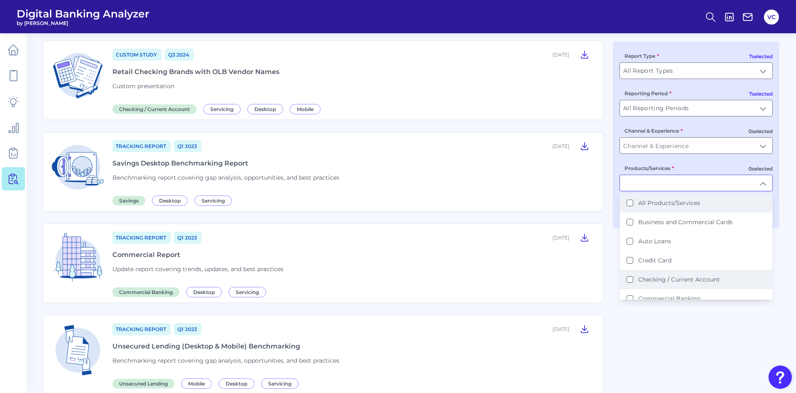
click at [630, 281] on Account "Checking / Current Account" at bounding box center [630, 279] width 7 height 7
type input "Checking / Current Account"
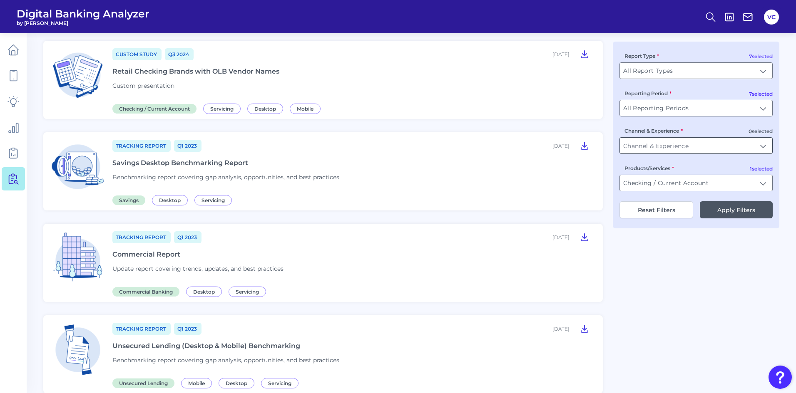
click at [705, 147] on input "Channel & Experience" at bounding box center [696, 146] width 152 height 16
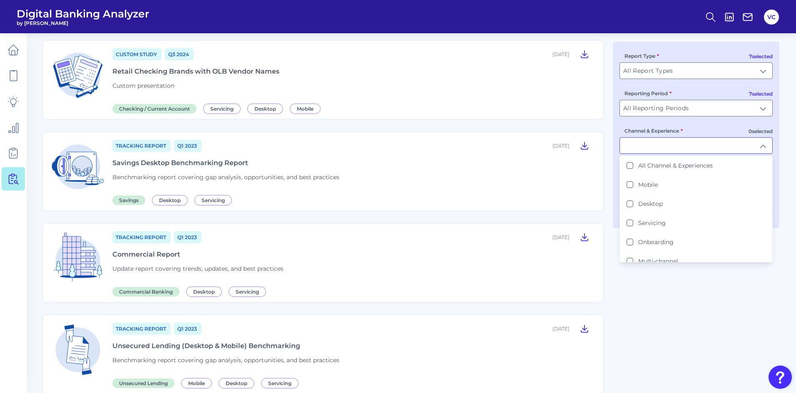
click at [705, 147] on input "Channel & Experience" at bounding box center [696, 146] width 152 height 16
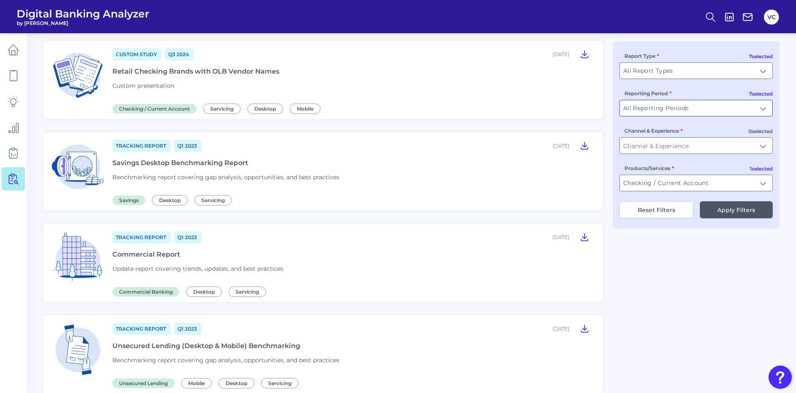
click at [701, 110] on input "All Reporting Periods" at bounding box center [696, 108] width 152 height 16
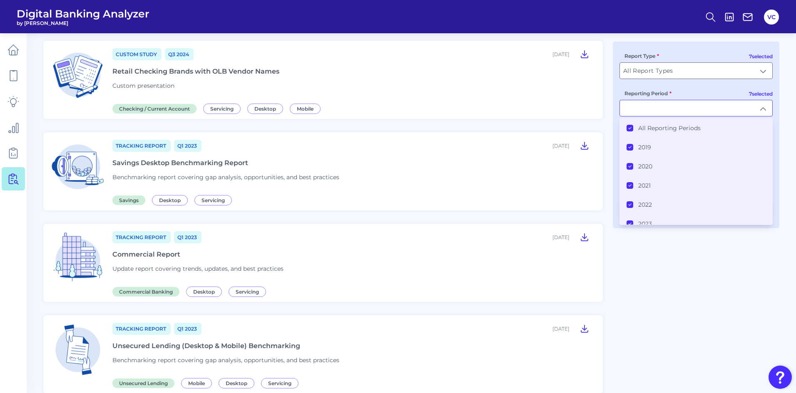
click at [633, 128] on div "All Reporting Periods" at bounding box center [664, 127] width 74 height 7
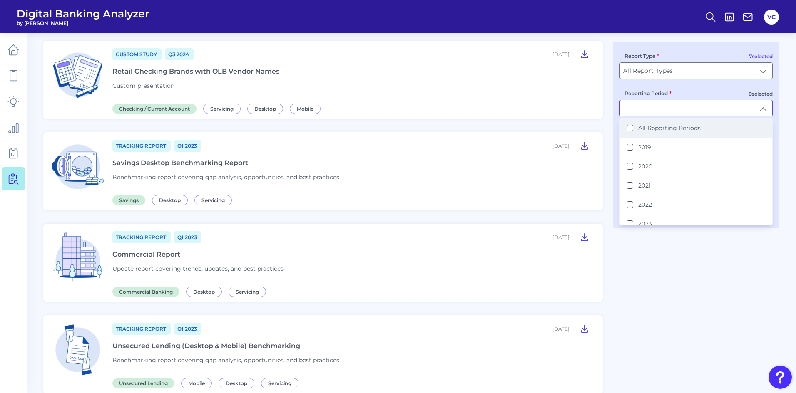
scroll to position [43, 0]
click at [628, 222] on button "2023" at bounding box center [630, 224] width 7 height 7
type input "2023"
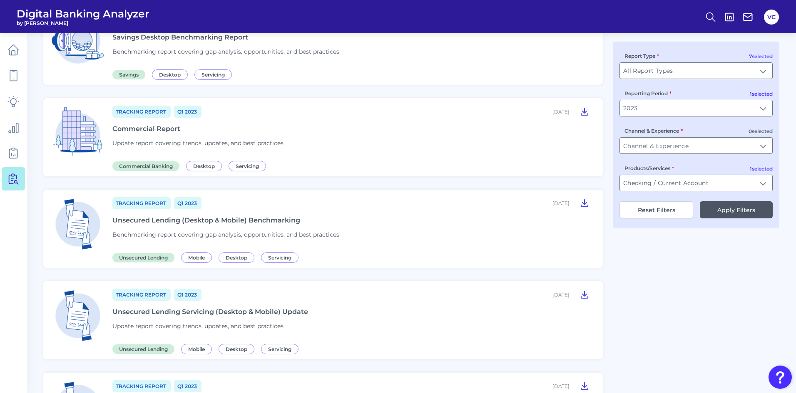
scroll to position [0, 0]
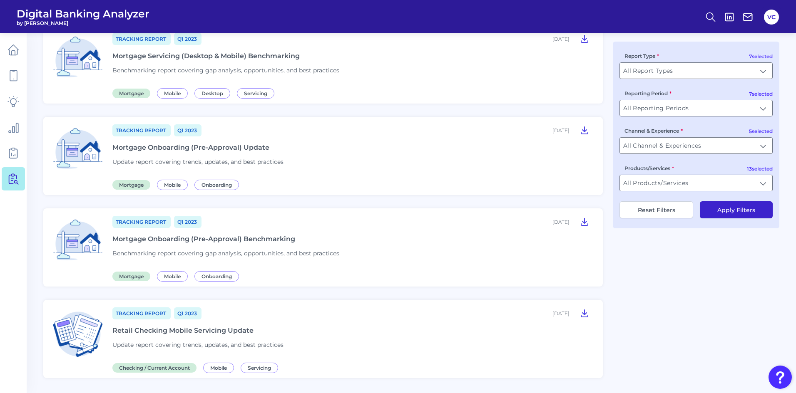
scroll to position [868, 0]
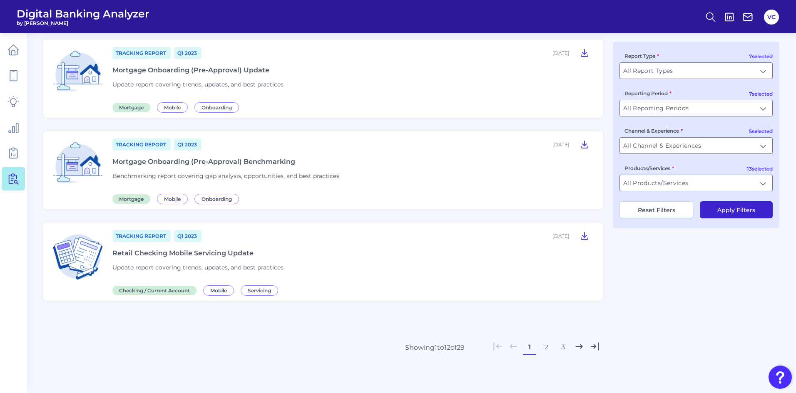
click at [542, 348] on button "2" at bounding box center [546, 347] width 13 height 13
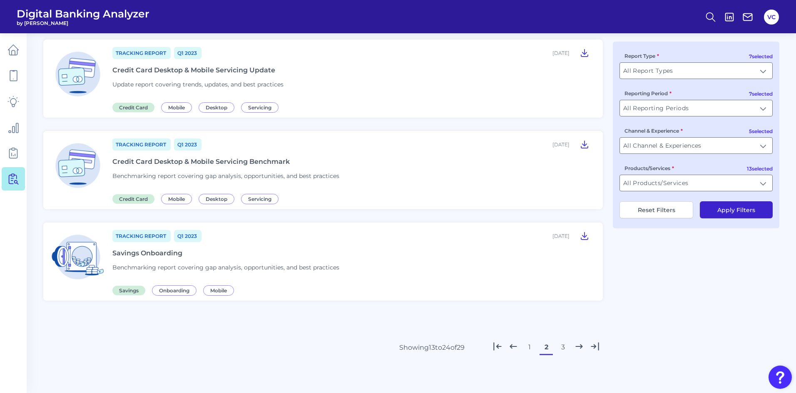
click at [562, 347] on button "3" at bounding box center [562, 347] width 13 height 13
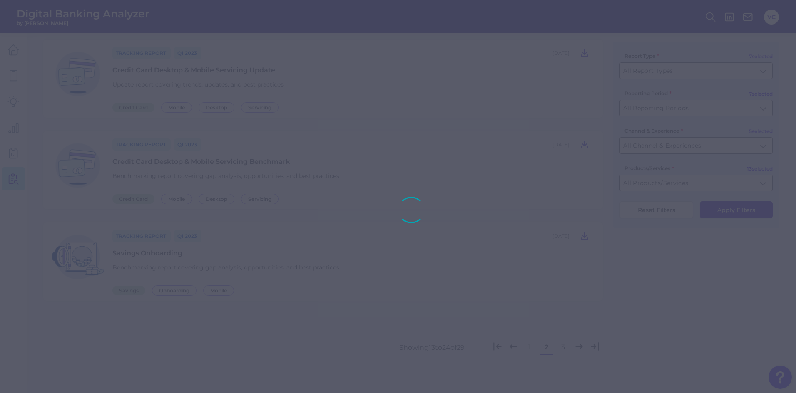
scroll to position [227, 0]
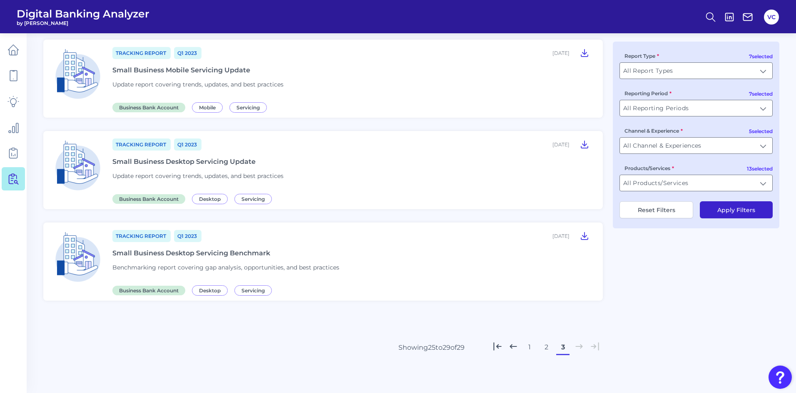
click at [551, 348] on button "2" at bounding box center [546, 347] width 13 height 13
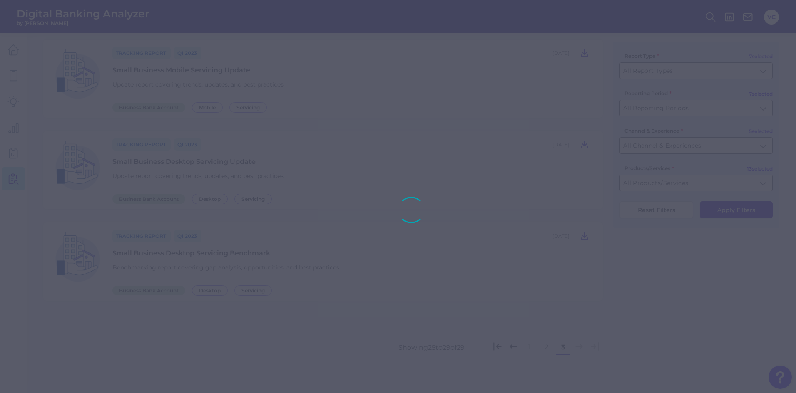
scroll to position [868, 0]
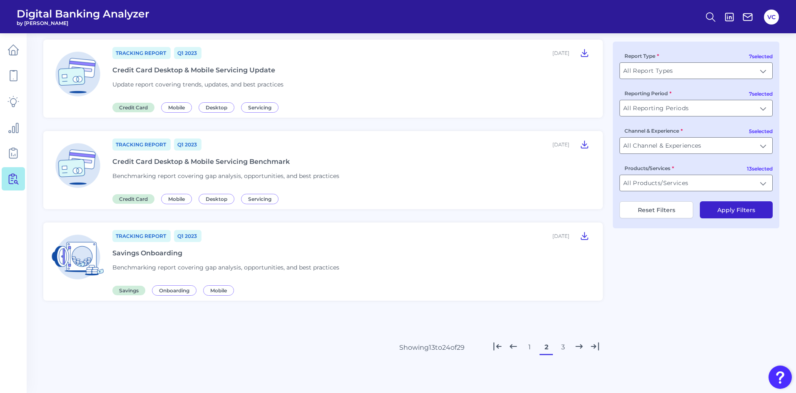
click at [528, 348] on button "1" at bounding box center [529, 347] width 13 height 13
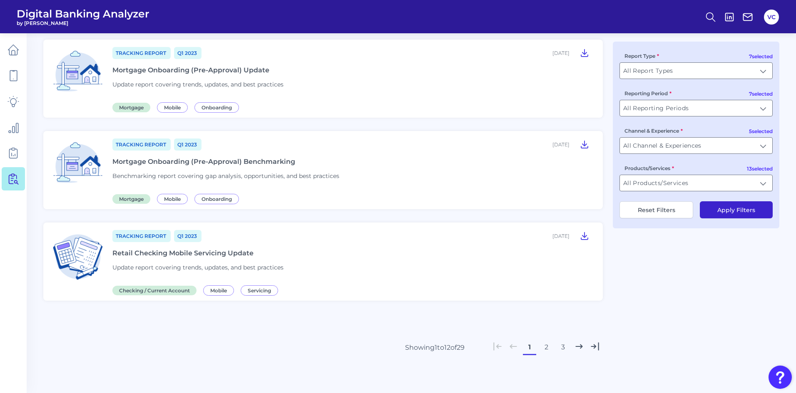
click at [547, 349] on button "2" at bounding box center [546, 347] width 13 height 13
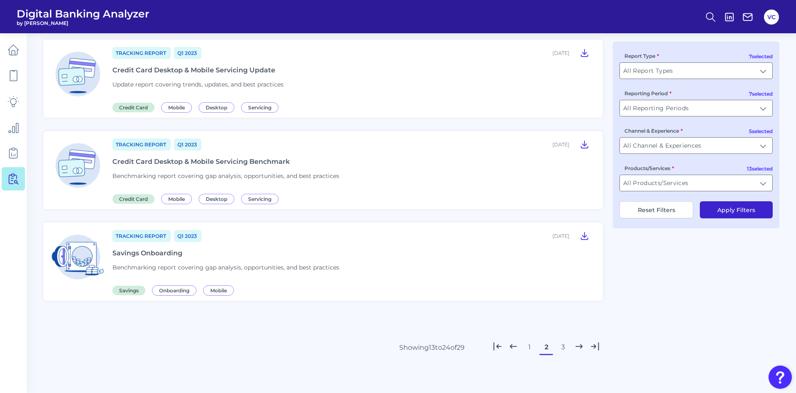
click at [155, 164] on div "Credit Card Desktop & Mobile Servicing Benchmark" at bounding box center [200, 162] width 177 height 8
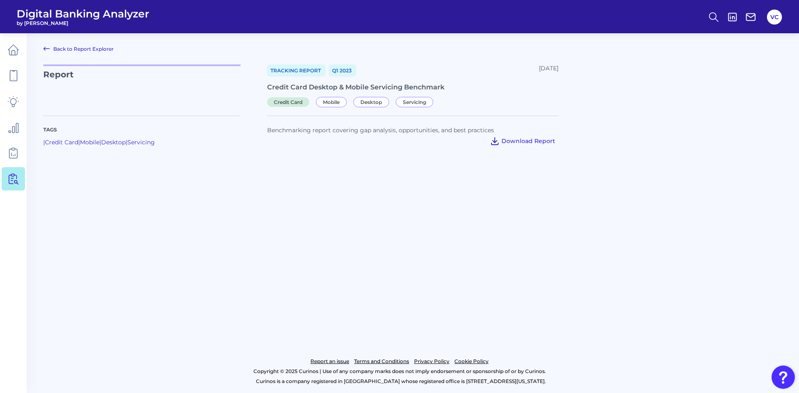
click at [525, 144] on span "Download Report" at bounding box center [529, 140] width 54 height 7
click at [14, 52] on icon at bounding box center [13, 50] width 12 height 12
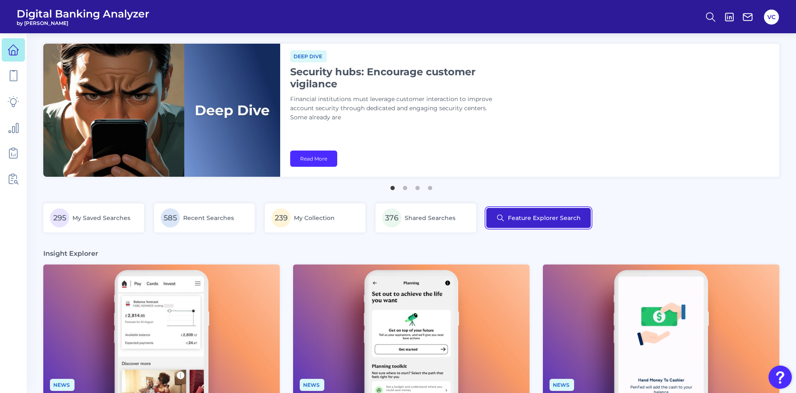
click at [528, 220] on button "Feature Explorer Search" at bounding box center [538, 218] width 104 height 20
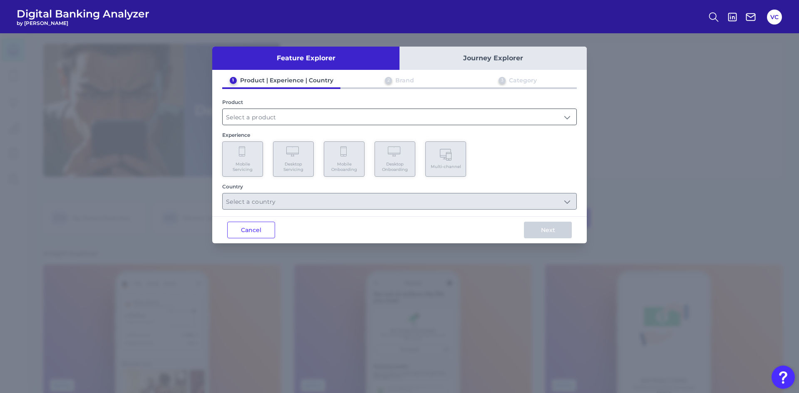
click at [346, 120] on input "text" at bounding box center [400, 117] width 354 height 16
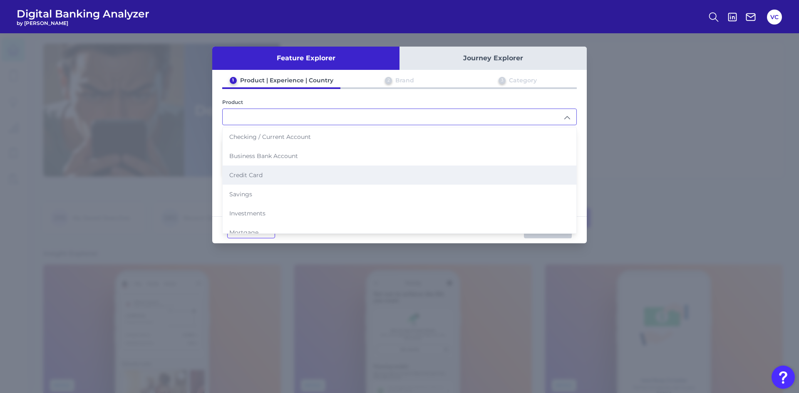
click at [291, 173] on li "Credit Card" at bounding box center [400, 175] width 354 height 19
type input "Credit Card"
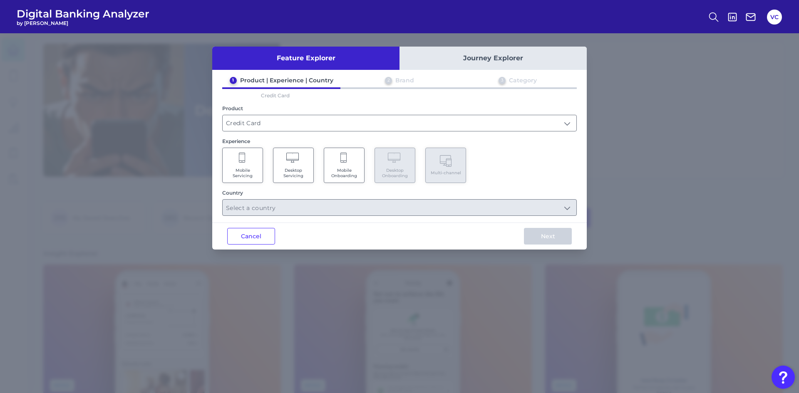
click at [255, 174] on span "Mobile Servicing" at bounding box center [243, 173] width 32 height 11
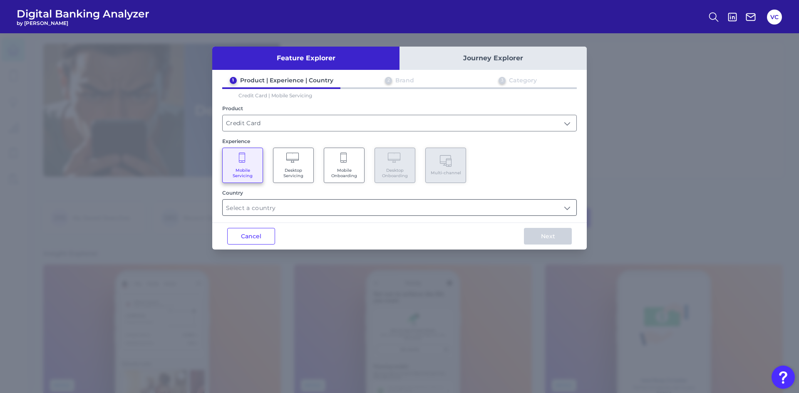
click at [267, 211] on input "text" at bounding box center [400, 208] width 354 height 16
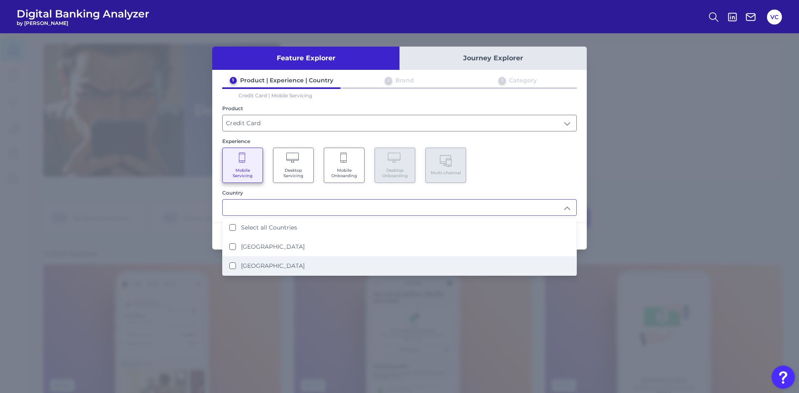
click at [267, 265] on label "[GEOGRAPHIC_DATA]" at bounding box center [273, 265] width 64 height 7
type input "[GEOGRAPHIC_DATA]"
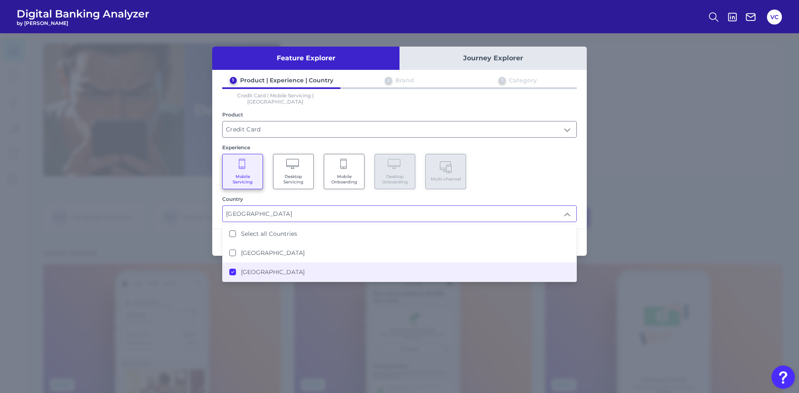
click at [503, 186] on div "1 Product | Experience | Country 2 Brand 3 Category Credit Card | Mobile Servic…" at bounding box center [399, 150] width 375 height 146
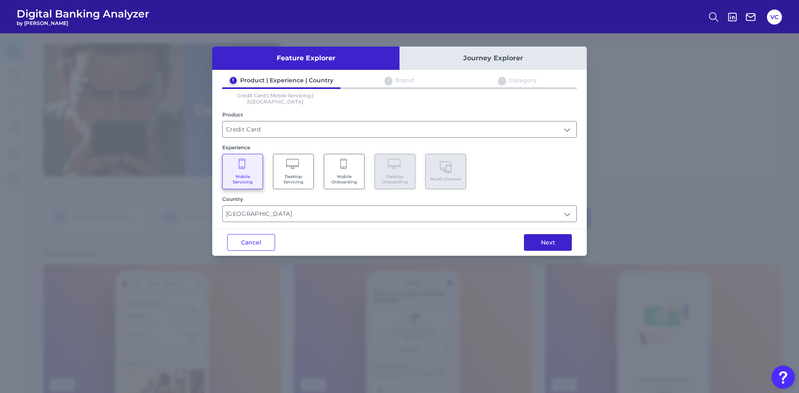
click at [560, 242] on button "Next" at bounding box center [548, 242] width 48 height 17
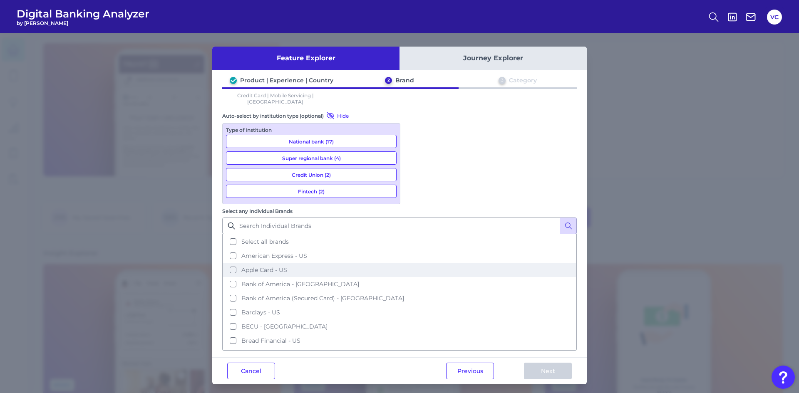
click at [415, 263] on button "Apple Card - US" at bounding box center [399, 270] width 353 height 14
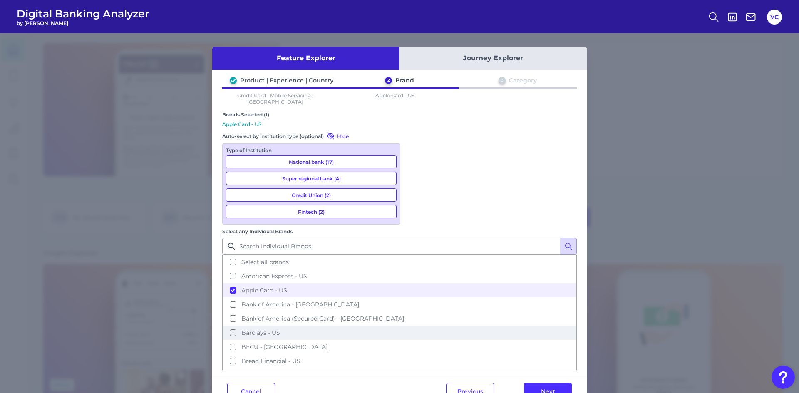
scroll to position [42, 0]
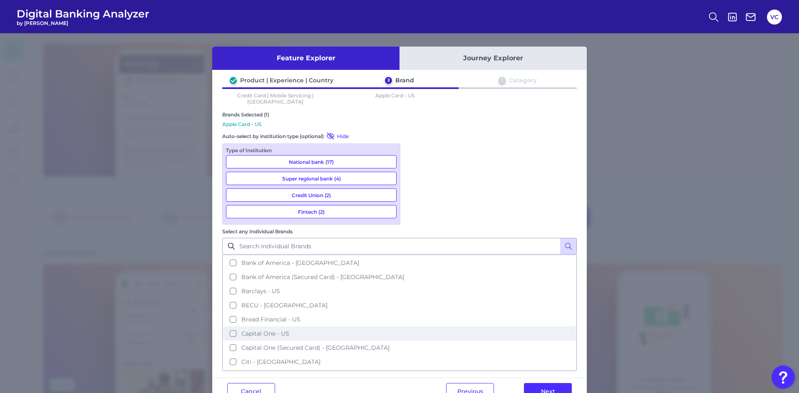
click at [414, 327] on button "Capital One - US" at bounding box center [399, 334] width 353 height 14
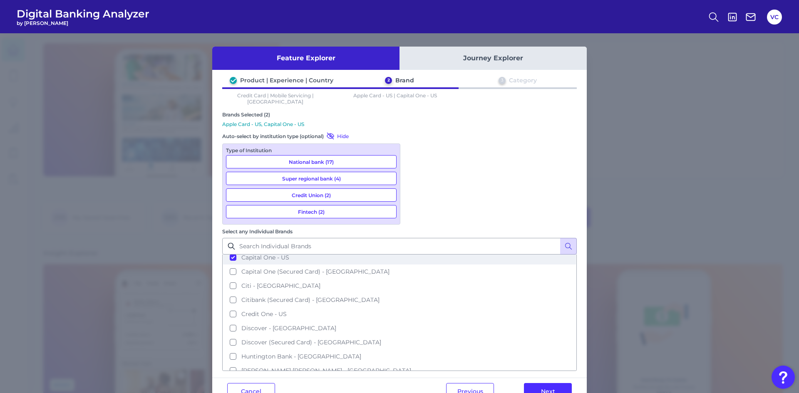
scroll to position [125, 0]
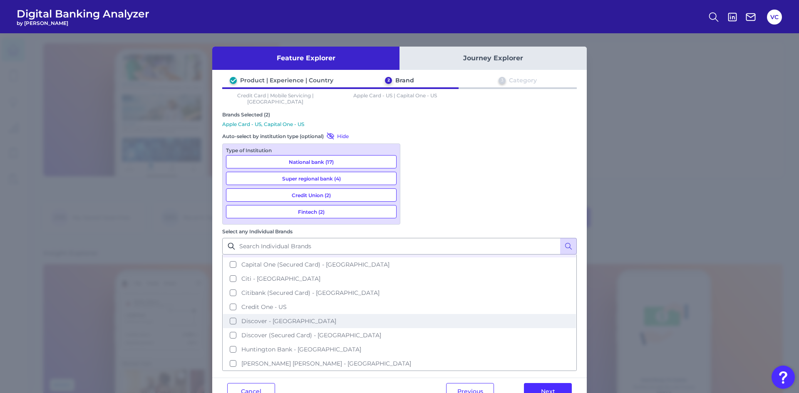
click at [414, 314] on button "Discover - [GEOGRAPHIC_DATA]" at bounding box center [399, 321] width 353 height 14
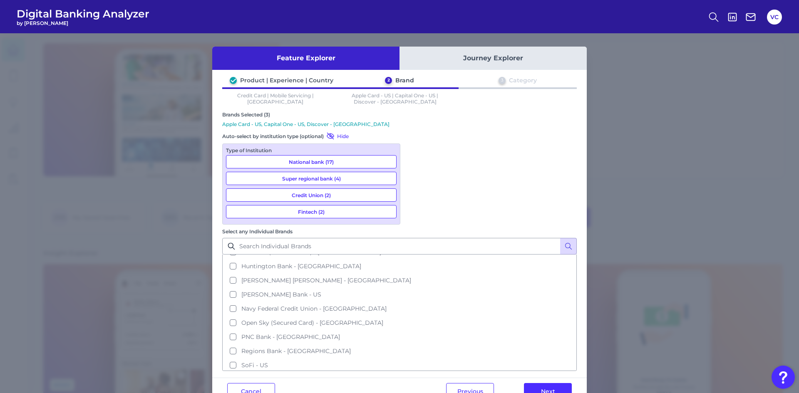
scroll to position [250, 0]
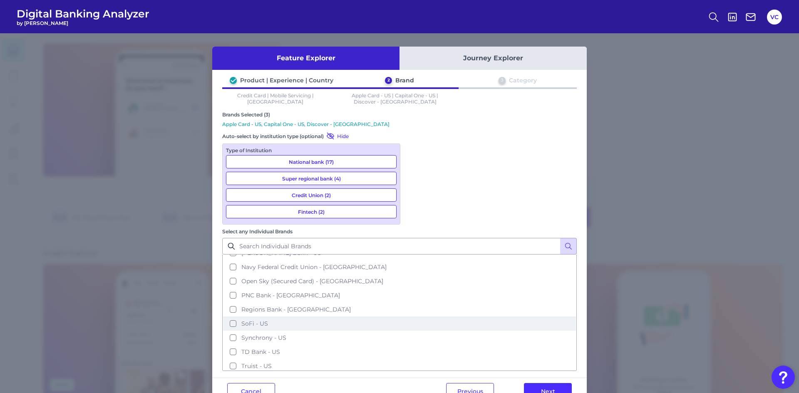
click at [415, 317] on button "SoFi - US" at bounding box center [399, 324] width 353 height 14
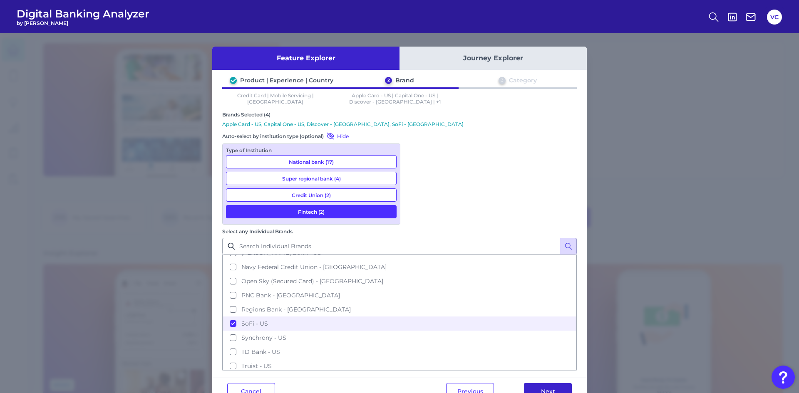
click at [549, 383] on button "Next" at bounding box center [548, 391] width 48 height 17
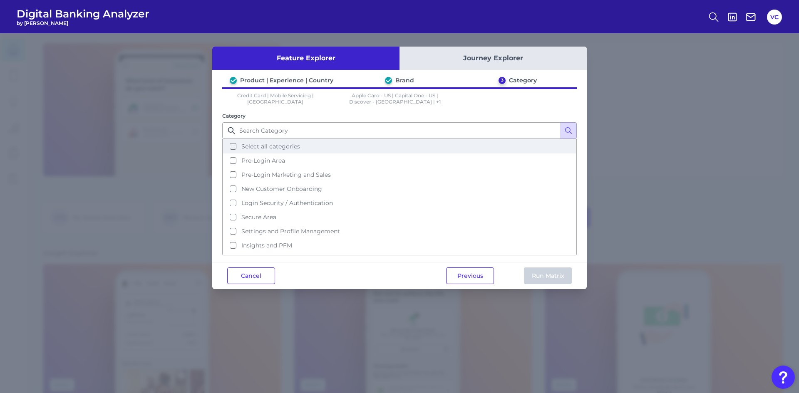
click at [233, 142] on button "Select all categories" at bounding box center [399, 146] width 353 height 14
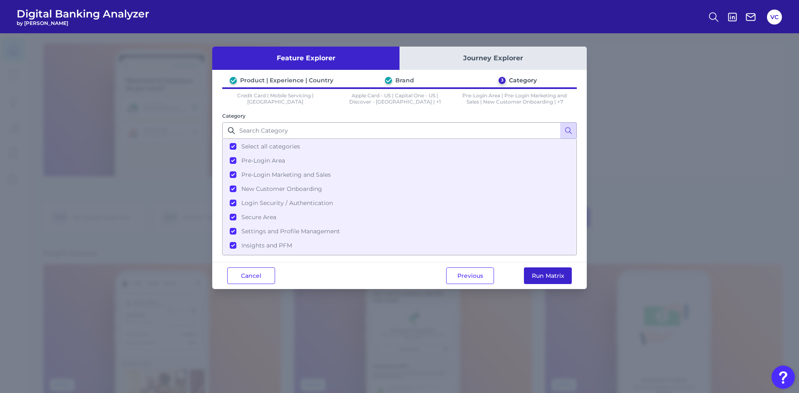
click at [536, 276] on button "Run Matrix" at bounding box center [548, 276] width 48 height 17
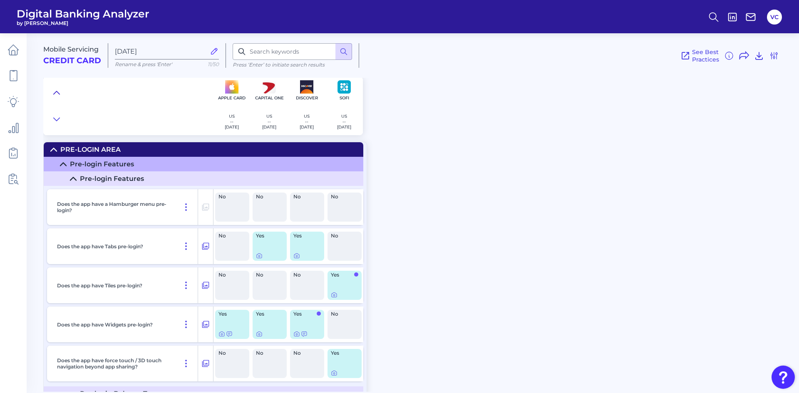
click at [55, 88] on button at bounding box center [56, 93] width 13 height 12
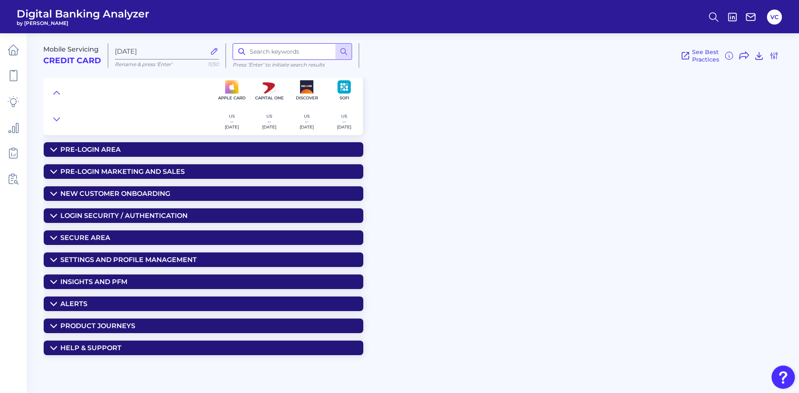
click at [279, 56] on input at bounding box center [292, 51] width 119 height 17
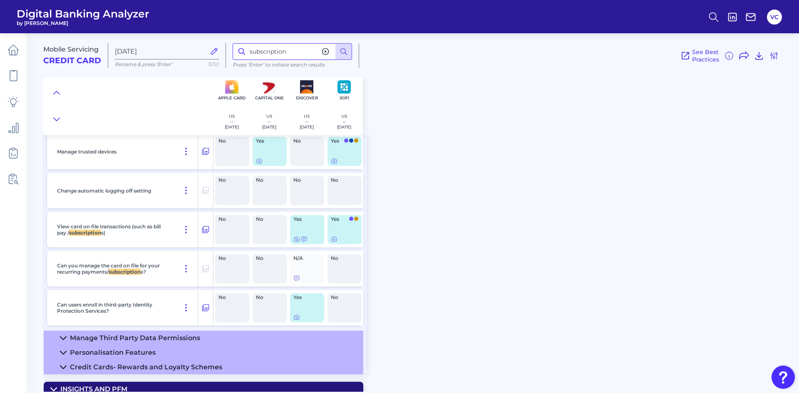
scroll to position [279, 0]
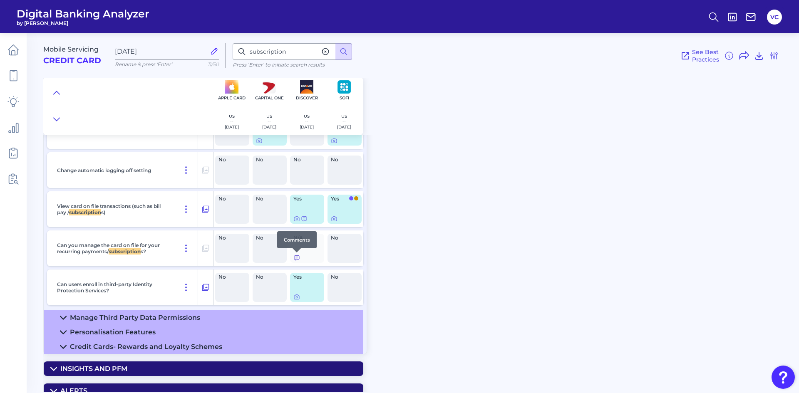
click at [298, 259] on icon at bounding box center [296, 258] width 7 height 7
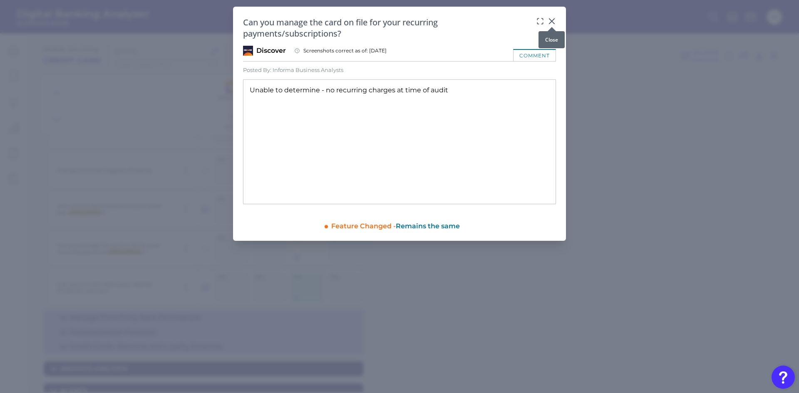
click at [550, 20] on icon at bounding box center [552, 21] width 8 height 8
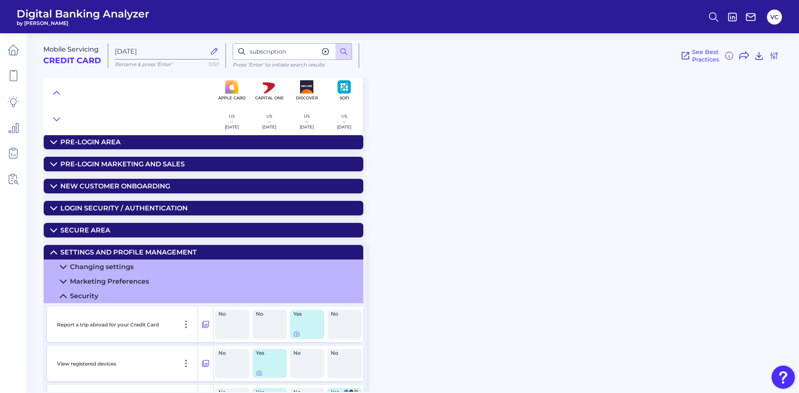
scroll to position [0, 0]
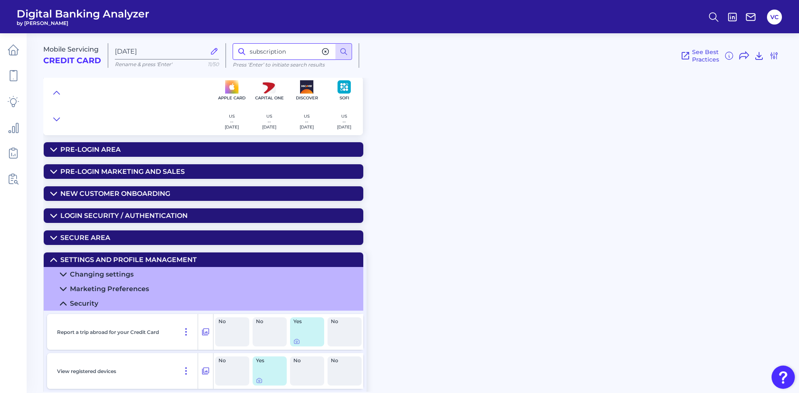
click at [291, 51] on input "subscription" at bounding box center [292, 51] width 119 height 17
type input "s"
click at [89, 236] on div "Secure Area" at bounding box center [85, 238] width 50 height 8
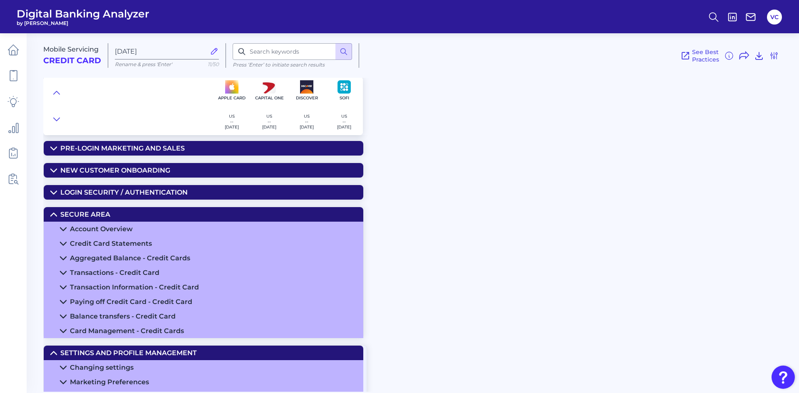
scroll to position [42, 0]
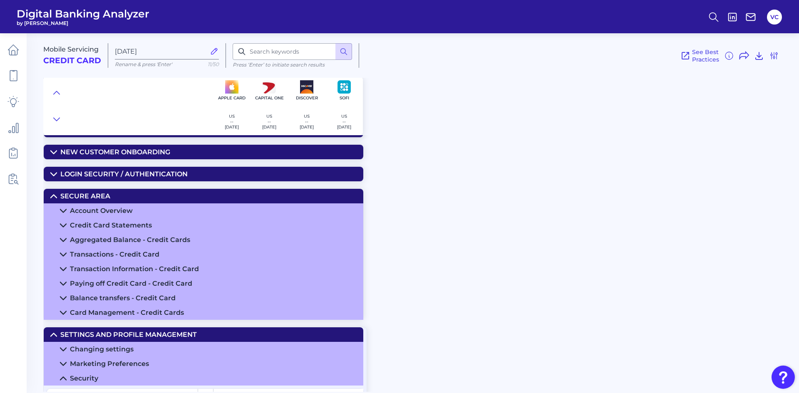
click at [131, 283] on div "Paying off Credit Card - Credit Card" at bounding box center [131, 284] width 122 height 8
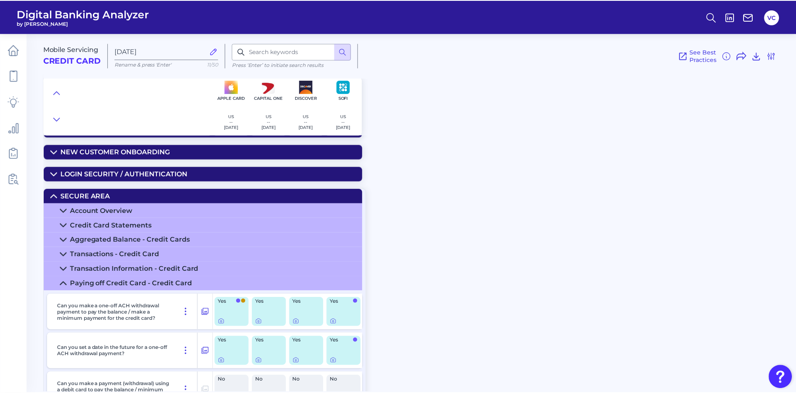
scroll to position [0, 0]
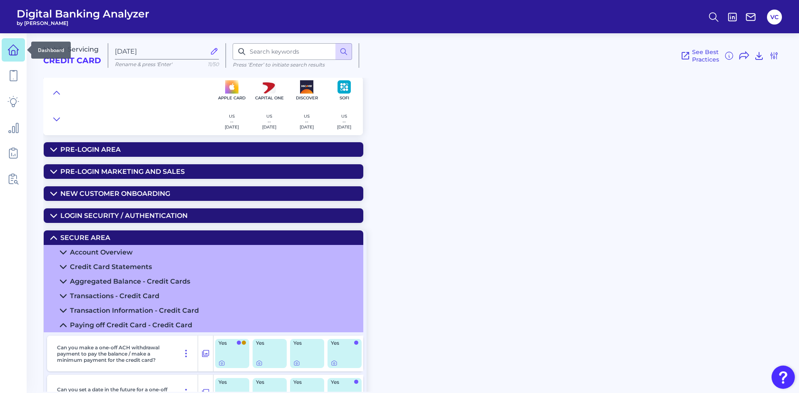
click at [20, 50] on link at bounding box center [13, 49] width 23 height 23
